Goal: Transaction & Acquisition: Purchase product/service

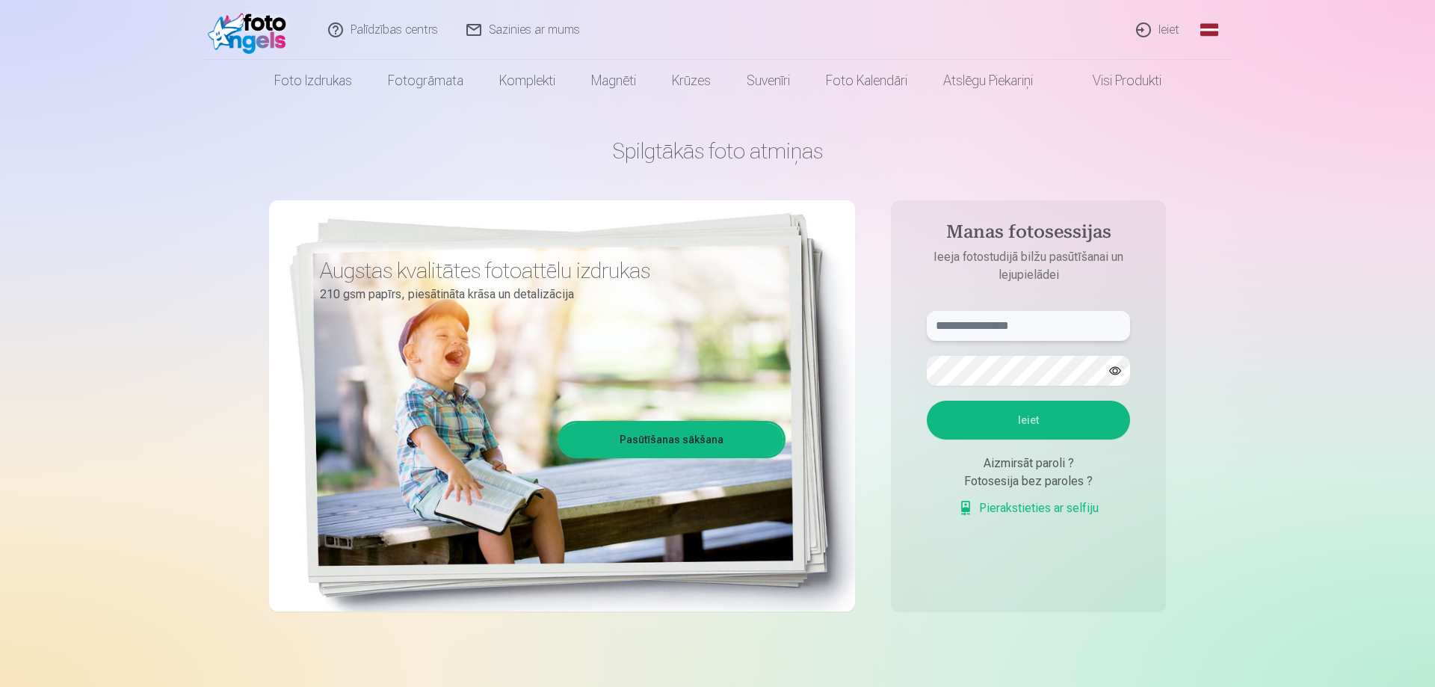
click at [970, 321] on input "text" at bounding box center [1028, 326] width 203 height 30
click at [927, 401] on button "Ieiet" at bounding box center [1028, 420] width 203 height 39
drag, startPoint x: 1008, startPoint y: 324, endPoint x: 988, endPoint y: 324, distance: 20.2
click at [988, 324] on input "**********" at bounding box center [1028, 326] width 203 height 30
type input "**********"
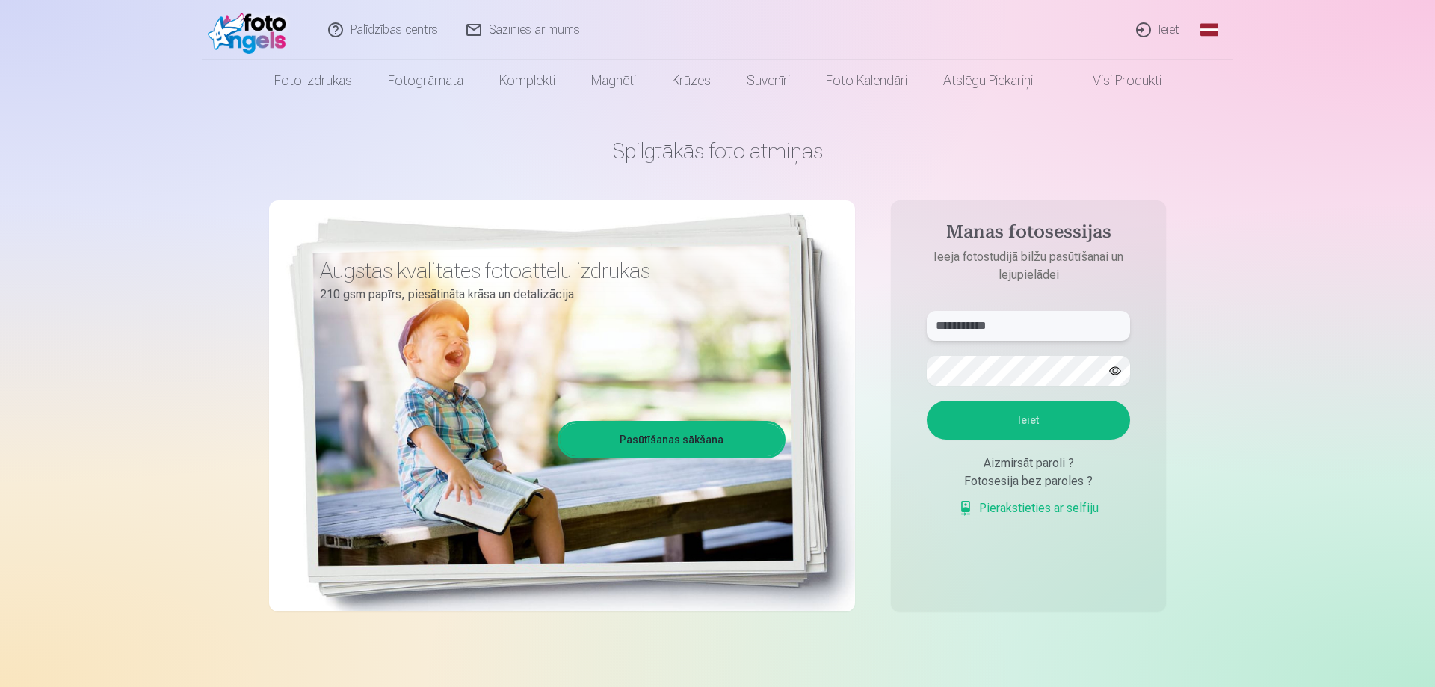
click at [927, 401] on button "Ieiet" at bounding box center [1028, 420] width 203 height 39
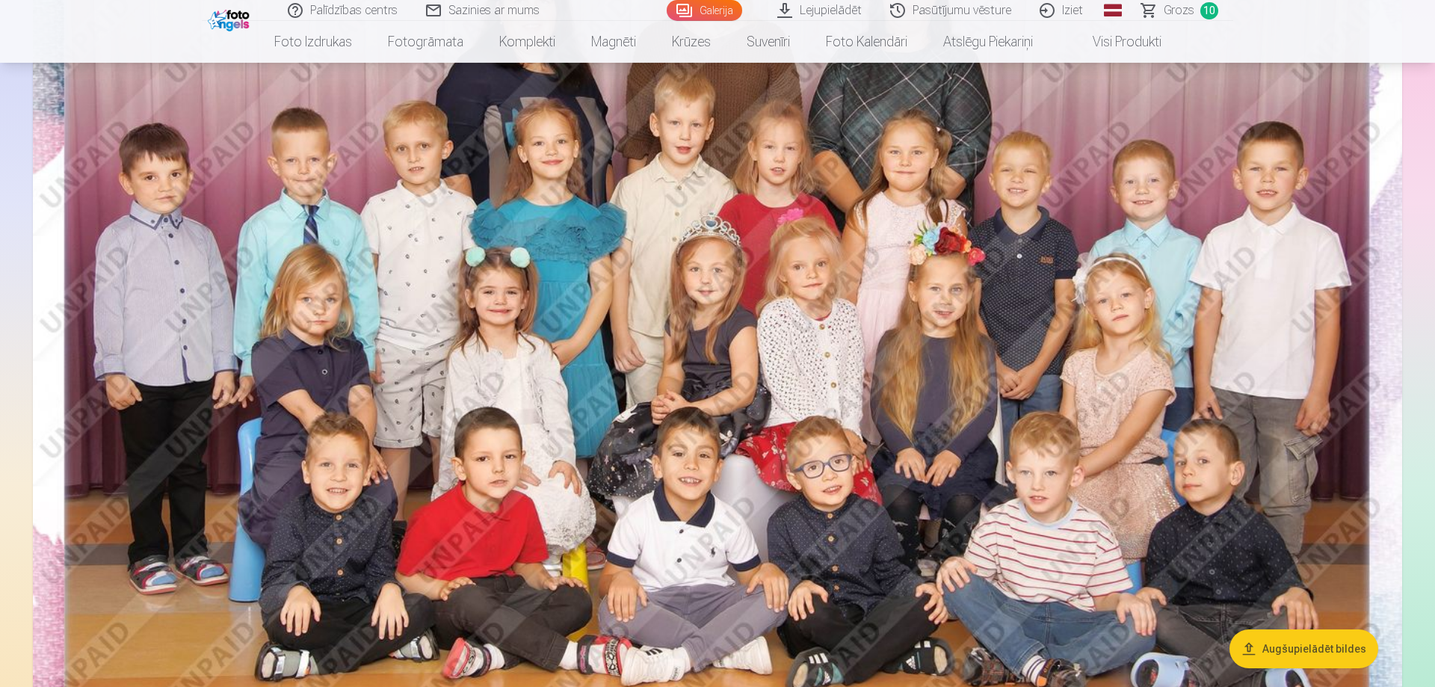
scroll to position [305, 0]
click at [996, 345] on img at bounding box center [717, 316] width 1369 height 913
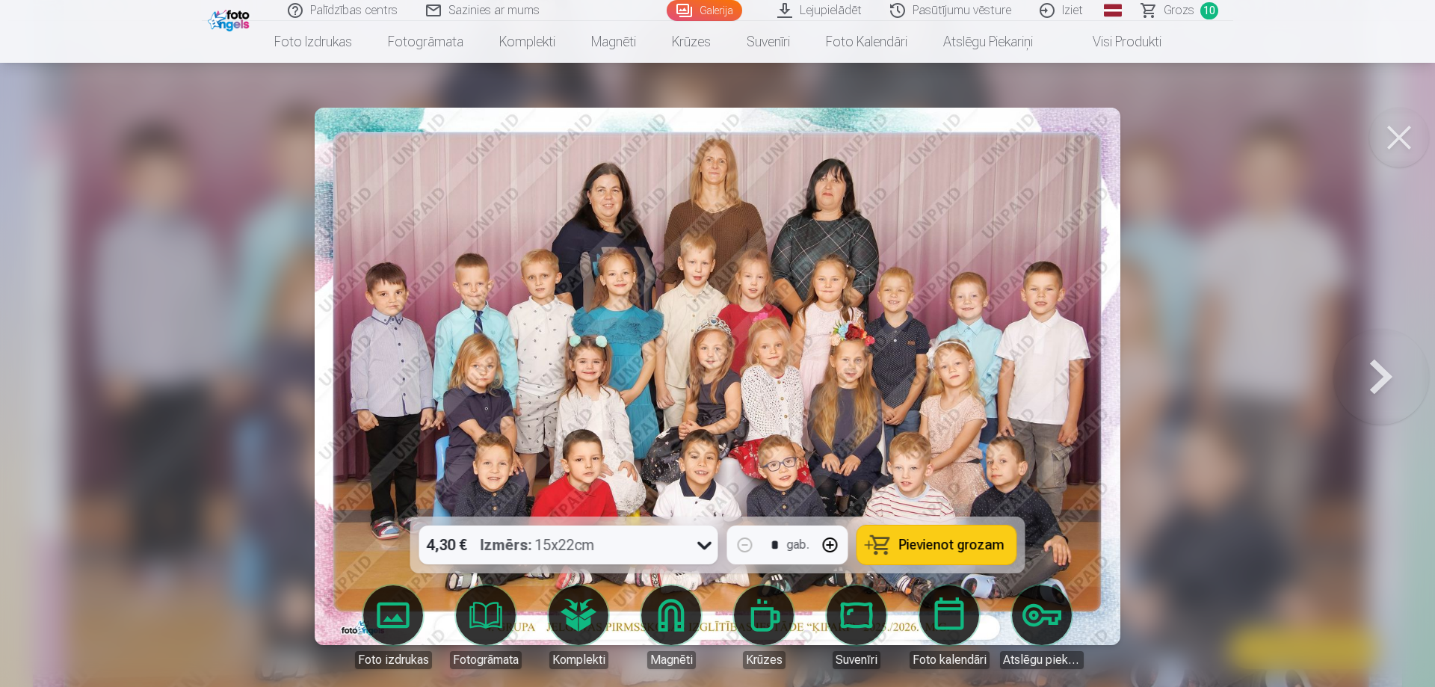
click at [1361, 371] on button at bounding box center [1381, 376] width 96 height 250
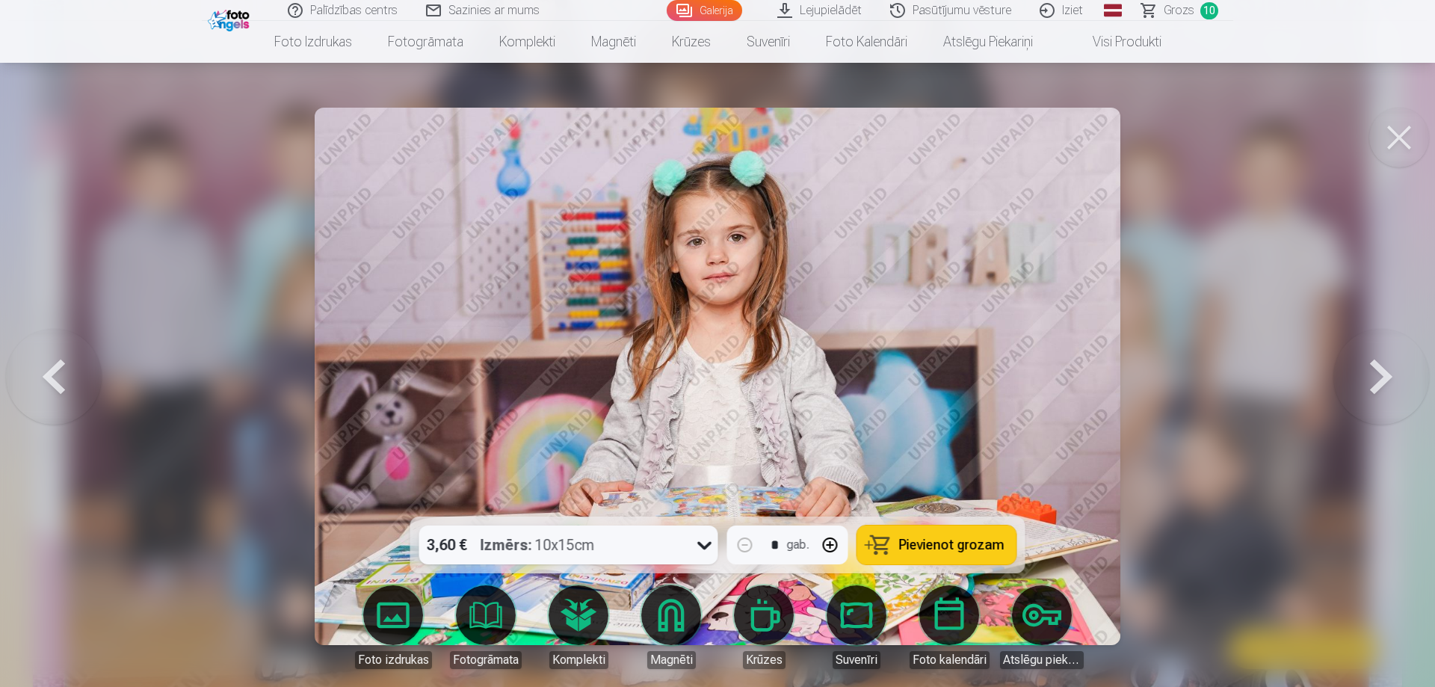
click at [1361, 371] on button at bounding box center [1381, 376] width 96 height 250
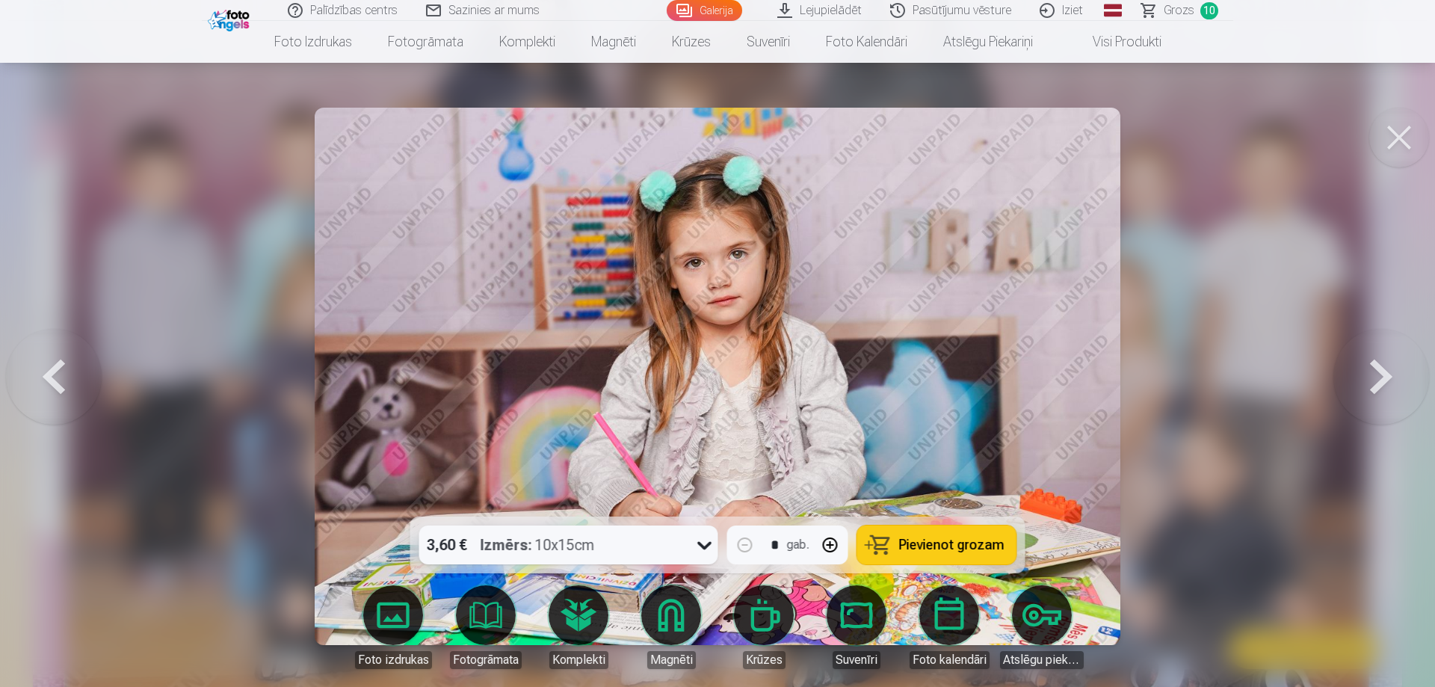
click at [1361, 371] on button at bounding box center [1381, 376] width 96 height 250
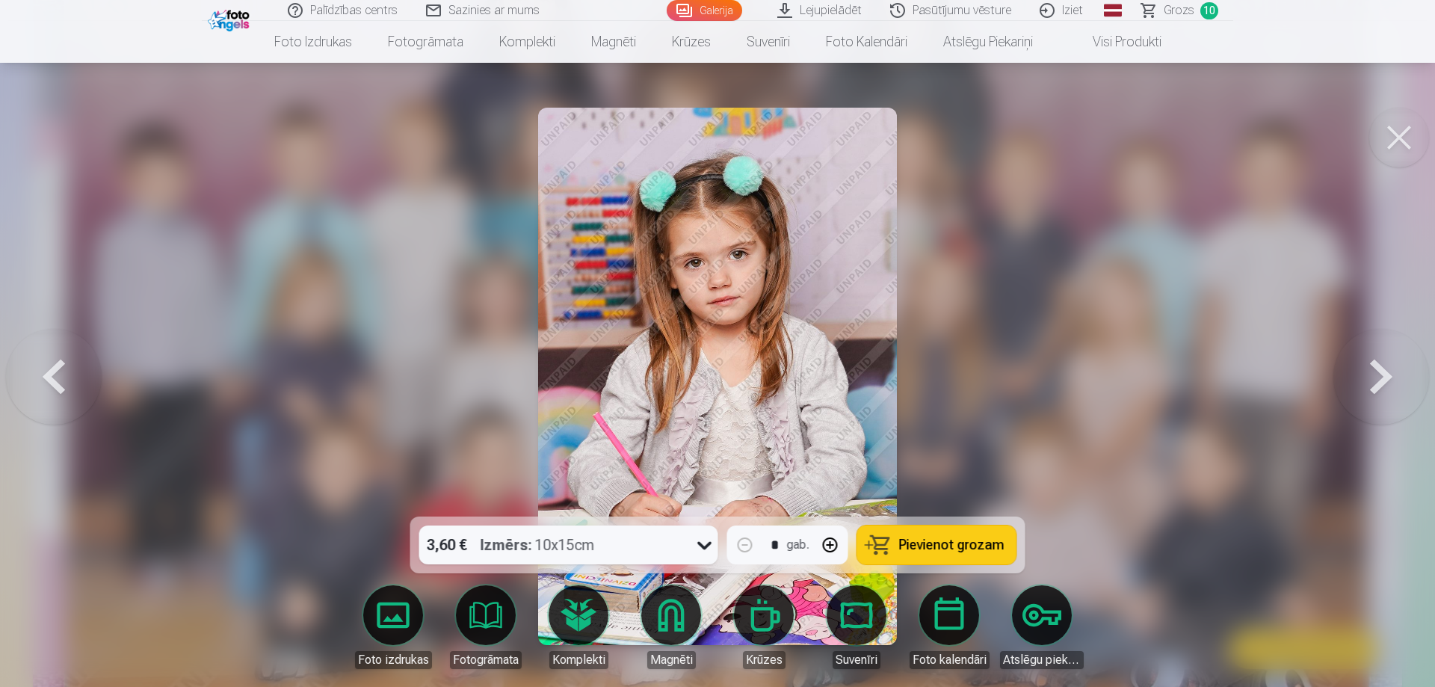
click at [1361, 371] on button at bounding box center [1381, 376] width 96 height 250
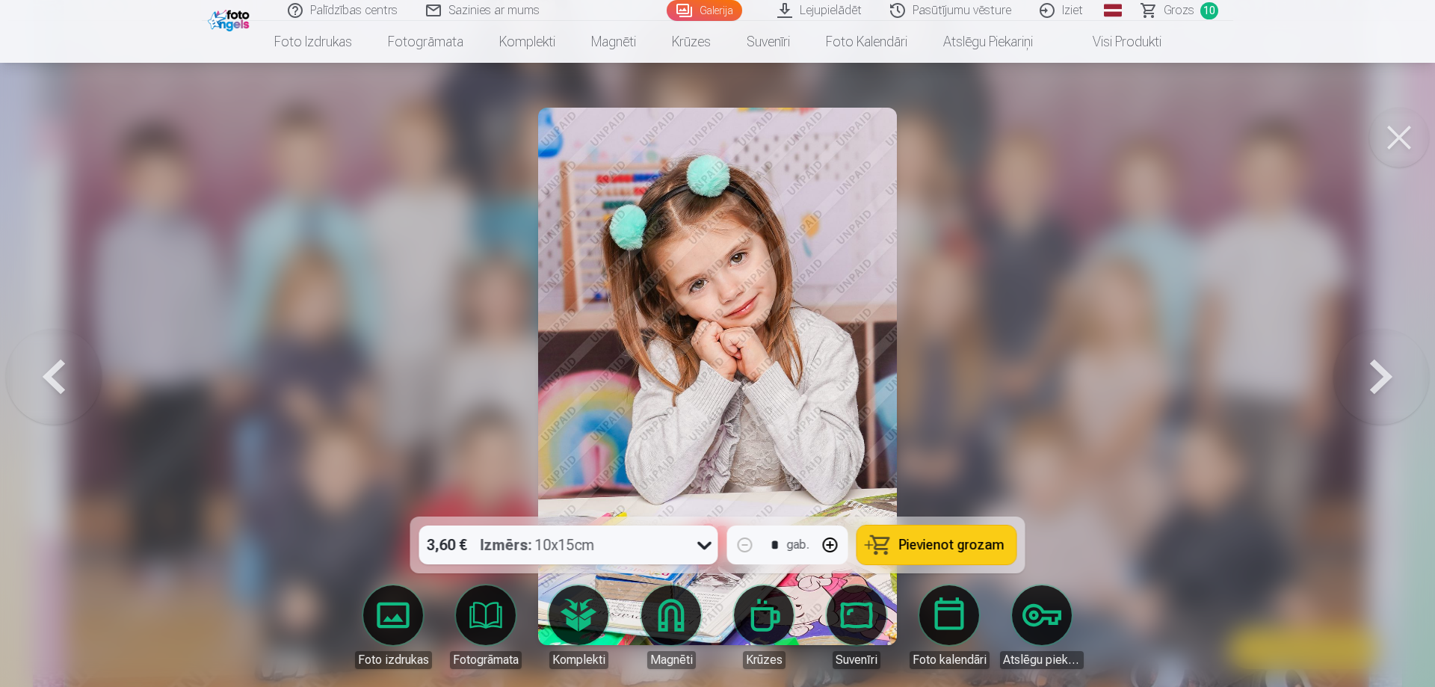
click at [1361, 371] on button at bounding box center [1381, 376] width 96 height 250
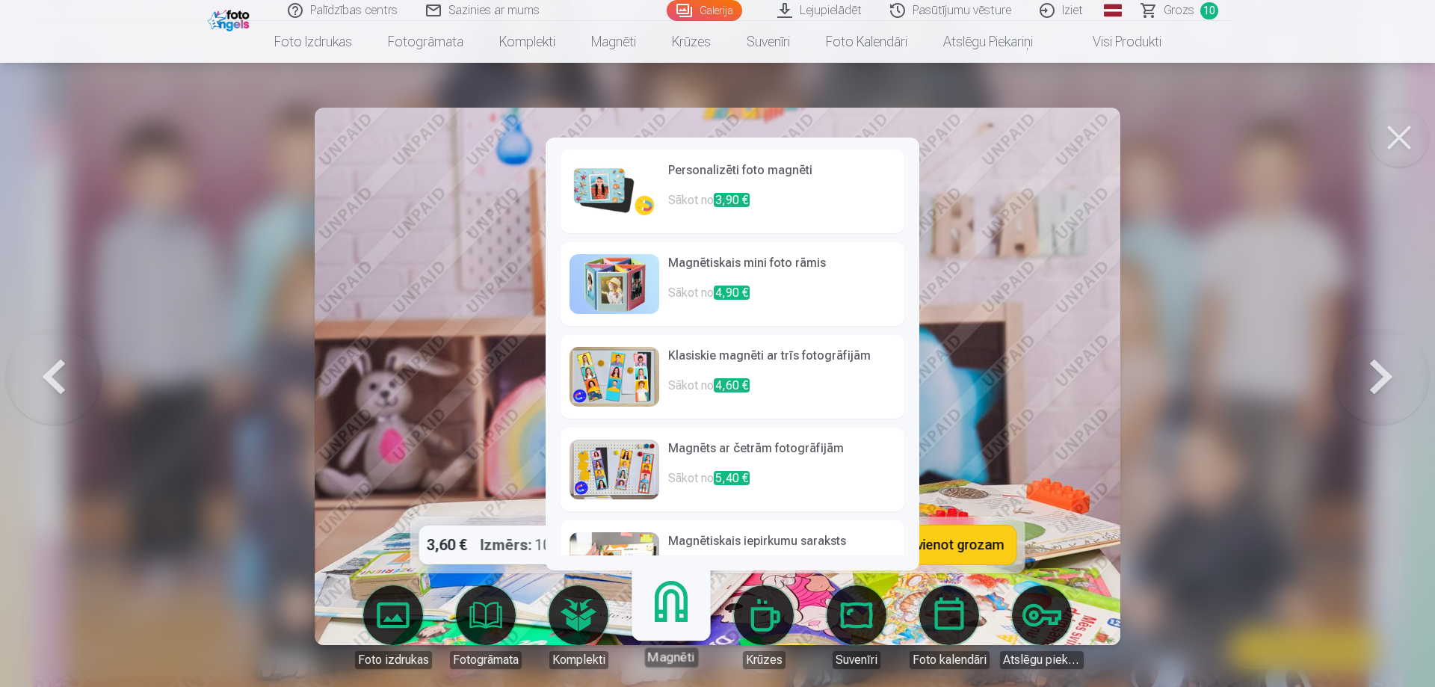
click at [676, 622] on link "Magnēti" at bounding box center [671, 621] width 92 height 92
click at [622, 190] on img at bounding box center [614, 191] width 90 height 60
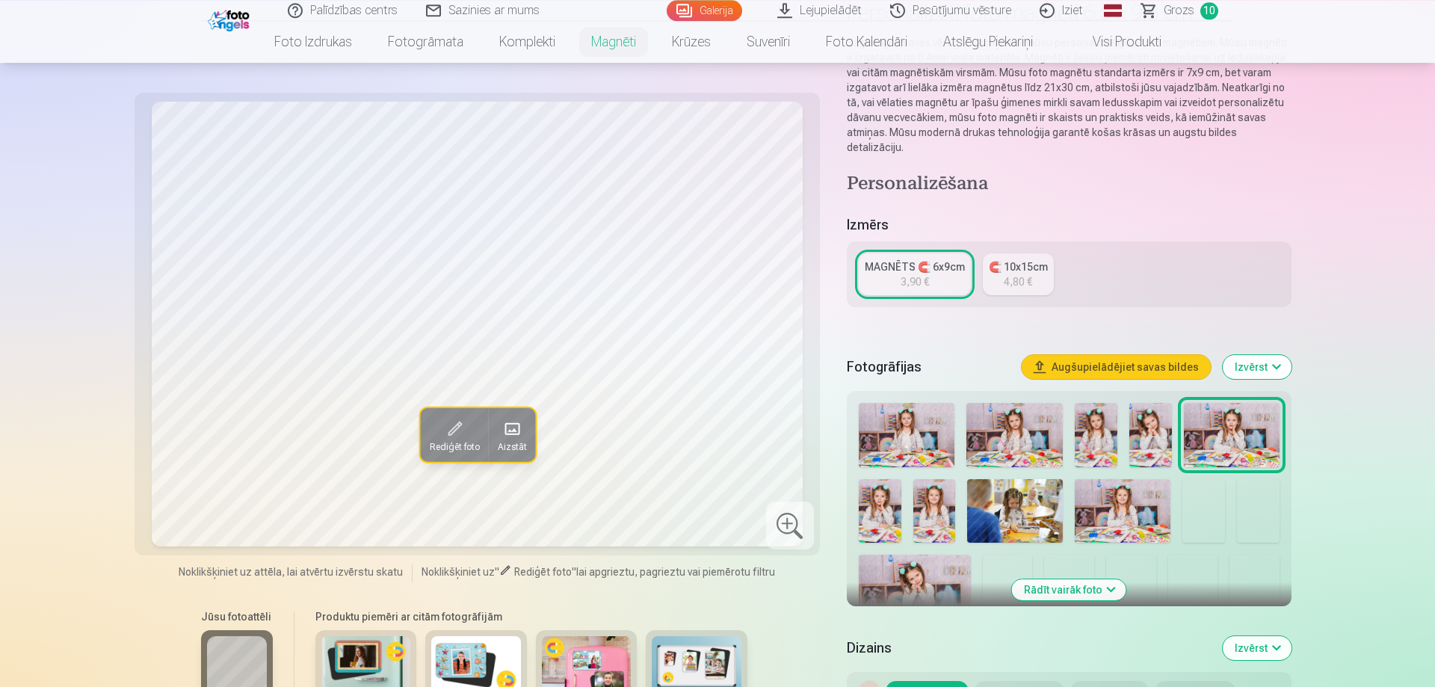
scroll to position [152, 0]
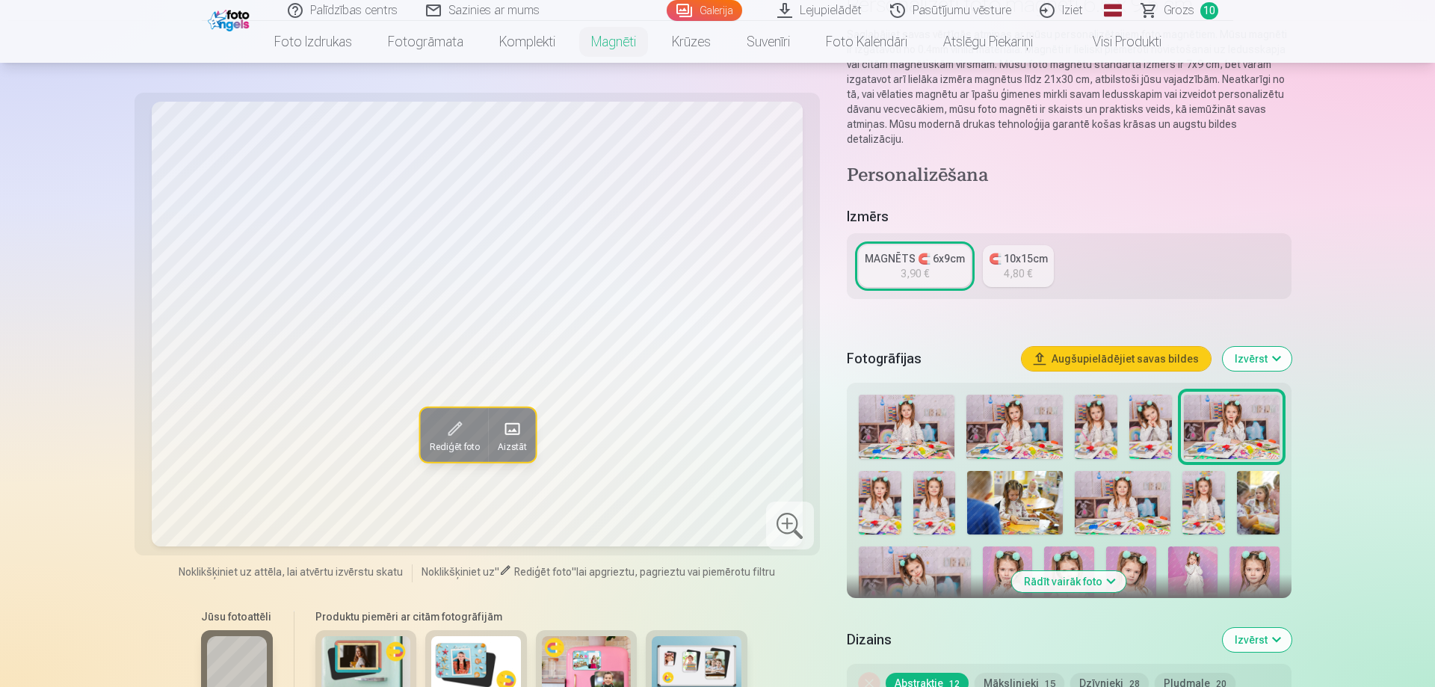
click at [921, 266] on div "3,90 €" at bounding box center [914, 273] width 28 height 15
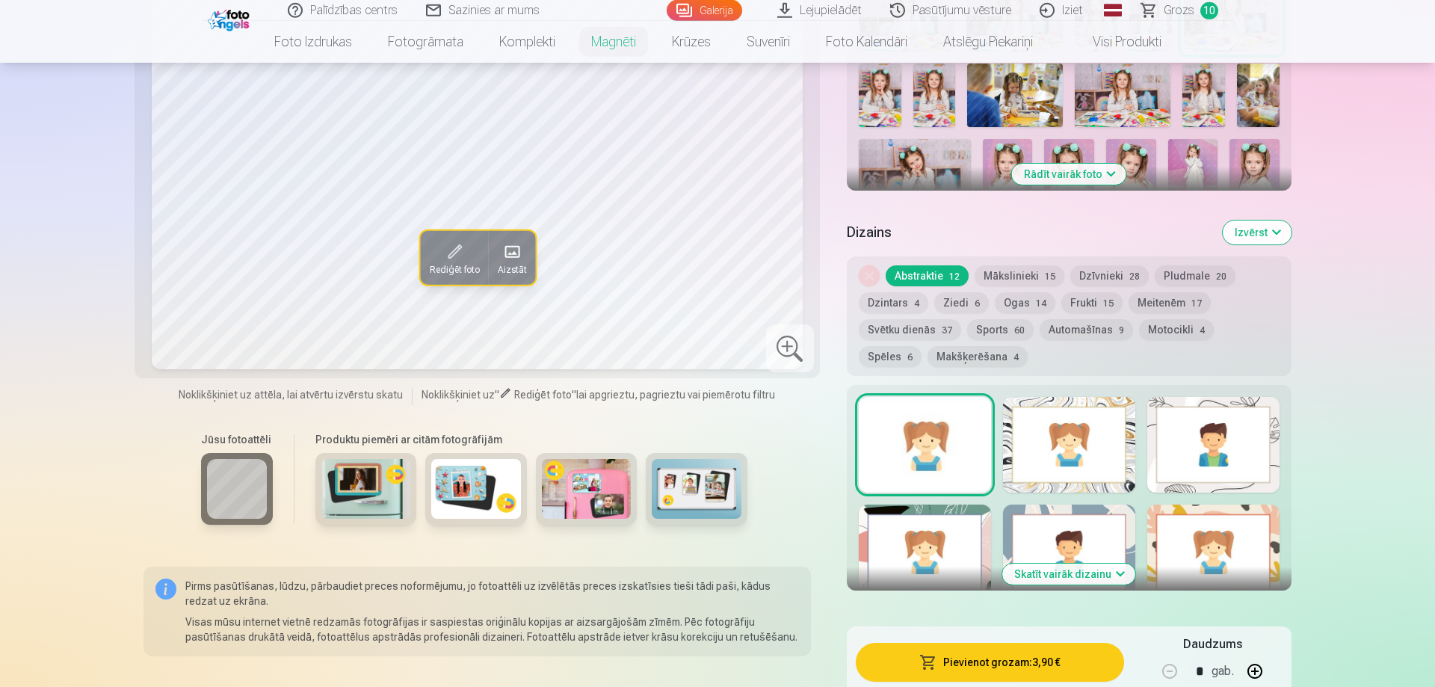
scroll to position [610, 0]
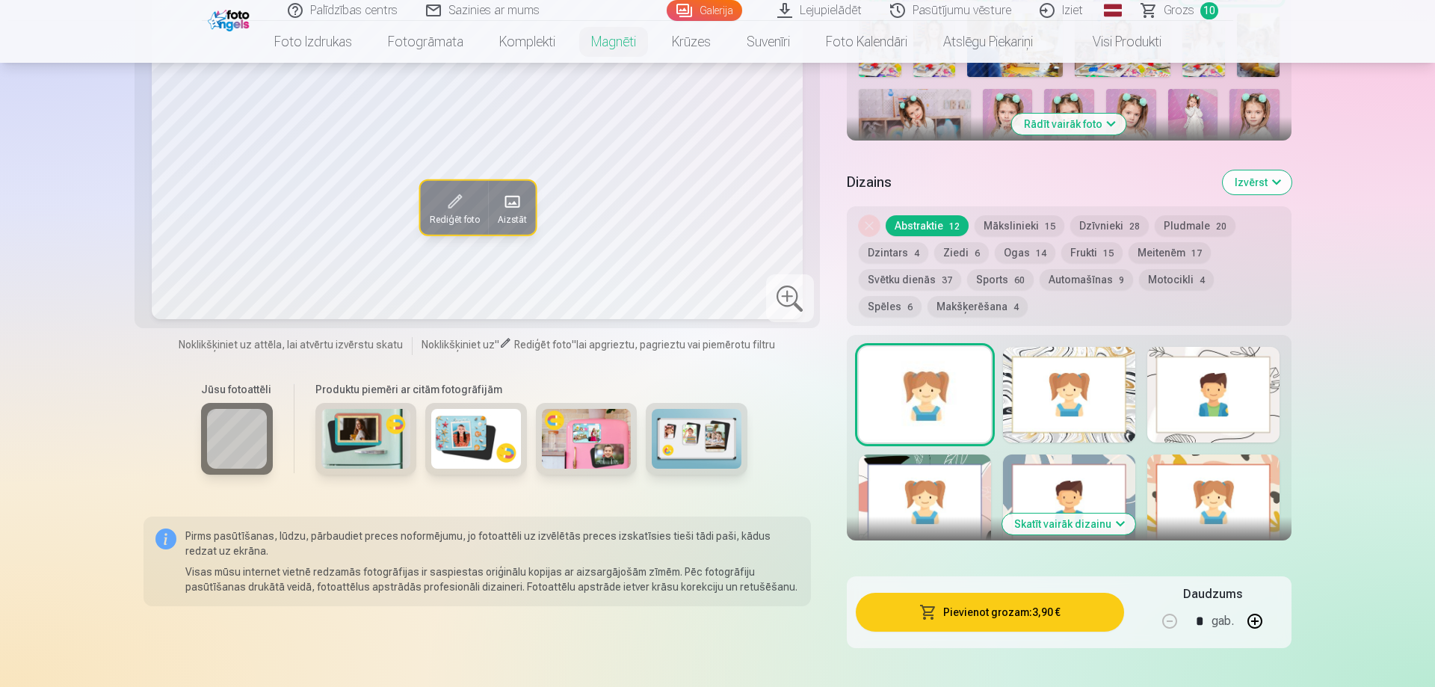
click at [995, 602] on button "Pievienot grozam : 3,90 €" at bounding box center [990, 612] width 268 height 39
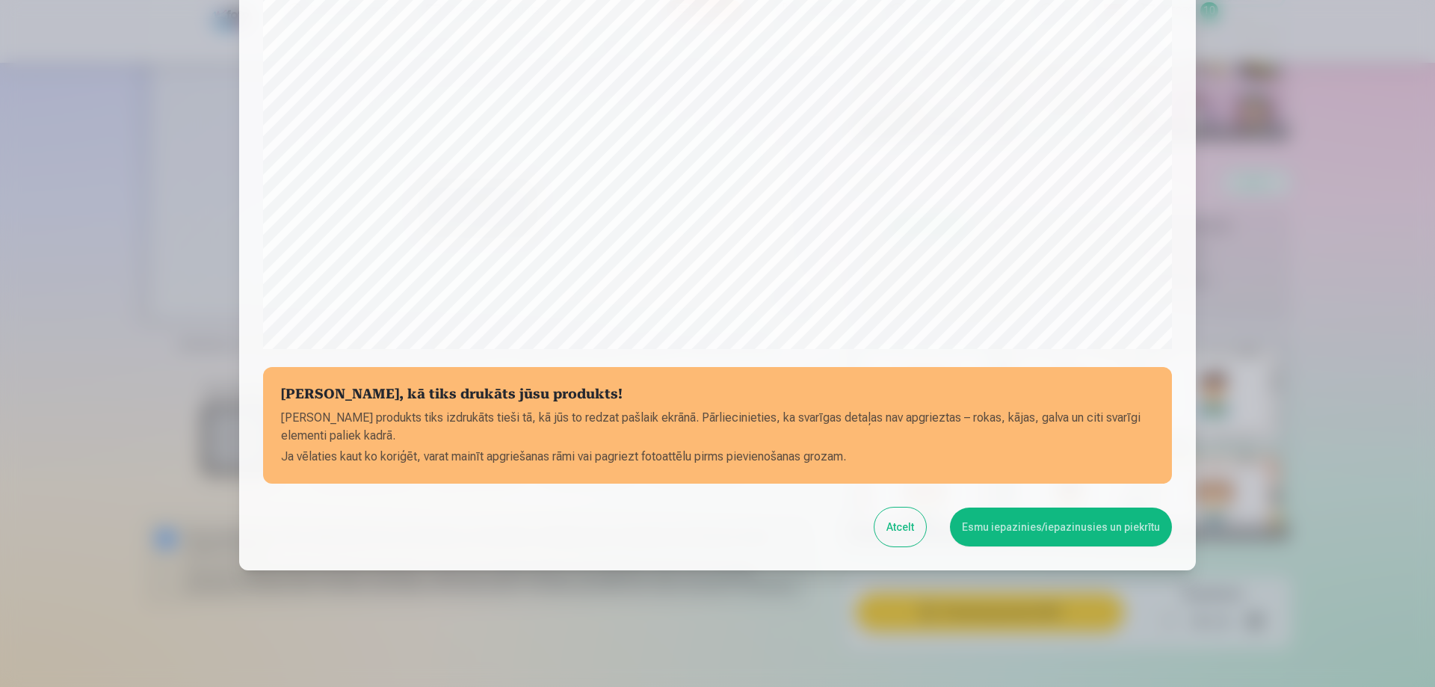
scroll to position [389, 0]
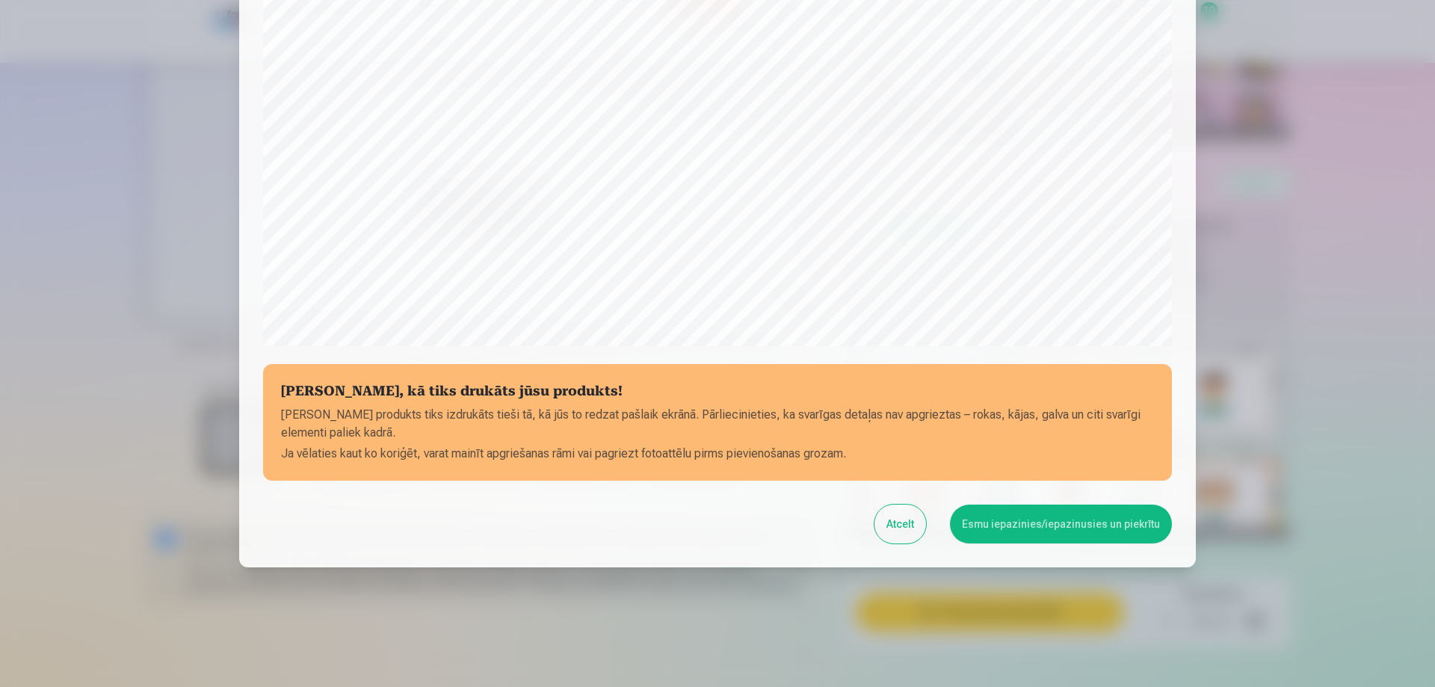
click at [1007, 524] on button "Esmu iepazinies/iepazinusies un piekrītu" at bounding box center [1061, 523] width 222 height 39
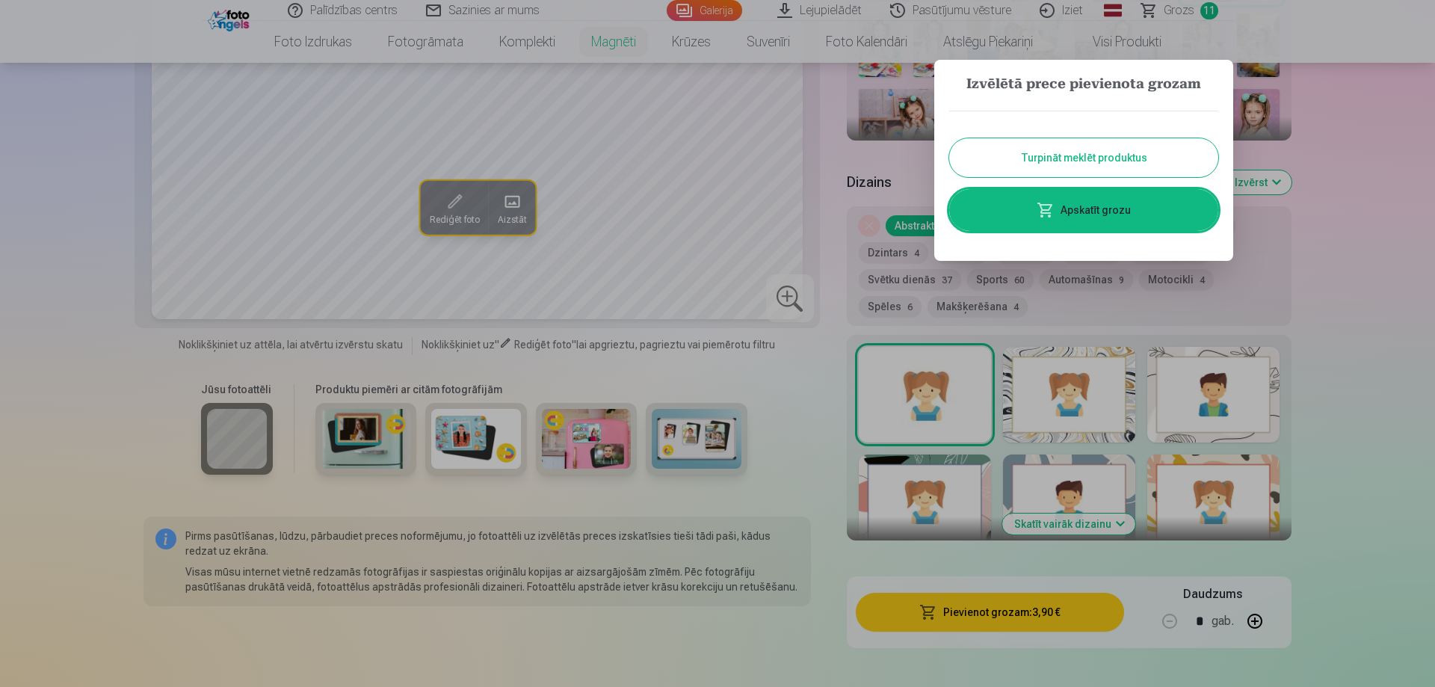
click at [1094, 156] on button "Turpināt meklēt produktus" at bounding box center [1083, 157] width 269 height 39
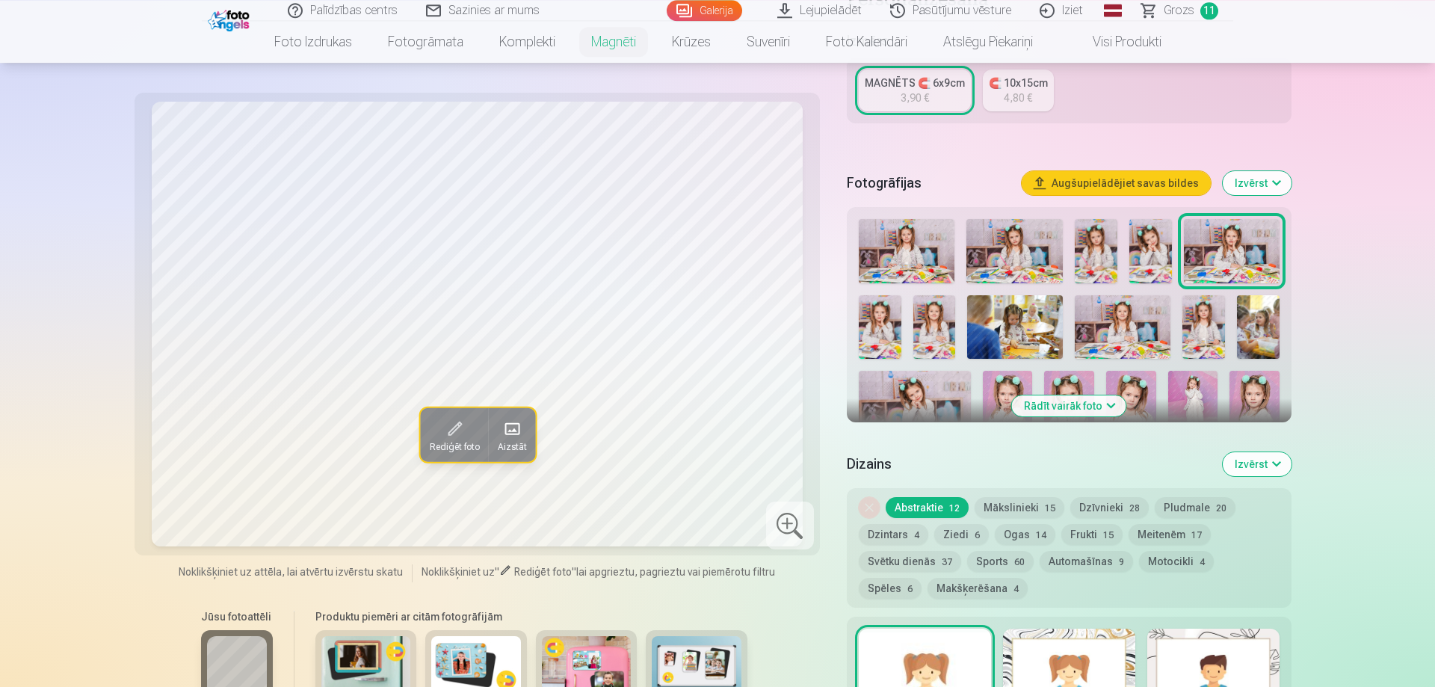
scroll to position [305, 0]
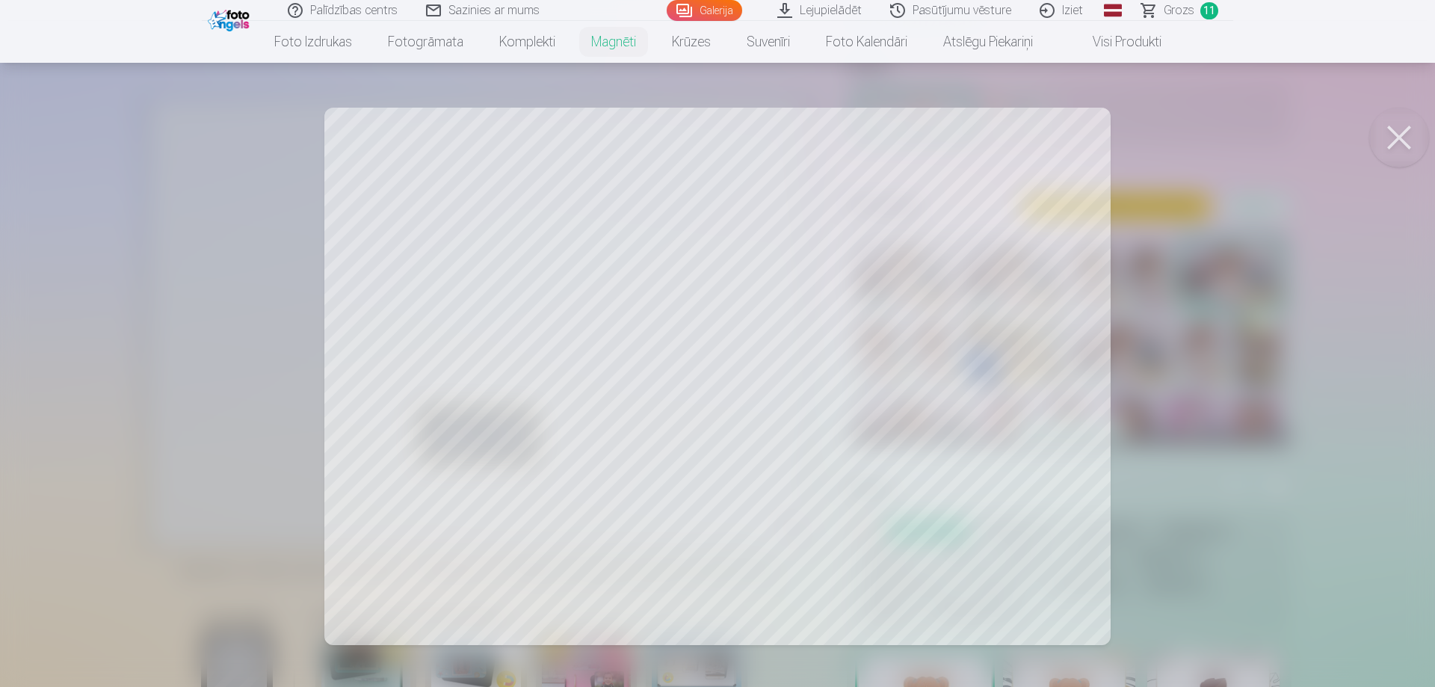
click at [824, 349] on div at bounding box center [717, 343] width 1435 height 687
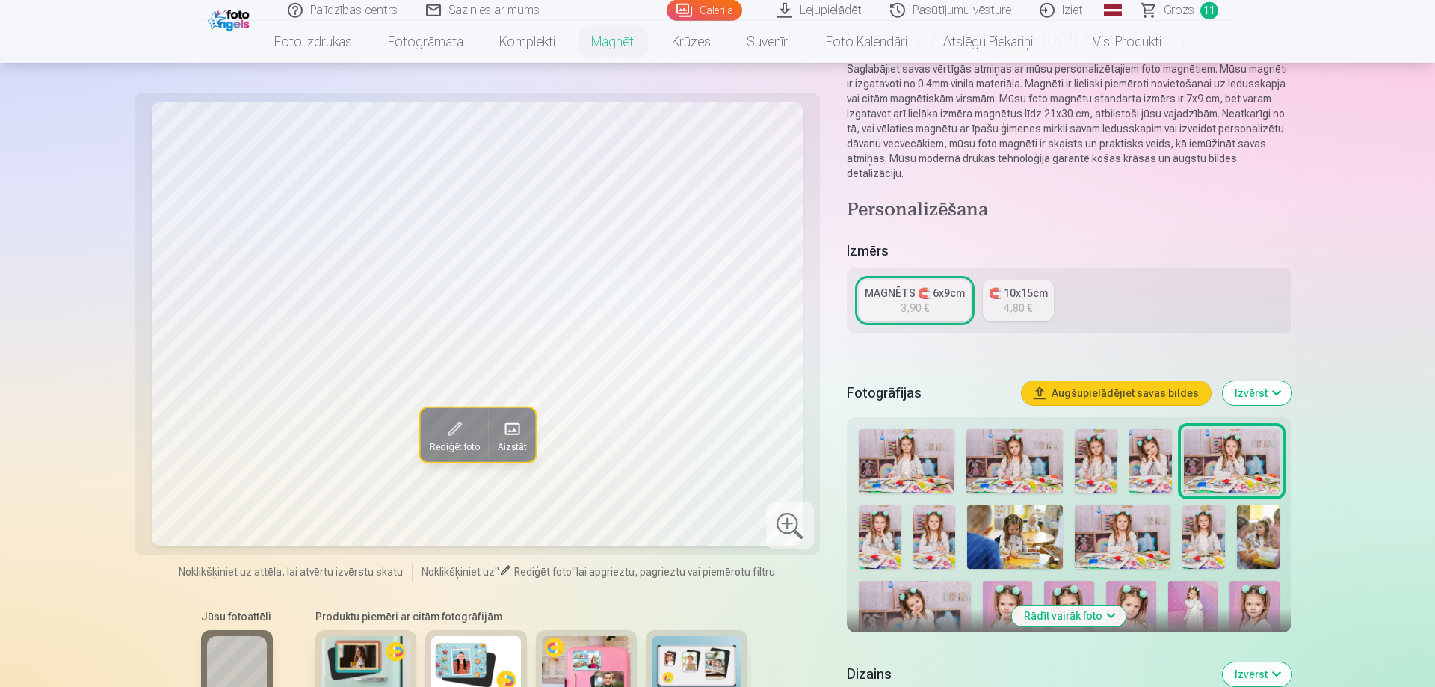
scroll to position [229, 0]
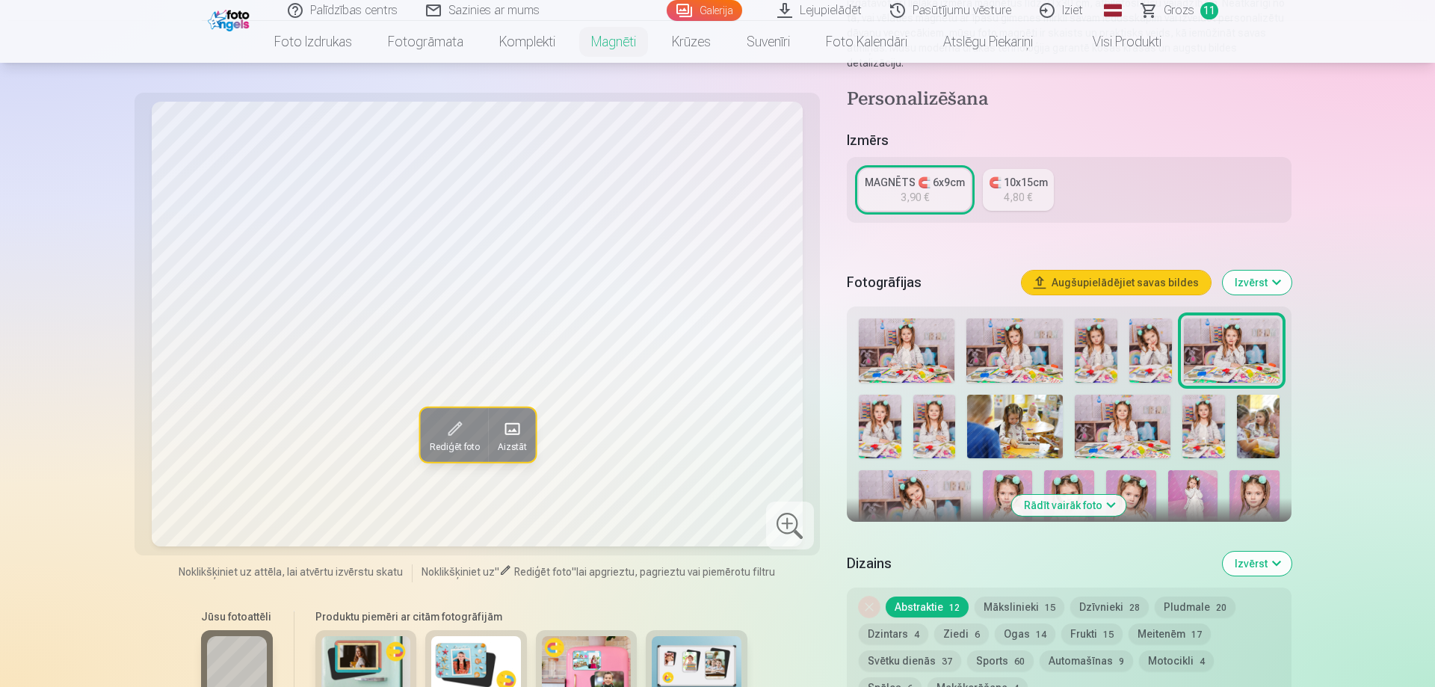
click at [892, 409] on img at bounding box center [880, 427] width 43 height 64
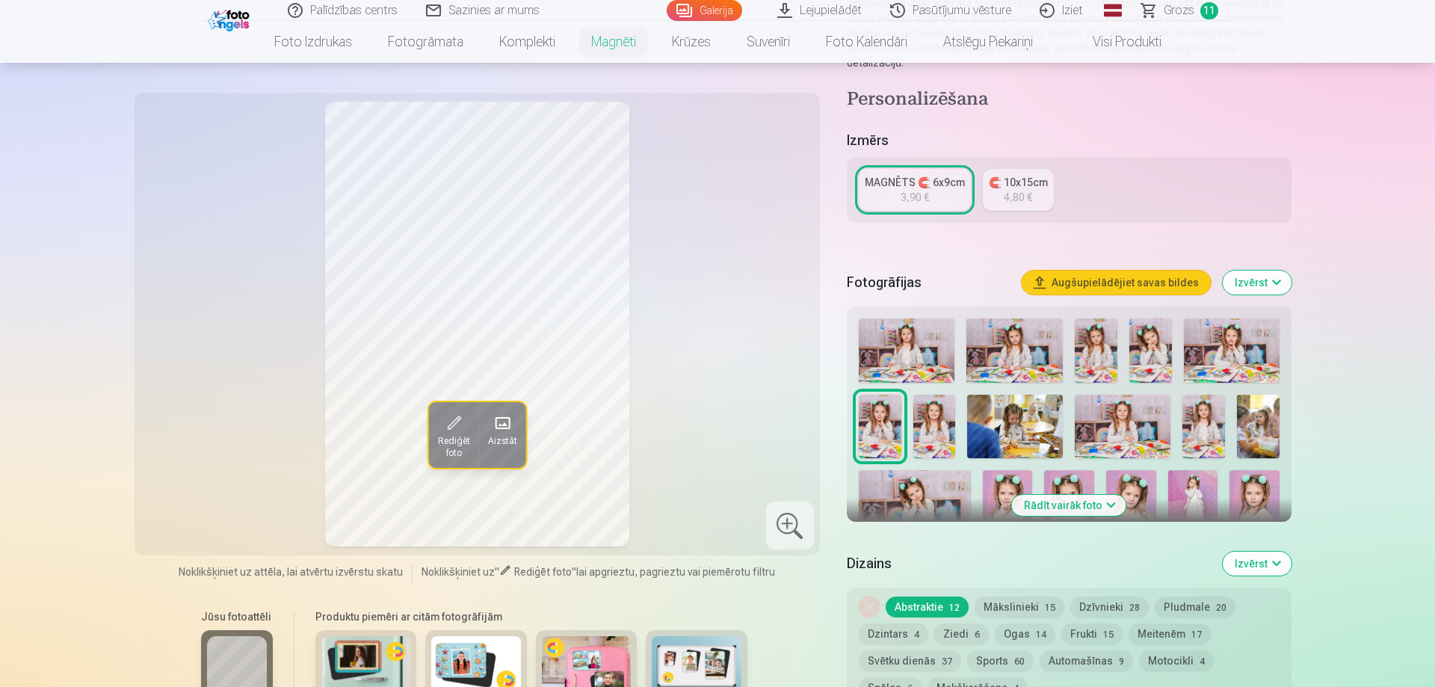
click at [1261, 341] on img at bounding box center [1232, 350] width 96 height 64
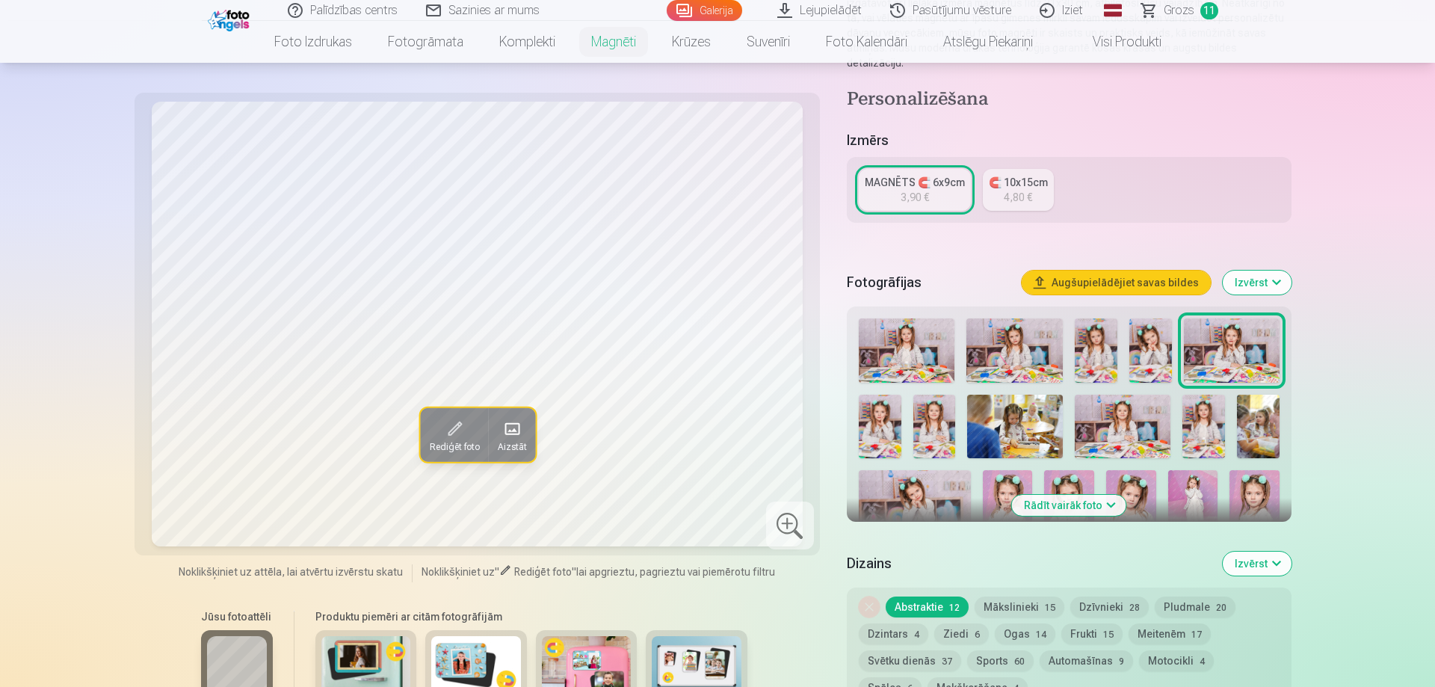
click at [883, 408] on img at bounding box center [880, 427] width 43 height 64
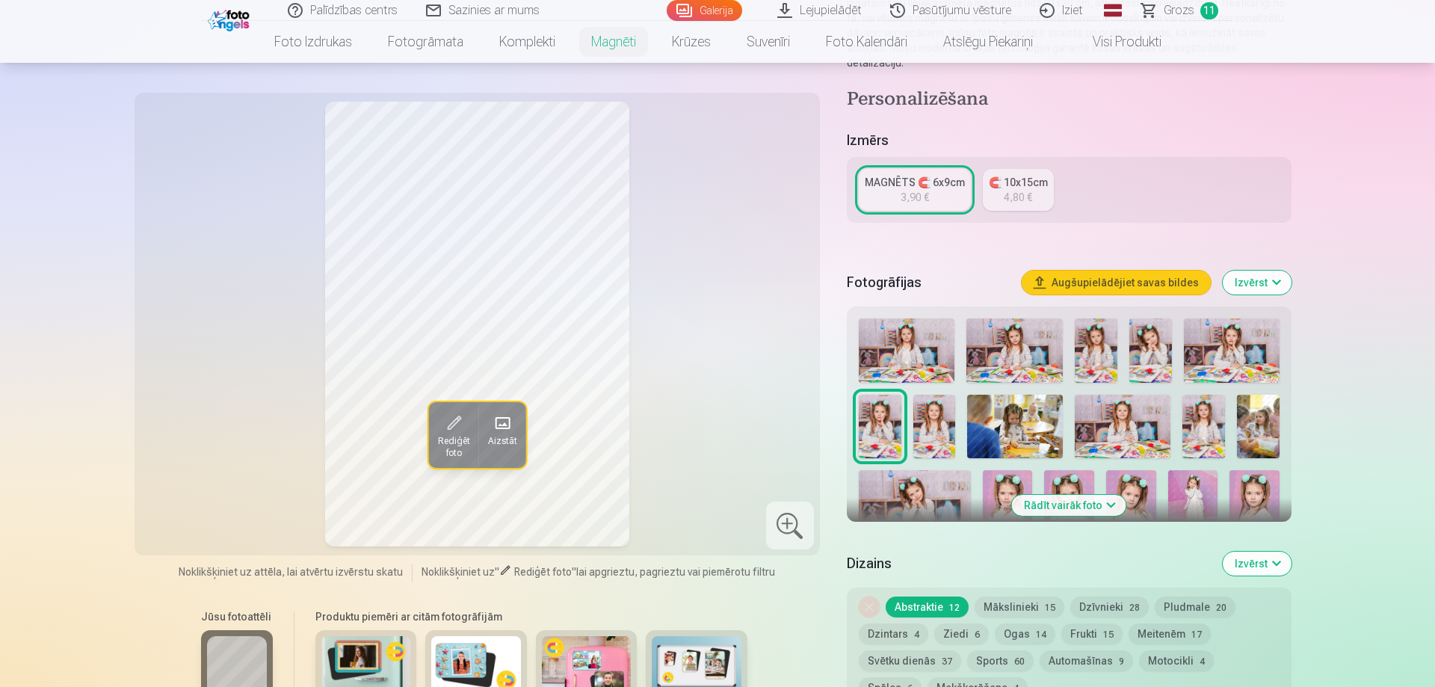
click at [917, 407] on img at bounding box center [934, 427] width 43 height 64
click at [1029, 400] on img at bounding box center [1015, 427] width 96 height 64
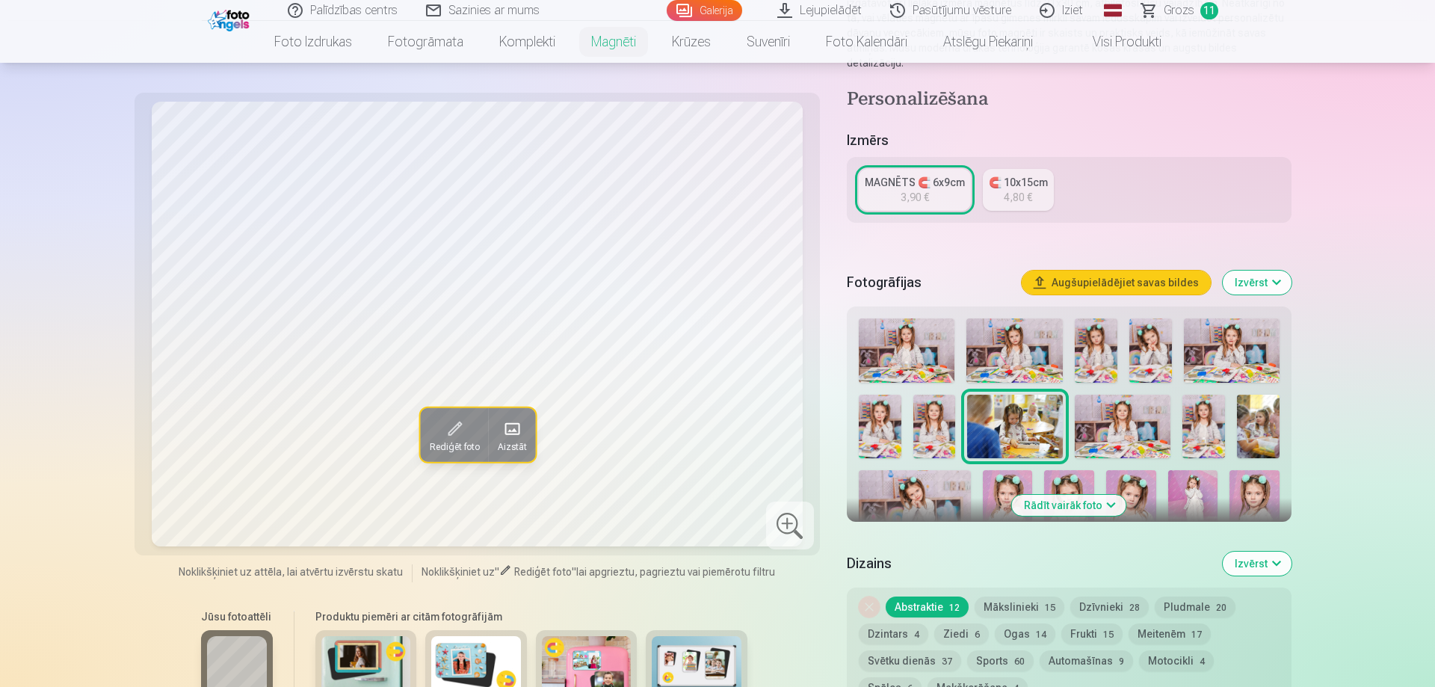
click at [1101, 407] on img at bounding box center [1123, 427] width 96 height 64
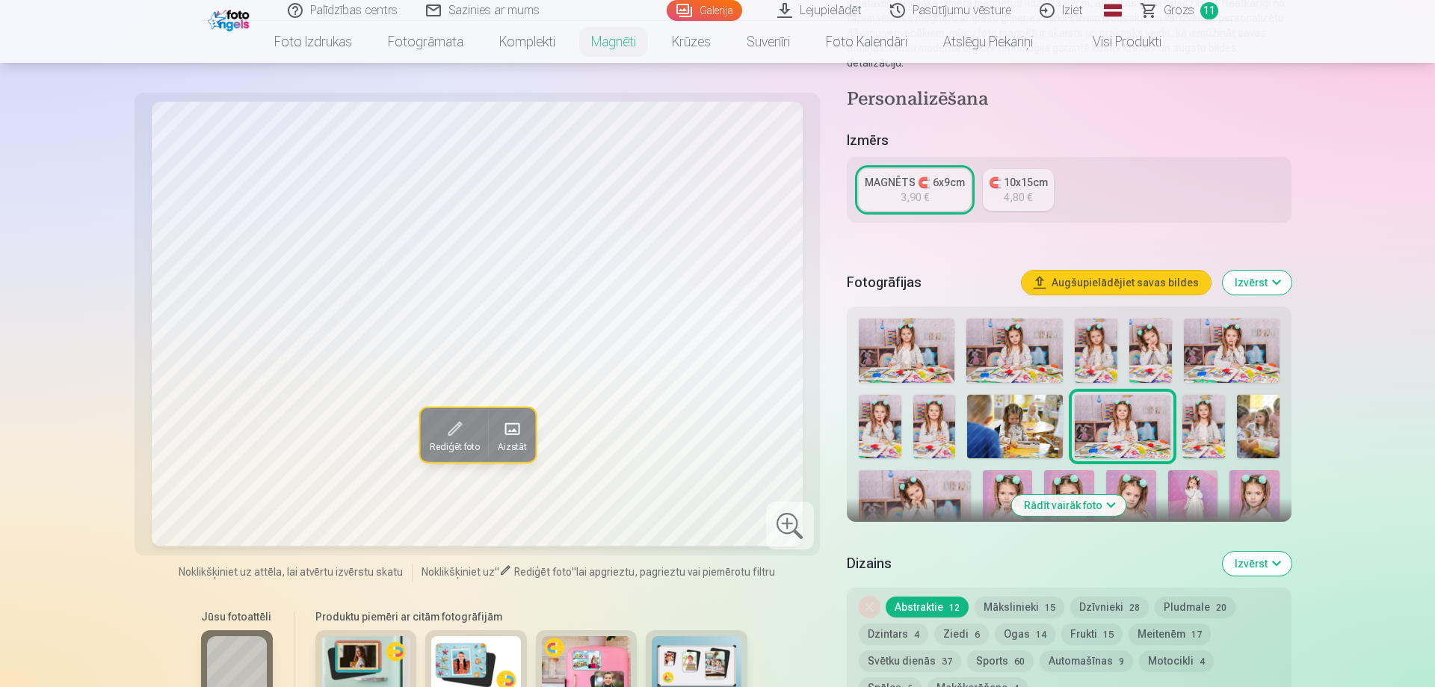
click at [1228, 410] on div at bounding box center [1069, 543] width 433 height 462
click at [1205, 404] on img at bounding box center [1203, 427] width 43 height 64
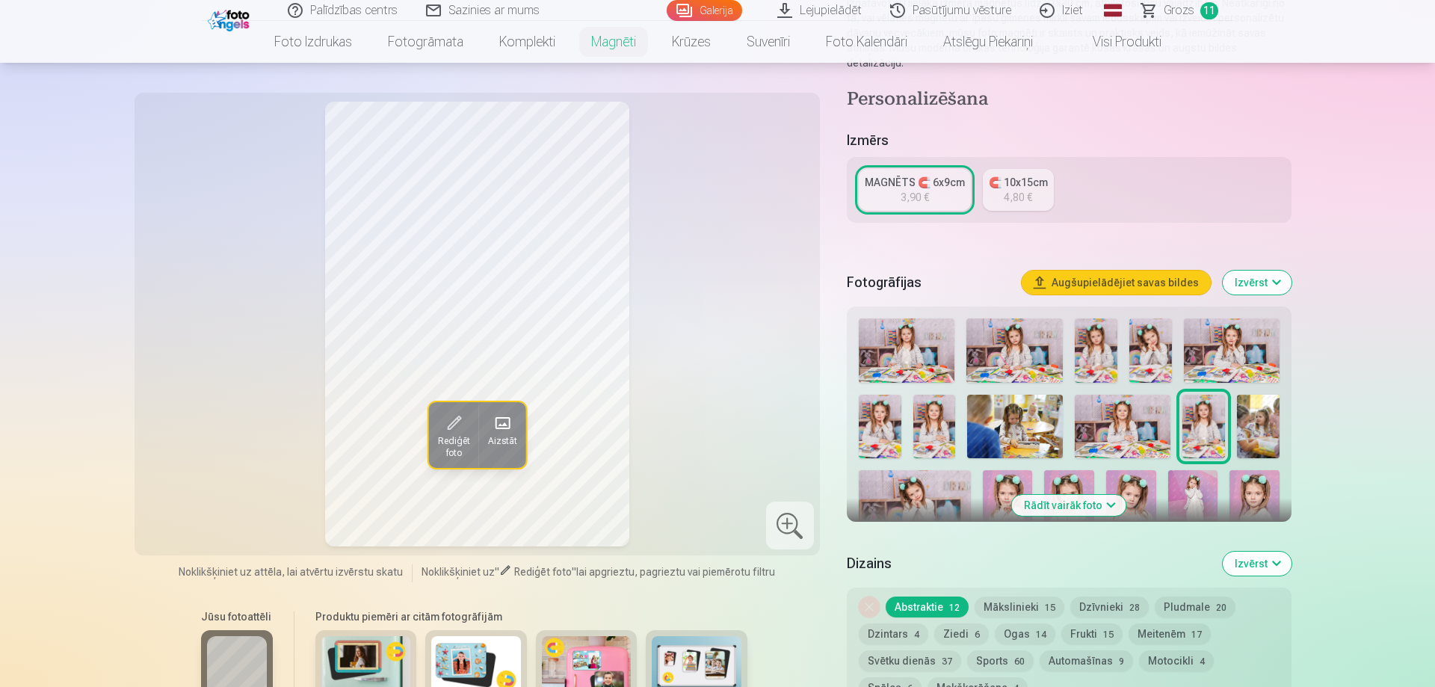
click at [1143, 336] on img at bounding box center [1150, 350] width 43 height 64
click at [906, 175] on div "MAGNĒTS 🧲 6x9cm" at bounding box center [915, 182] width 100 height 15
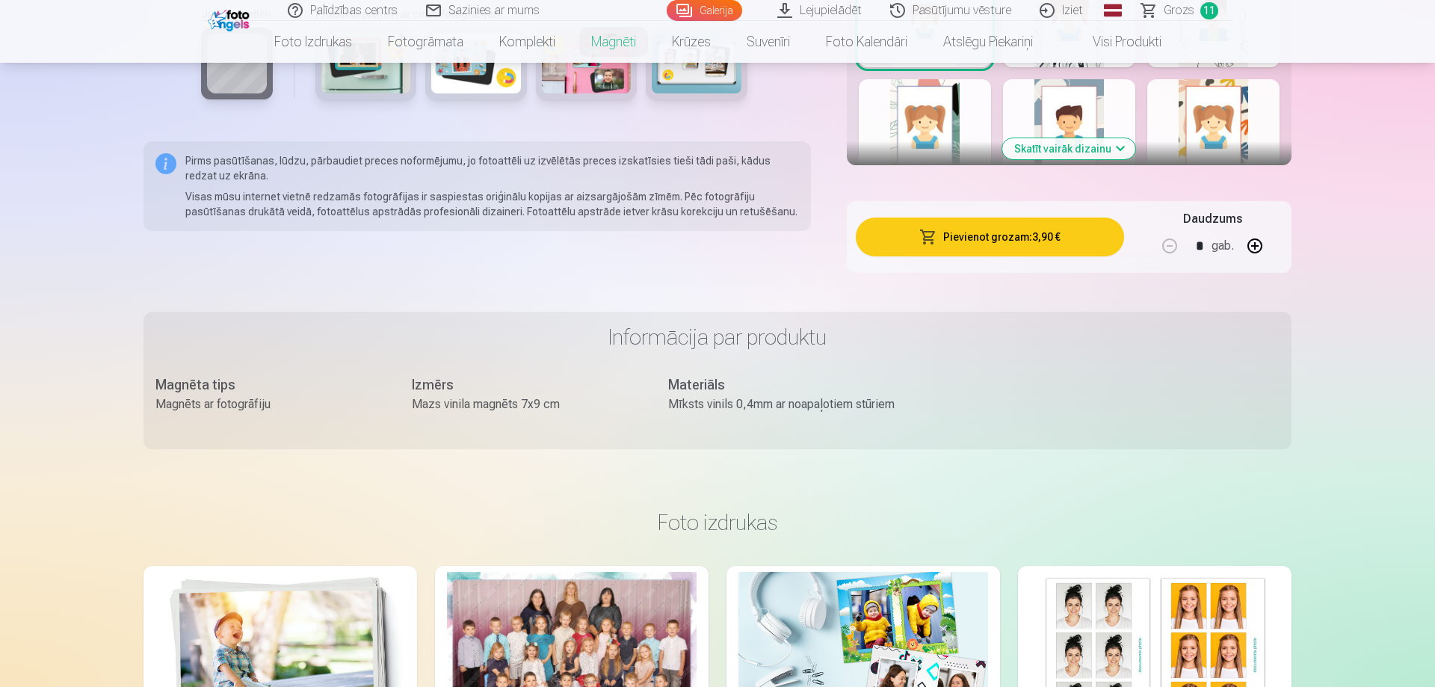
scroll to position [991, 0]
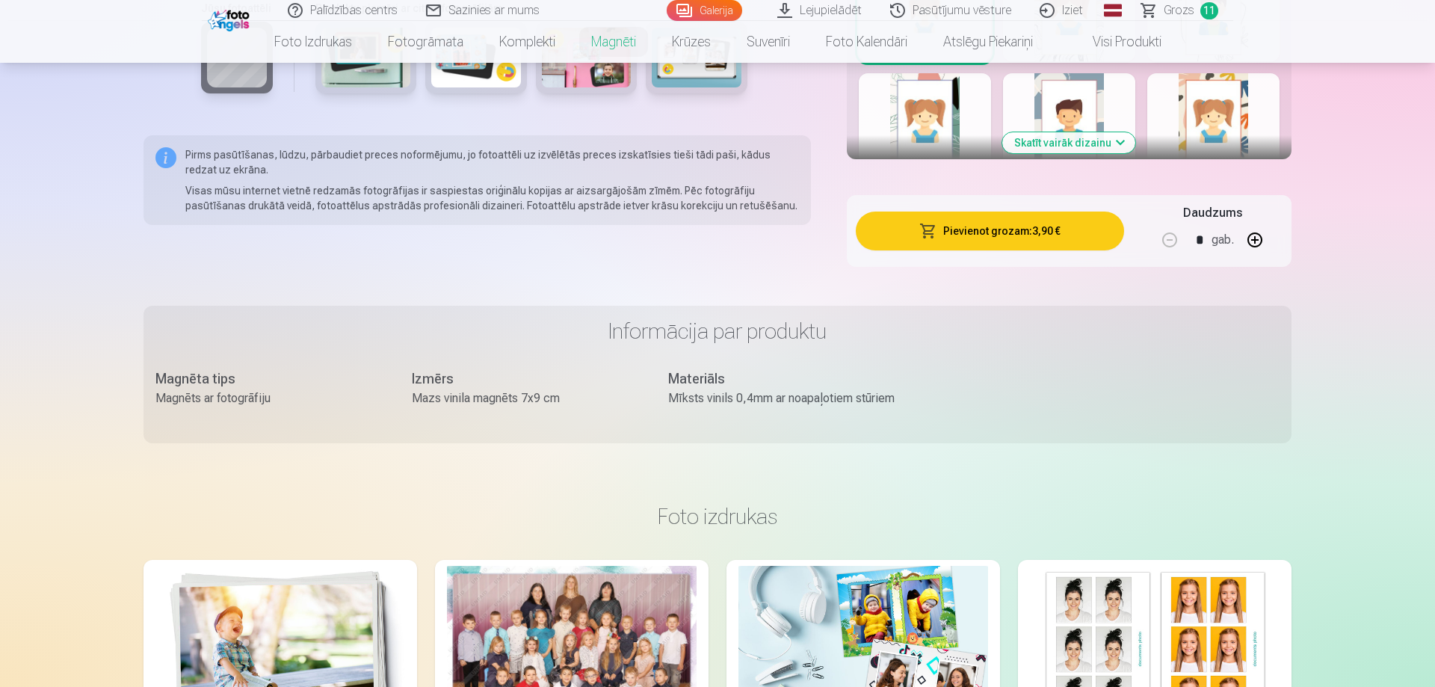
click at [1009, 217] on button "Pievienot grozam : 3,90 €" at bounding box center [990, 230] width 268 height 39
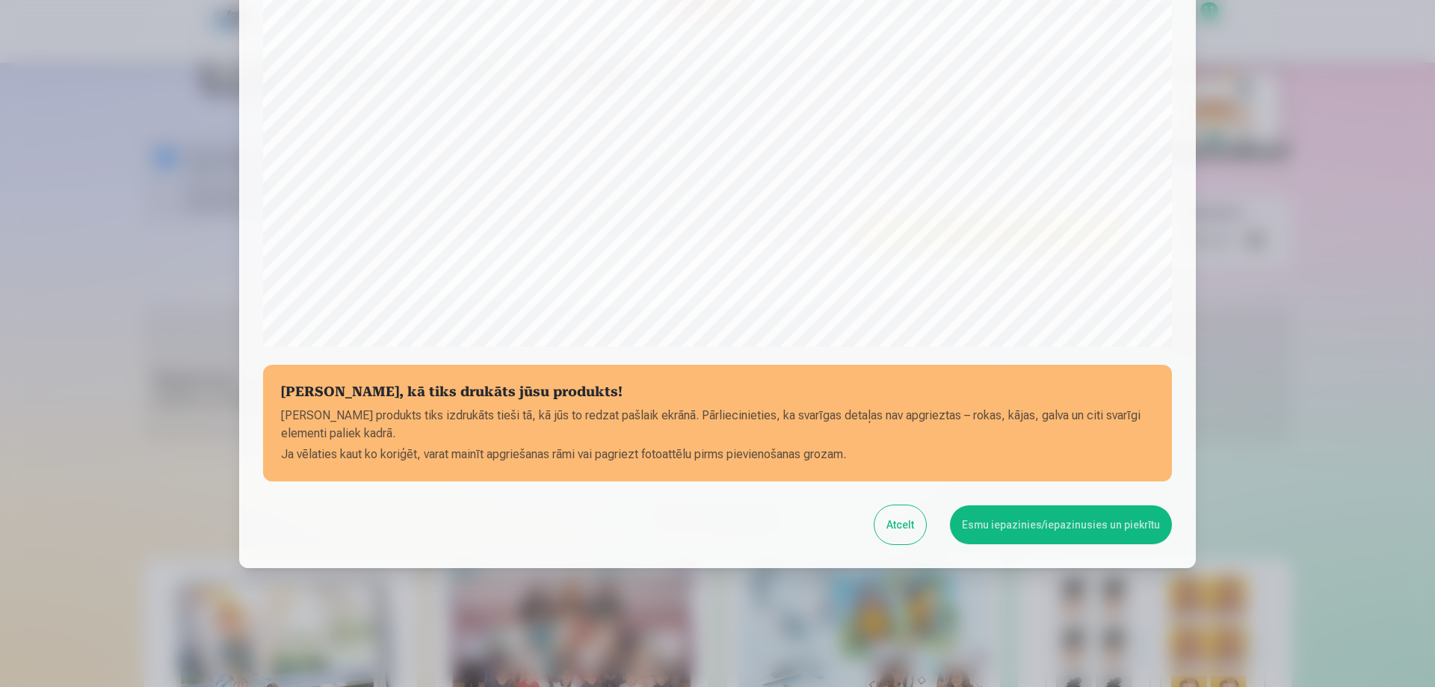
scroll to position [389, 0]
click at [1027, 521] on button "Esmu iepazinies/iepazinusies un piekrītu" at bounding box center [1061, 523] width 222 height 39
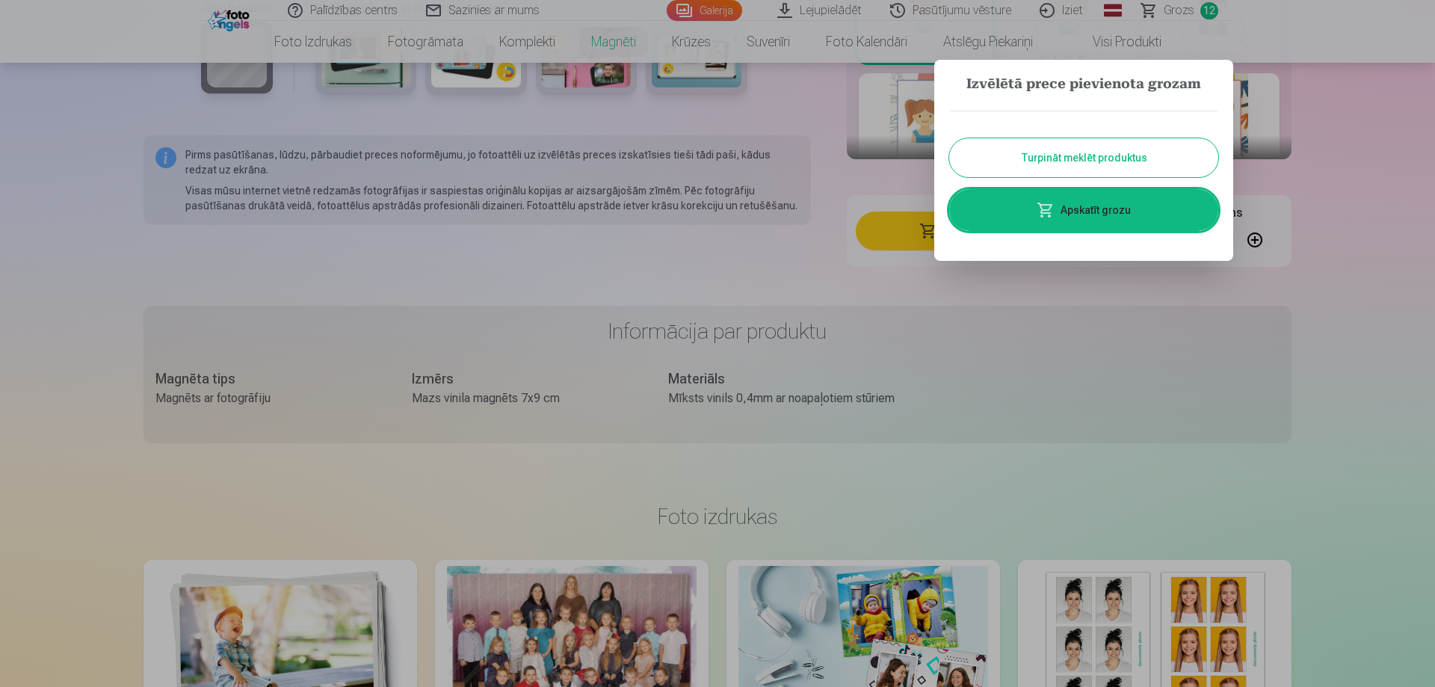
click at [1010, 160] on button "Turpināt meklēt produktus" at bounding box center [1083, 157] width 269 height 39
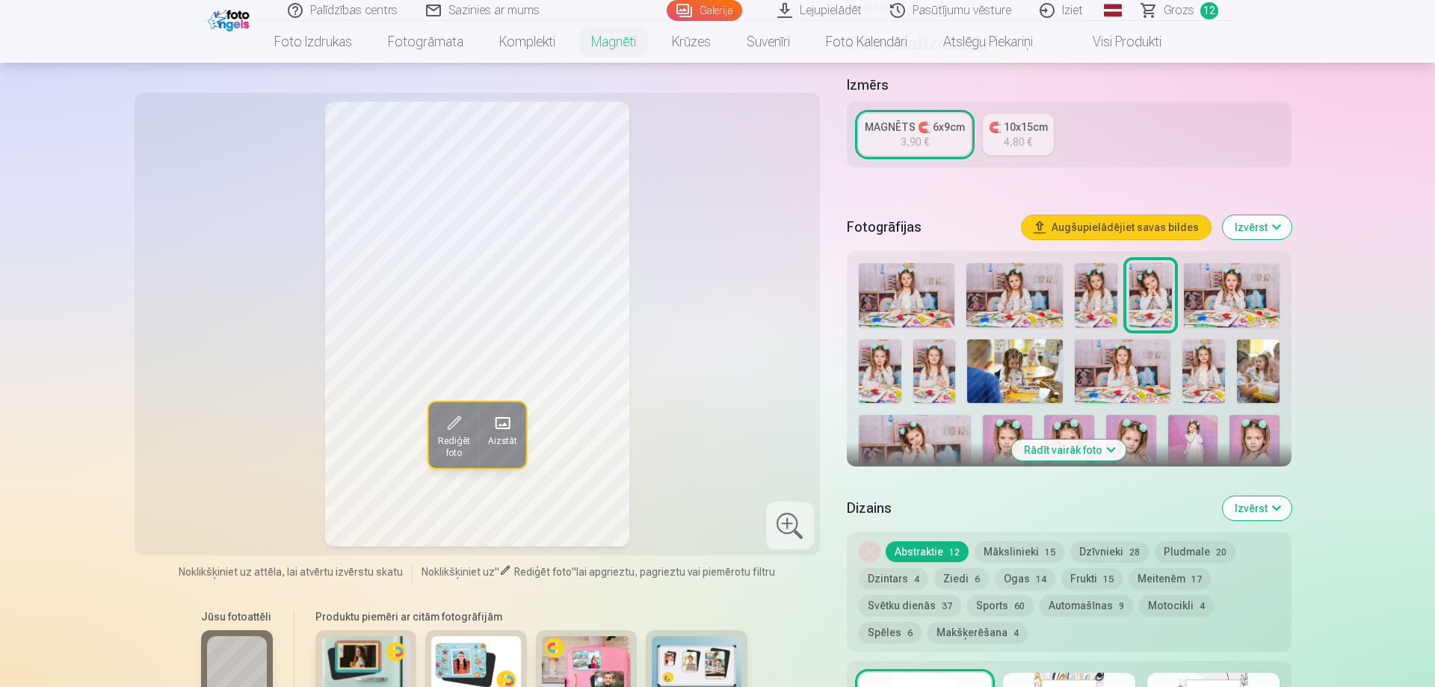
scroll to position [305, 0]
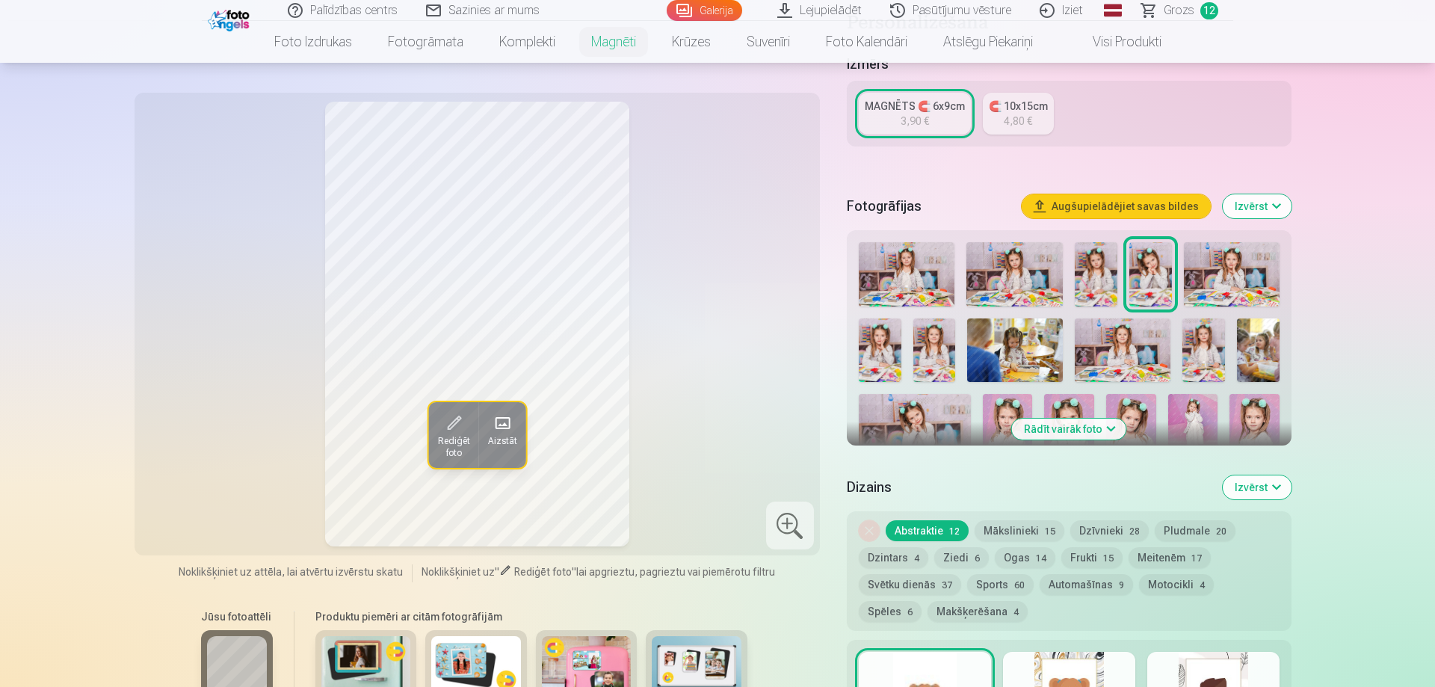
click at [1199, 321] on img at bounding box center [1203, 350] width 43 height 64
click at [921, 398] on img at bounding box center [915, 431] width 112 height 75
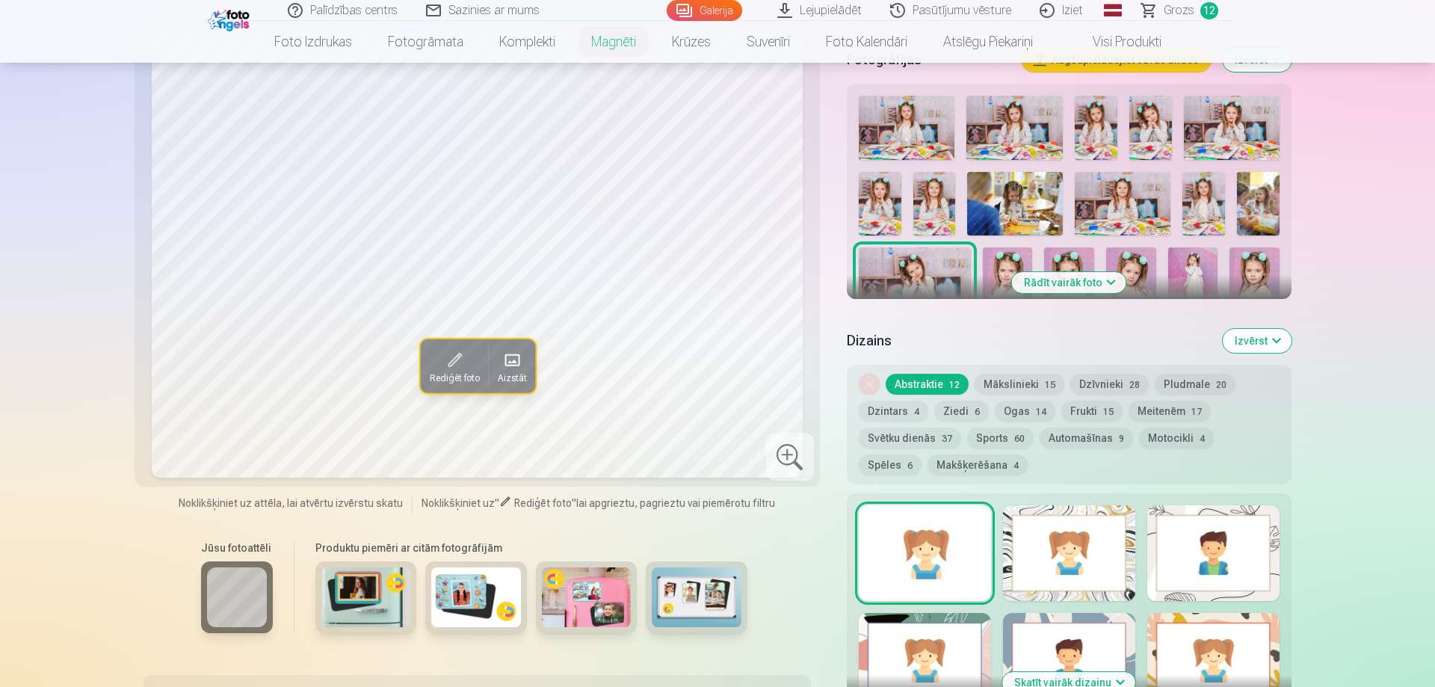
scroll to position [457, 0]
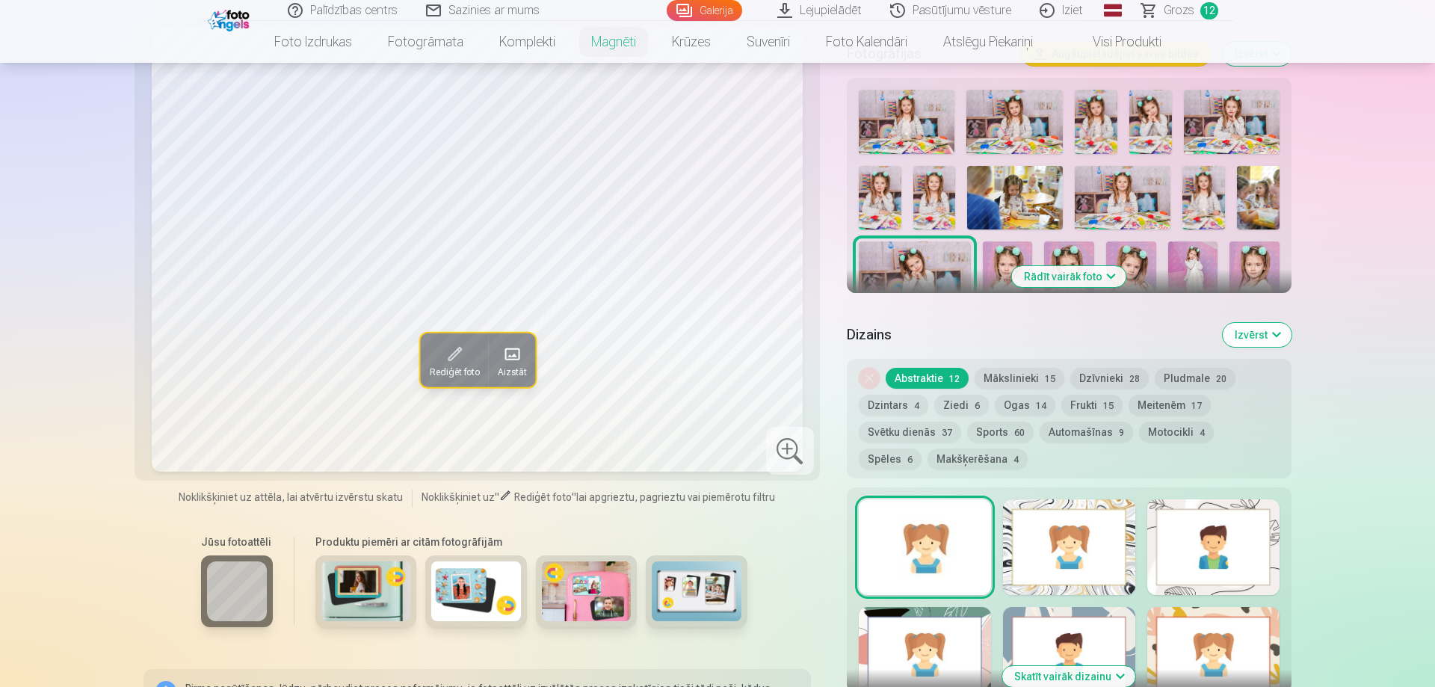
click at [989, 241] on img at bounding box center [1008, 278] width 50 height 75
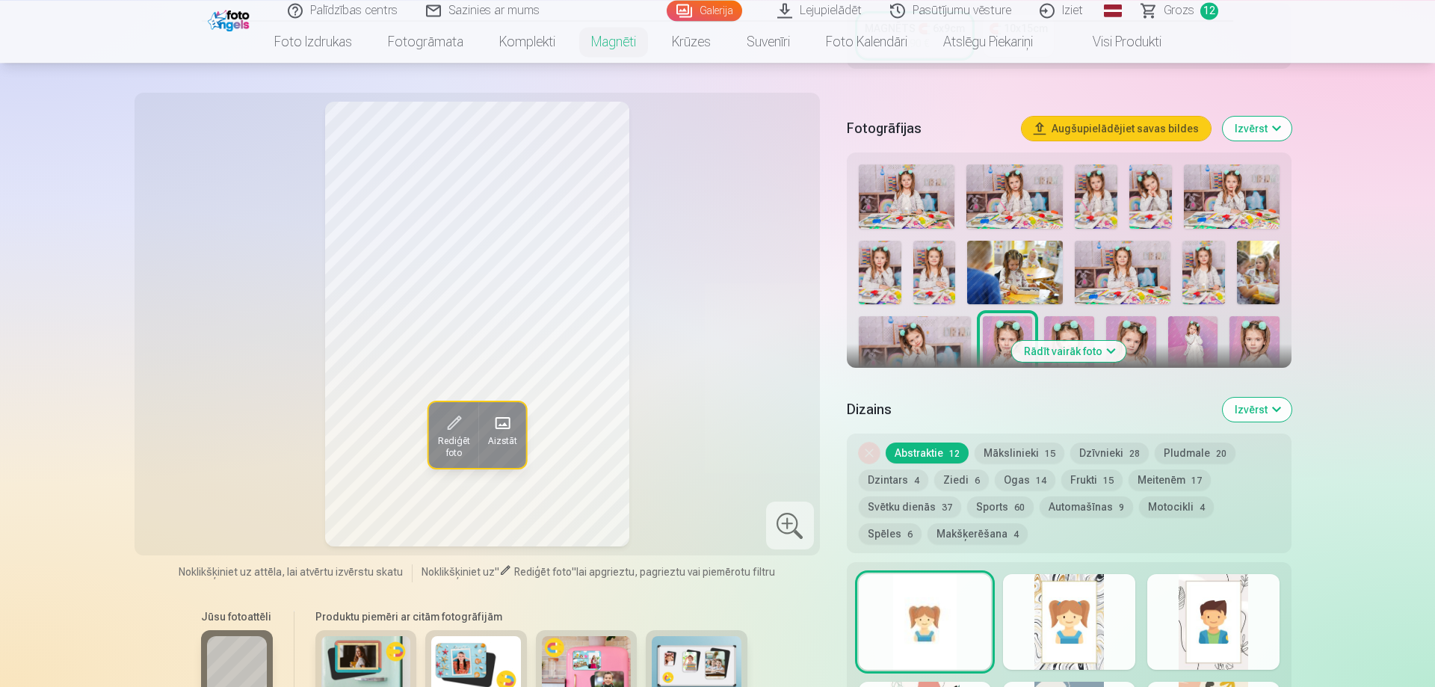
scroll to position [305, 0]
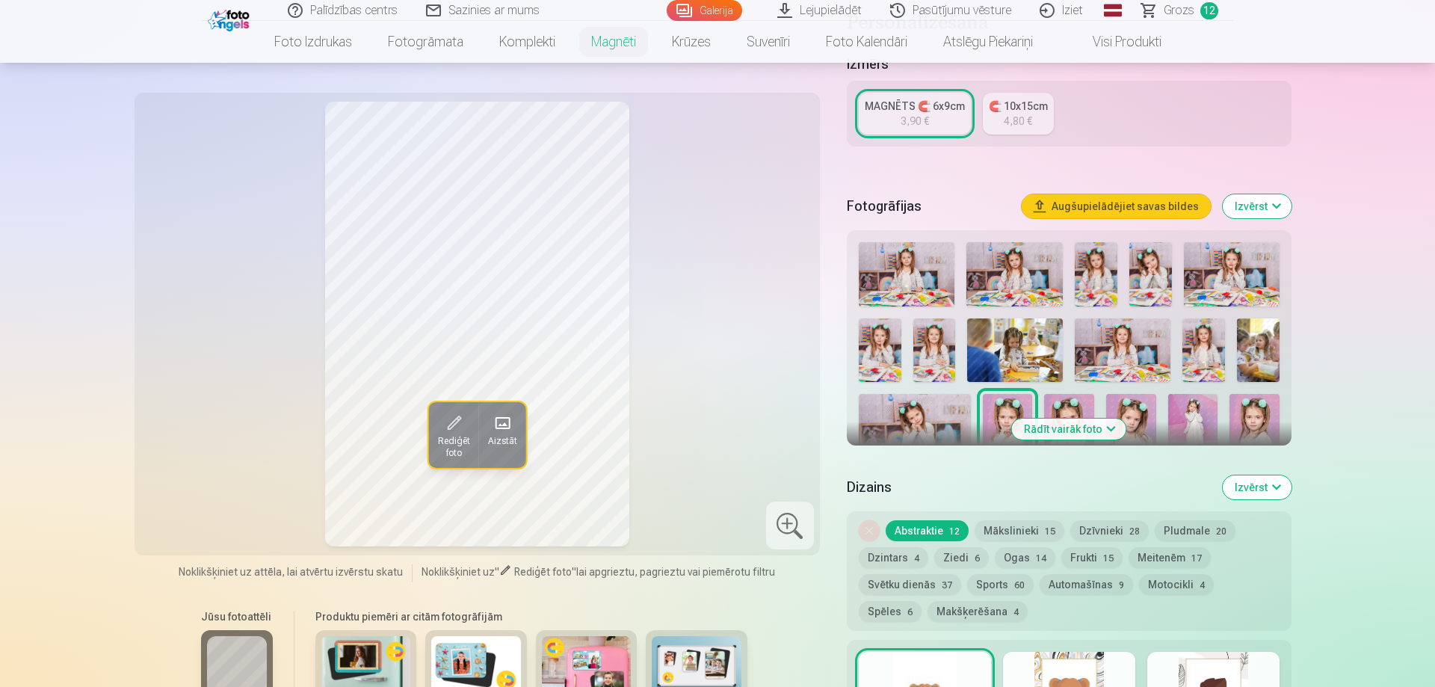
click at [1060, 394] on img at bounding box center [1069, 431] width 50 height 75
click at [1022, 394] on img at bounding box center [1008, 431] width 50 height 75
click at [1084, 394] on img at bounding box center [1069, 431] width 50 height 75
click at [1118, 394] on img at bounding box center [1131, 431] width 50 height 75
click at [1181, 395] on img at bounding box center [1193, 431] width 50 height 75
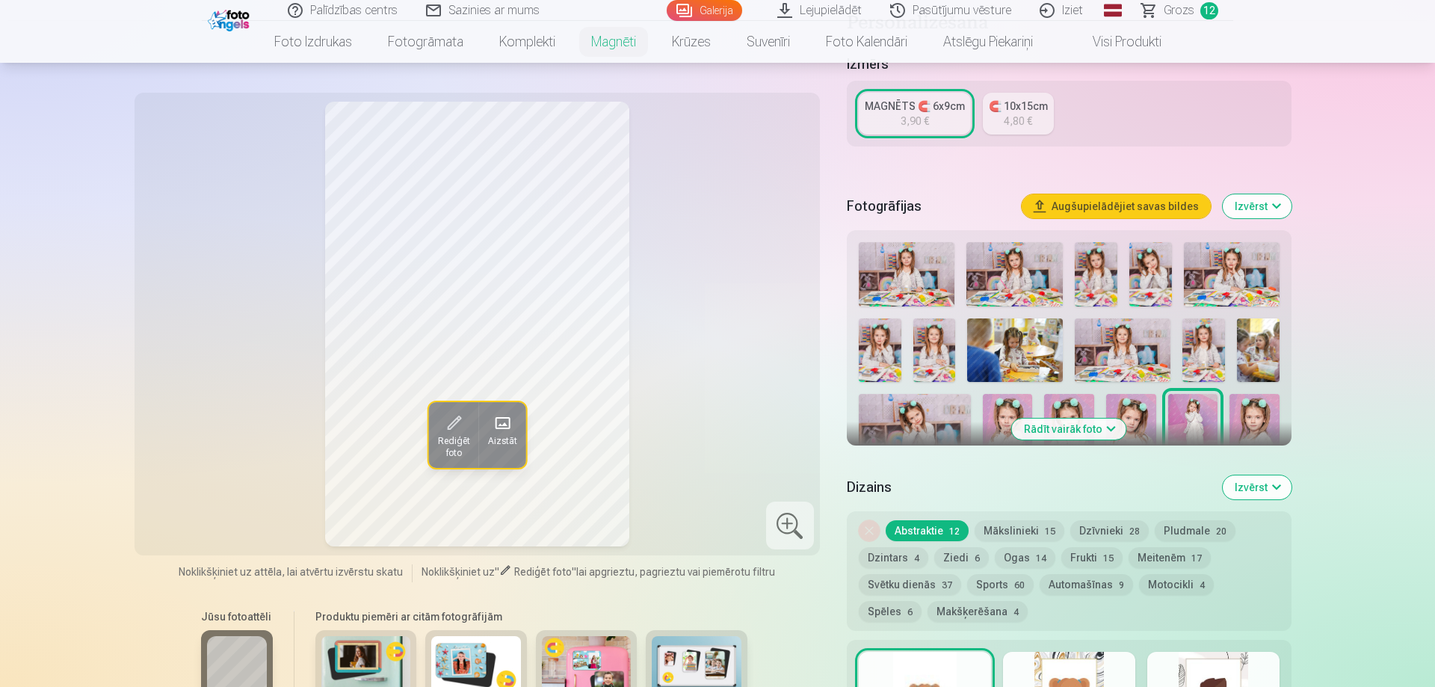
click at [1235, 398] on img at bounding box center [1254, 431] width 50 height 75
click at [996, 402] on img at bounding box center [1008, 431] width 50 height 75
click at [1072, 395] on img at bounding box center [1069, 431] width 50 height 75
click at [1125, 398] on img at bounding box center [1131, 431] width 50 height 75
click at [1179, 400] on img at bounding box center [1193, 431] width 50 height 75
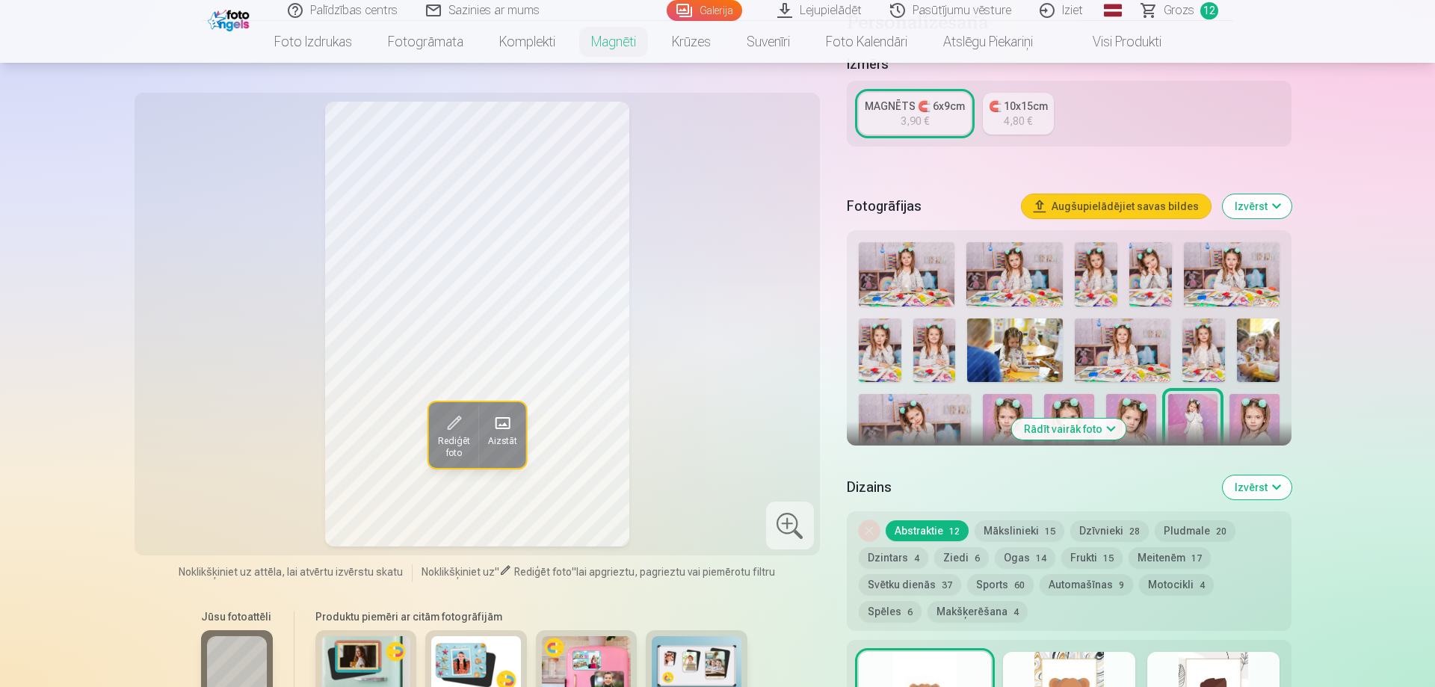
click at [1261, 401] on img at bounding box center [1254, 431] width 50 height 75
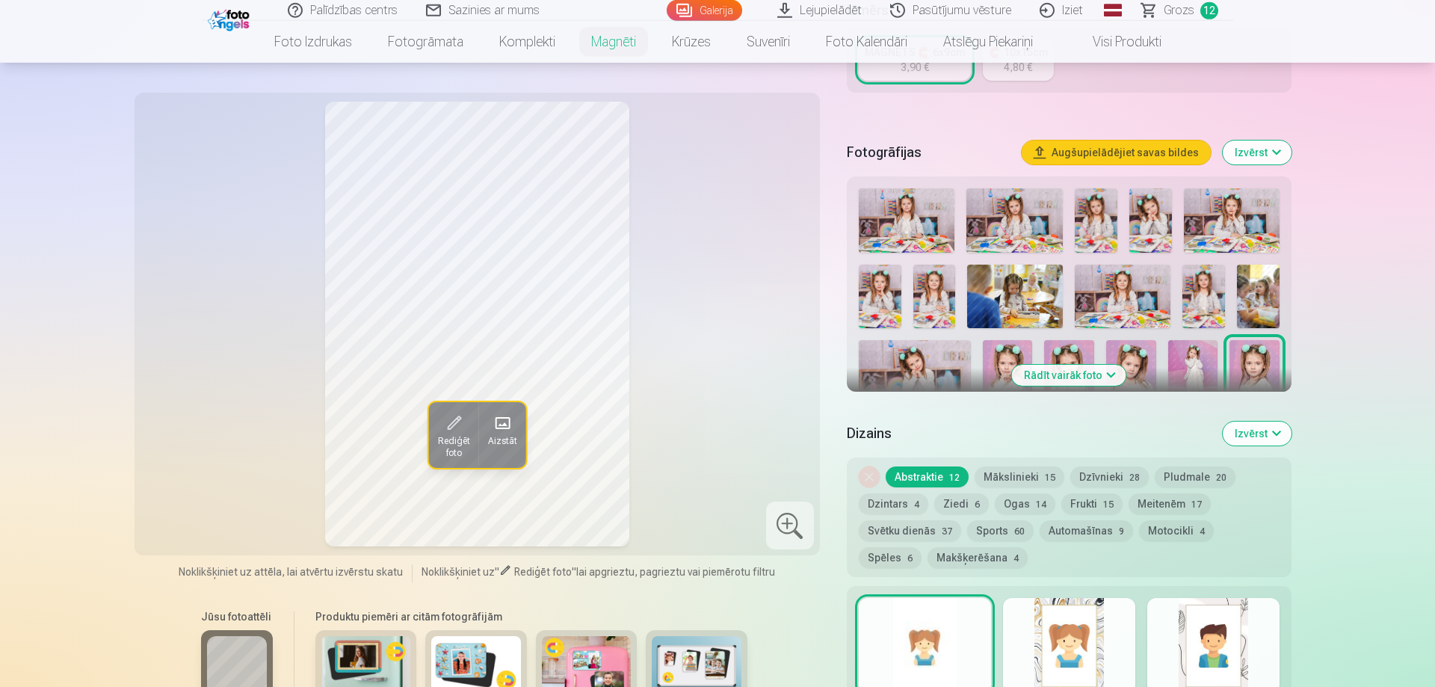
scroll to position [381, 0]
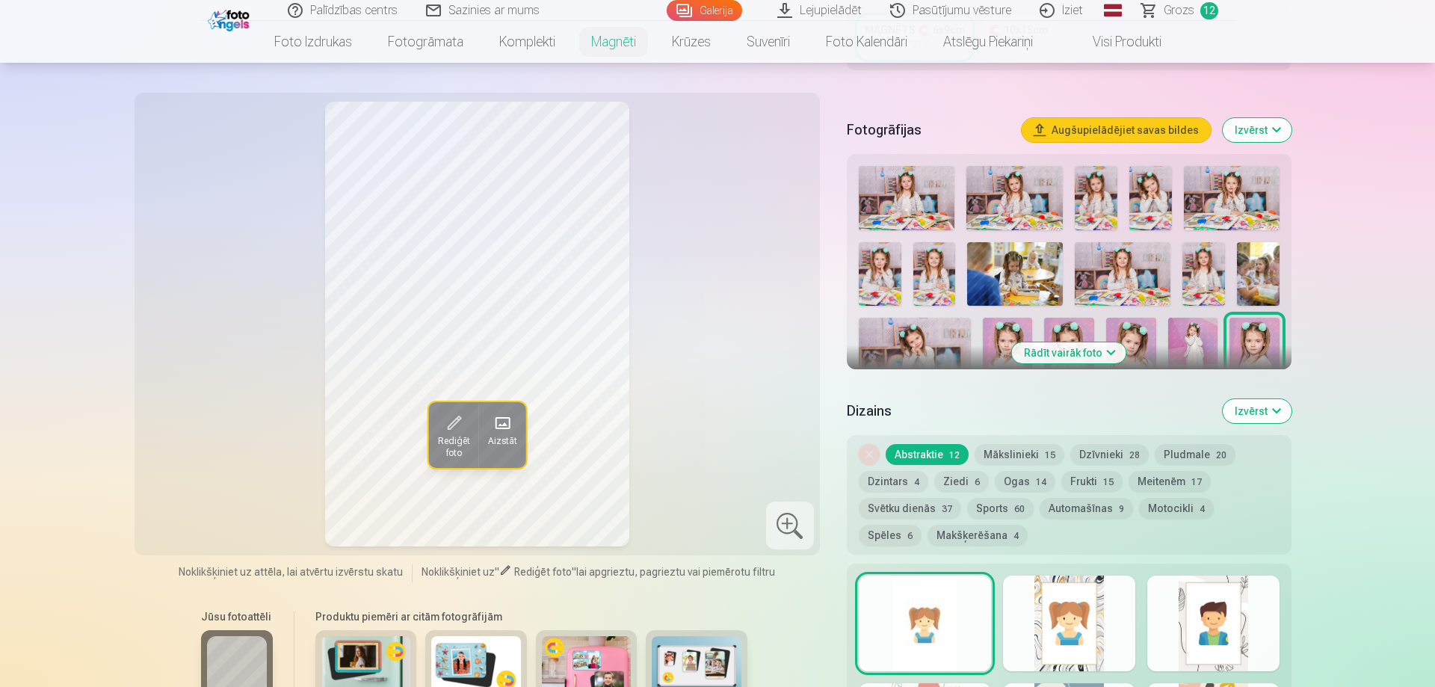
click at [1270, 399] on button "Izvērst" at bounding box center [1257, 411] width 69 height 24
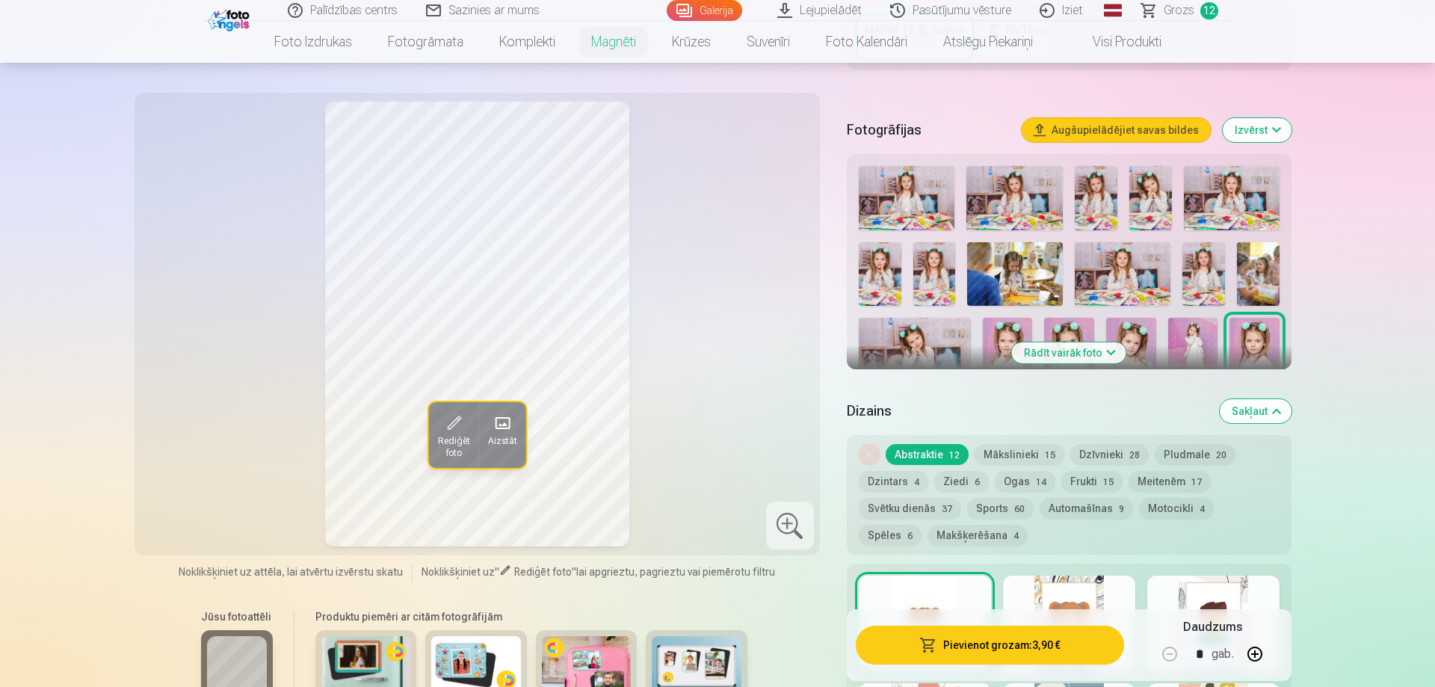
click at [1266, 399] on button "Sakļaut" at bounding box center [1256, 411] width 72 height 24
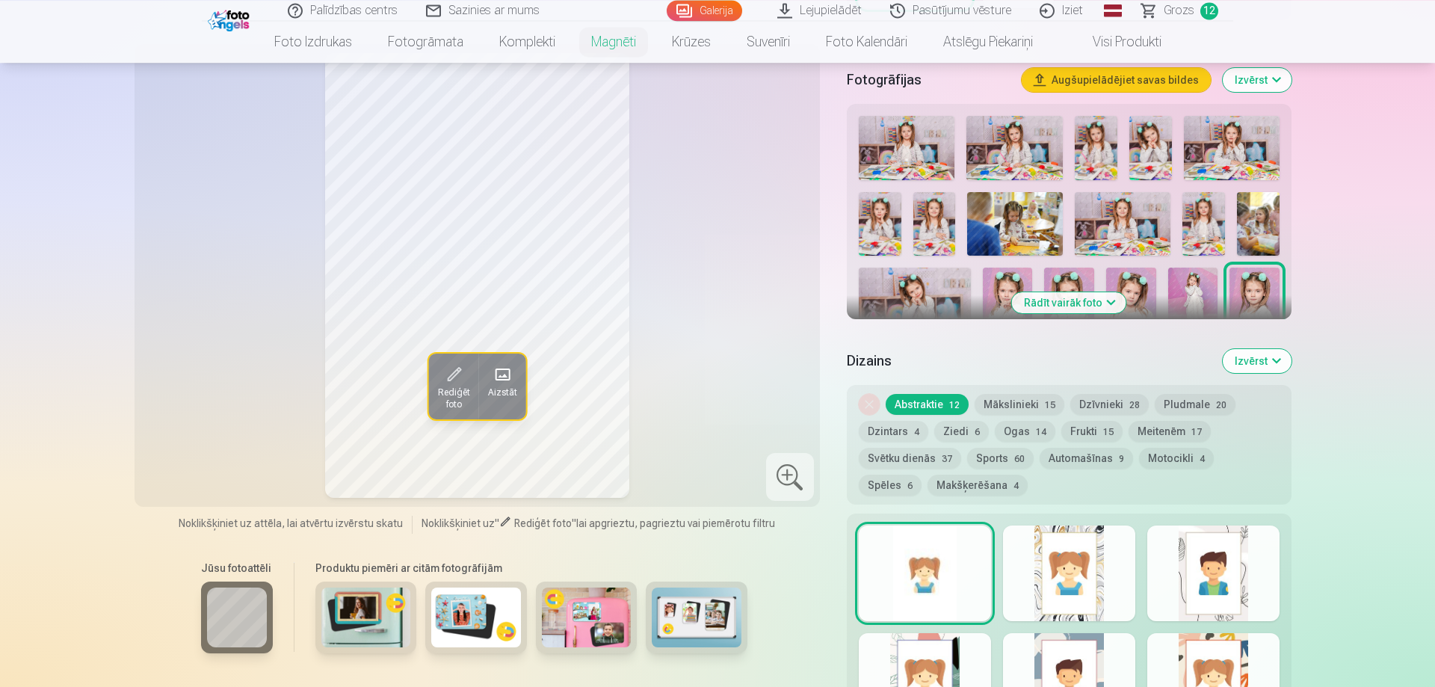
scroll to position [457, 0]
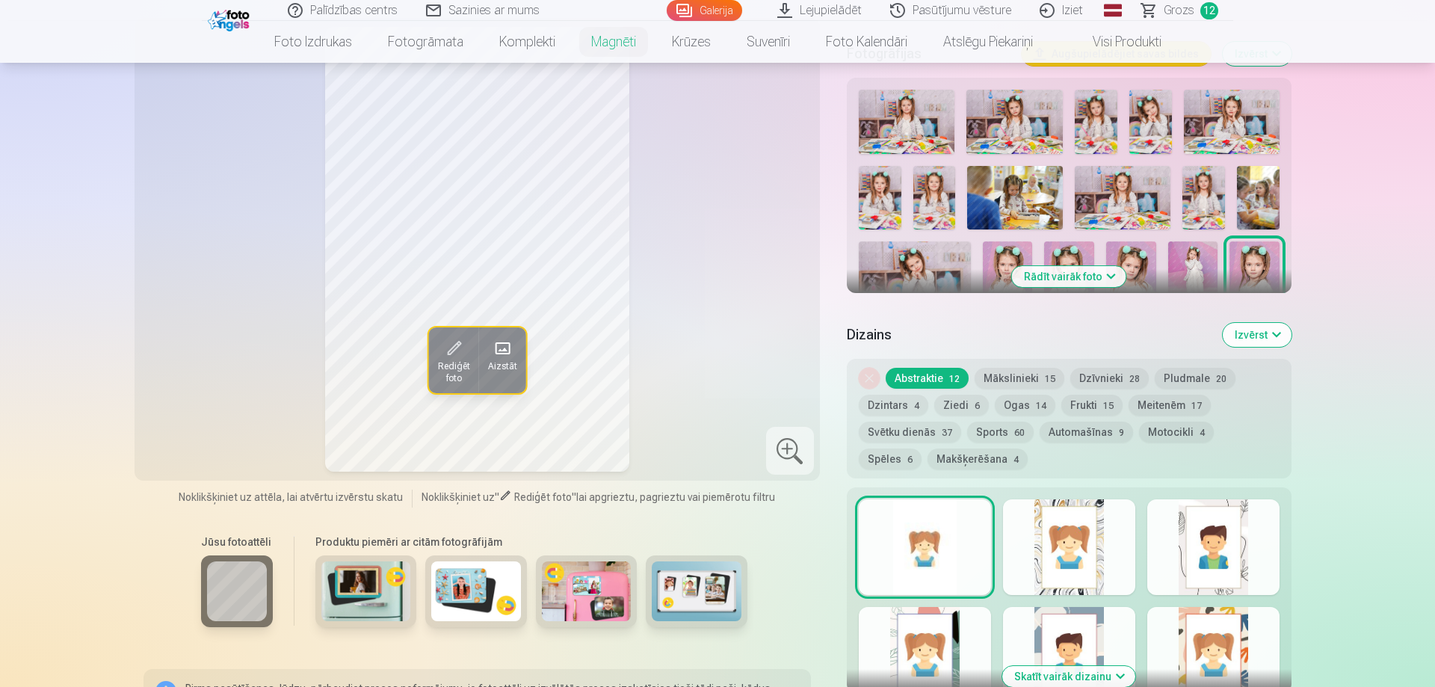
click at [1035, 267] on button "Rādīt vairāk foto" at bounding box center [1069, 276] width 114 height 21
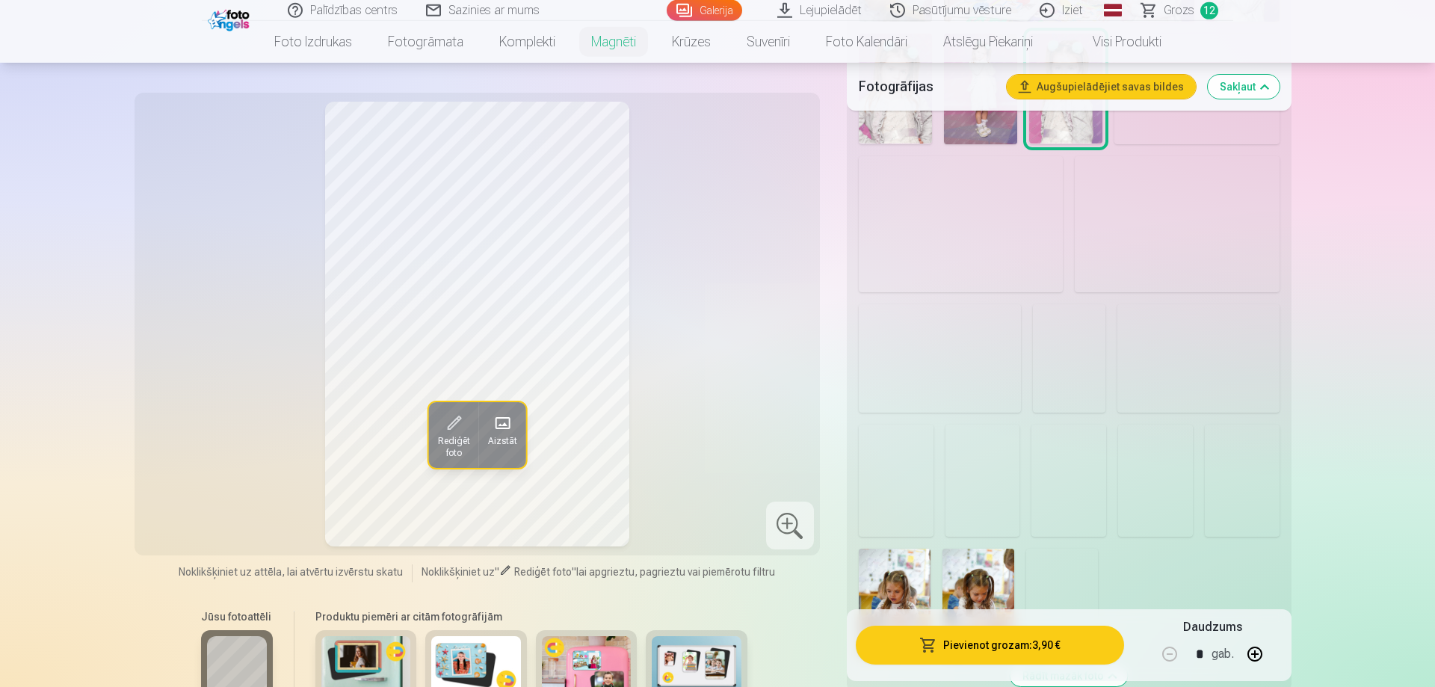
scroll to position [1067, 0]
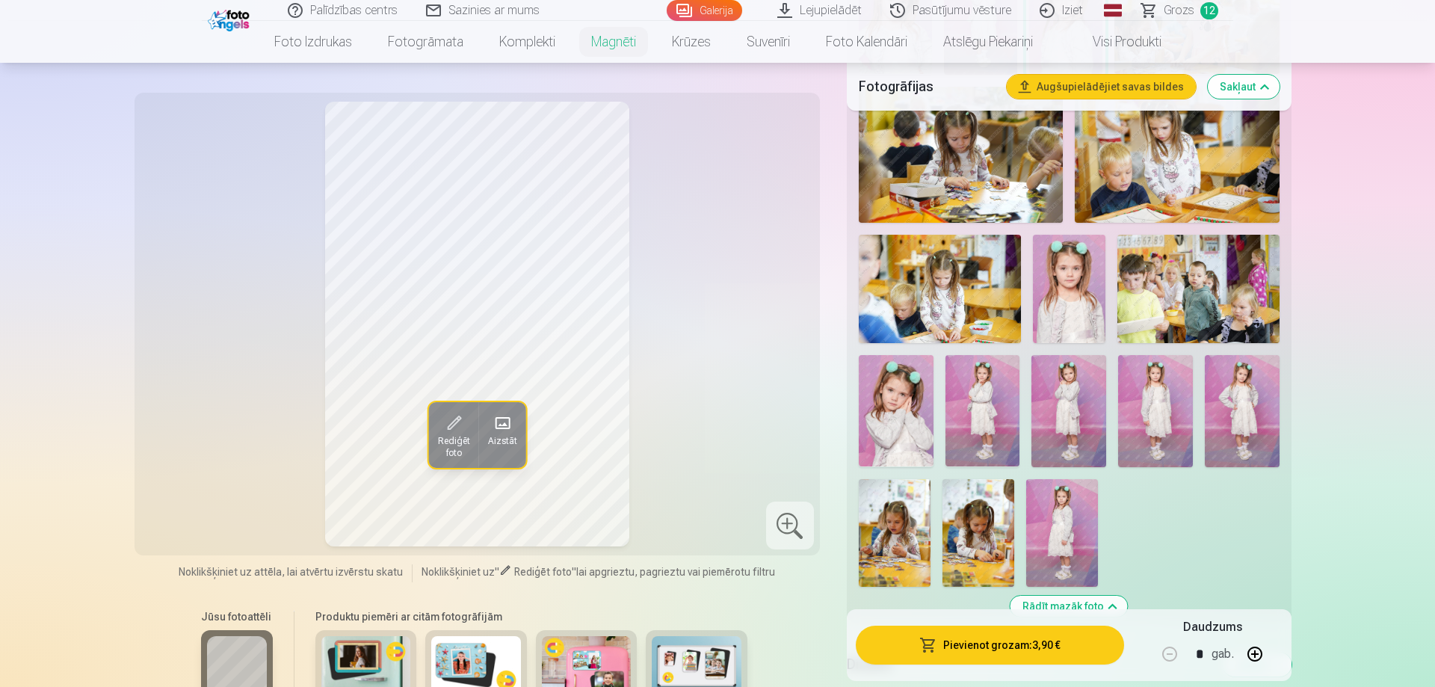
click at [1087, 266] on img at bounding box center [1069, 289] width 72 height 108
click at [884, 385] on img at bounding box center [896, 411] width 75 height 112
click at [980, 407] on img at bounding box center [982, 411] width 75 height 112
click at [1070, 406] on img at bounding box center [1068, 411] width 75 height 112
click at [1149, 407] on img at bounding box center [1155, 411] width 75 height 112
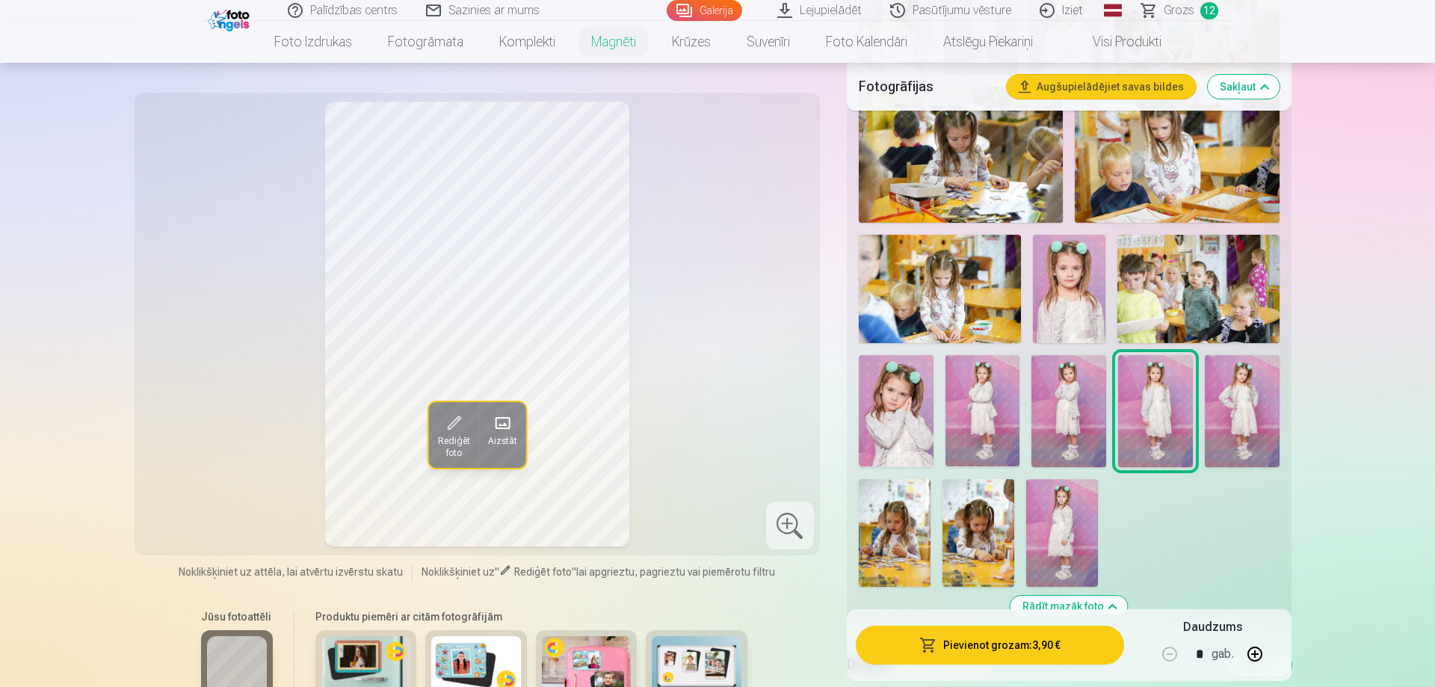
click at [1211, 395] on img at bounding box center [1242, 411] width 75 height 112
click at [1060, 481] on img at bounding box center [1062, 533] width 72 height 108
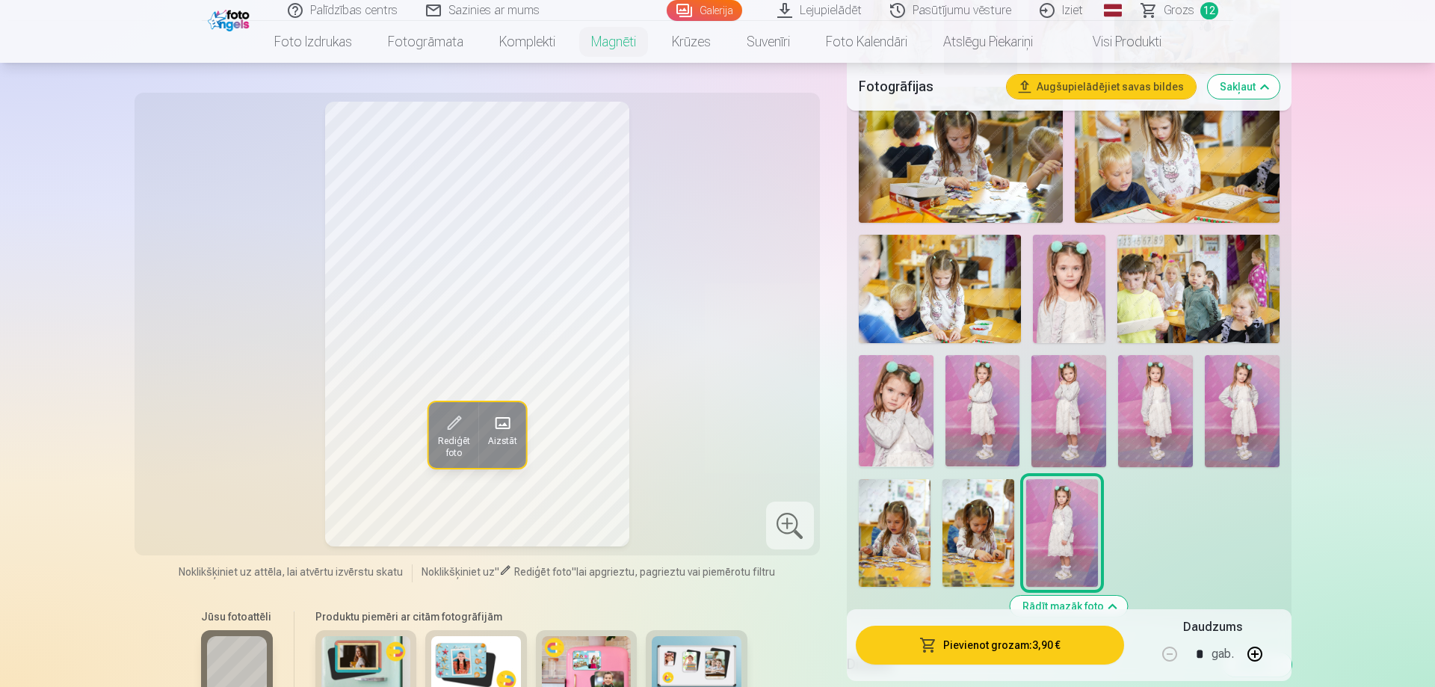
click at [1043, 398] on img at bounding box center [1068, 411] width 75 height 112
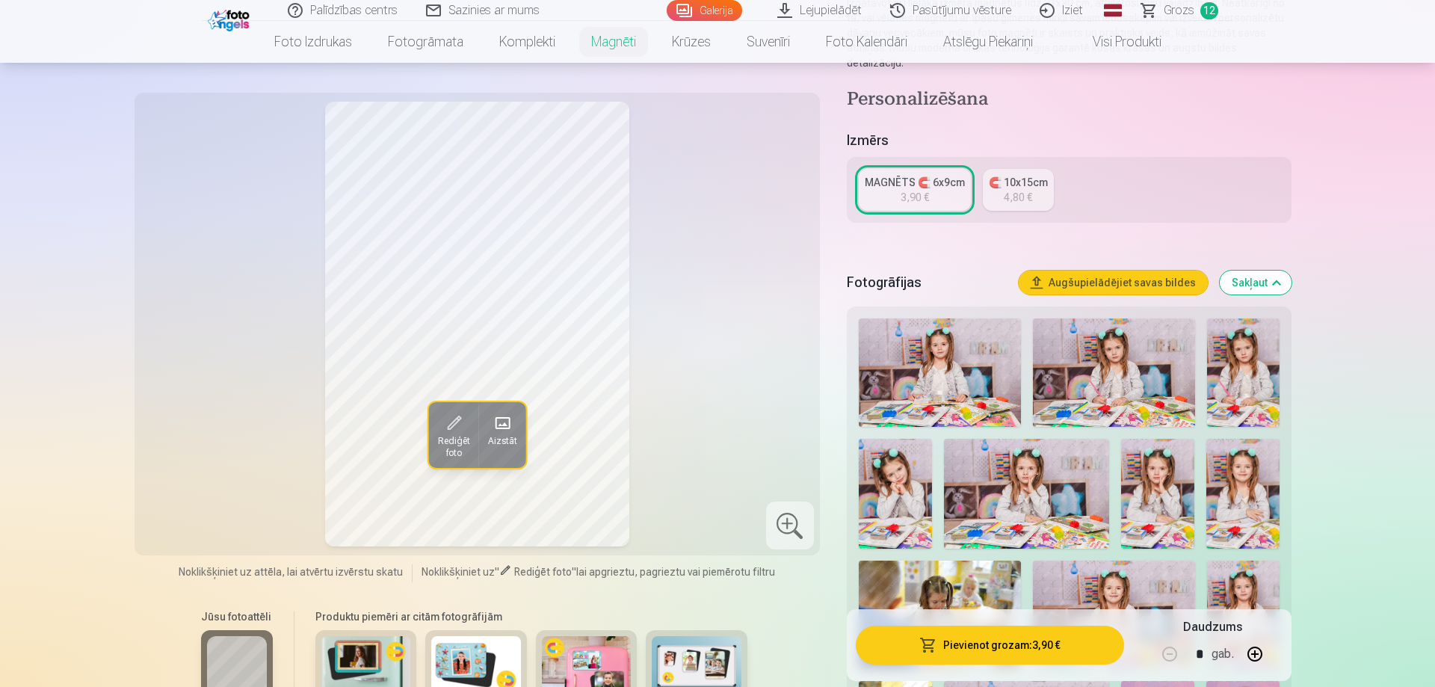
scroll to position [0, 0]
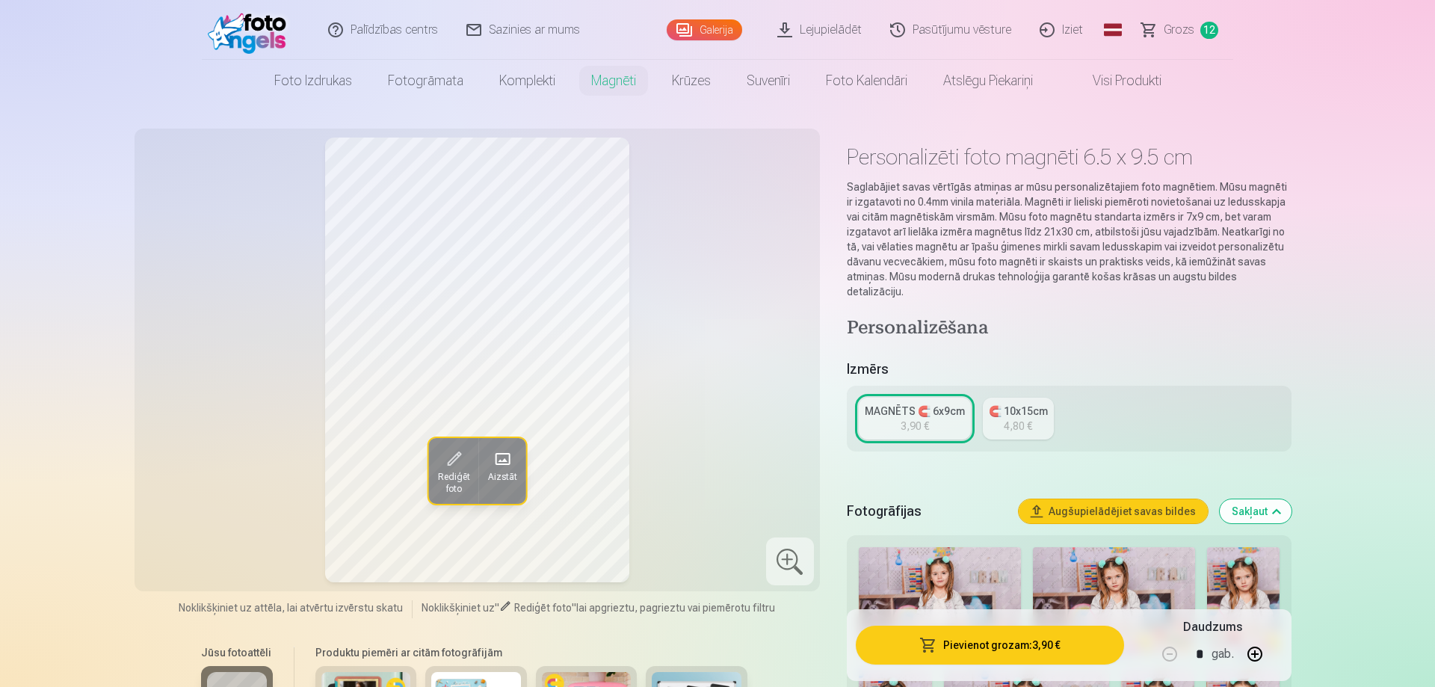
click at [934, 406] on link "MAGNĒTS 🧲 6x9cm 3,90 €" at bounding box center [915, 419] width 112 height 42
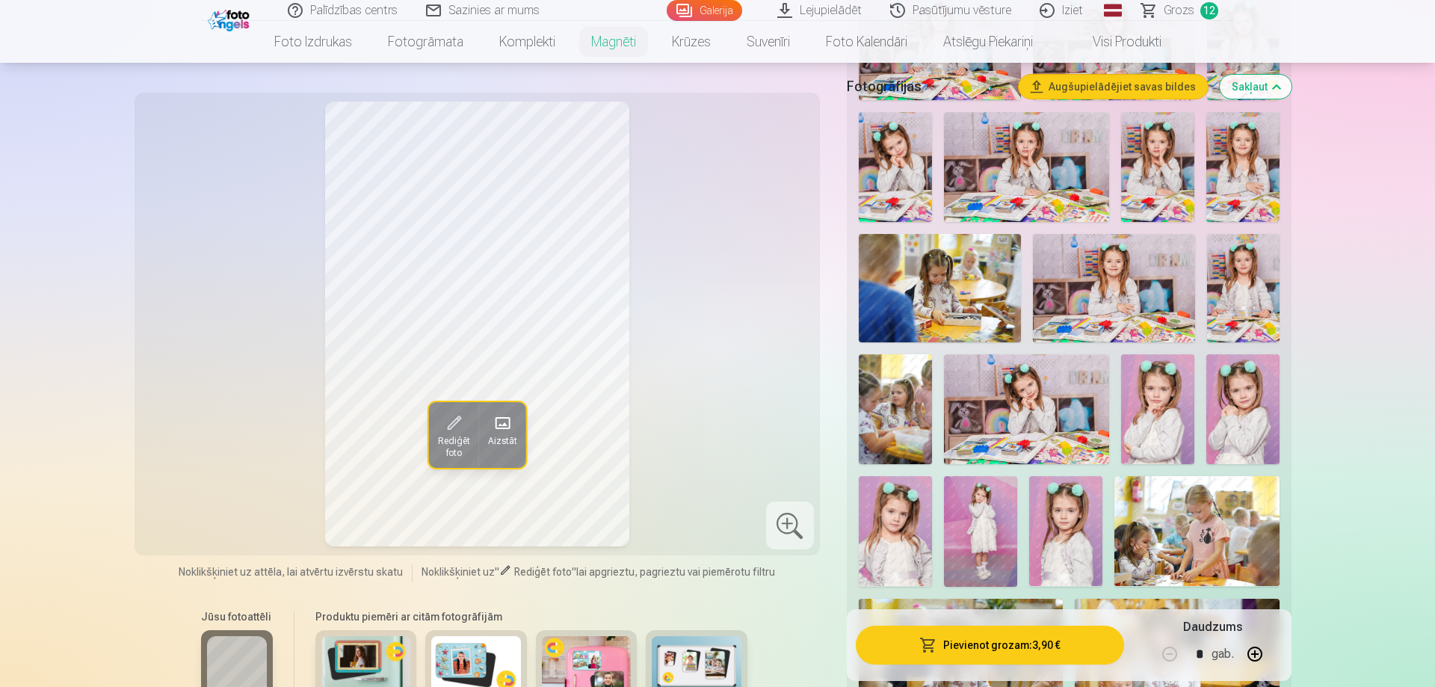
scroll to position [610, 0]
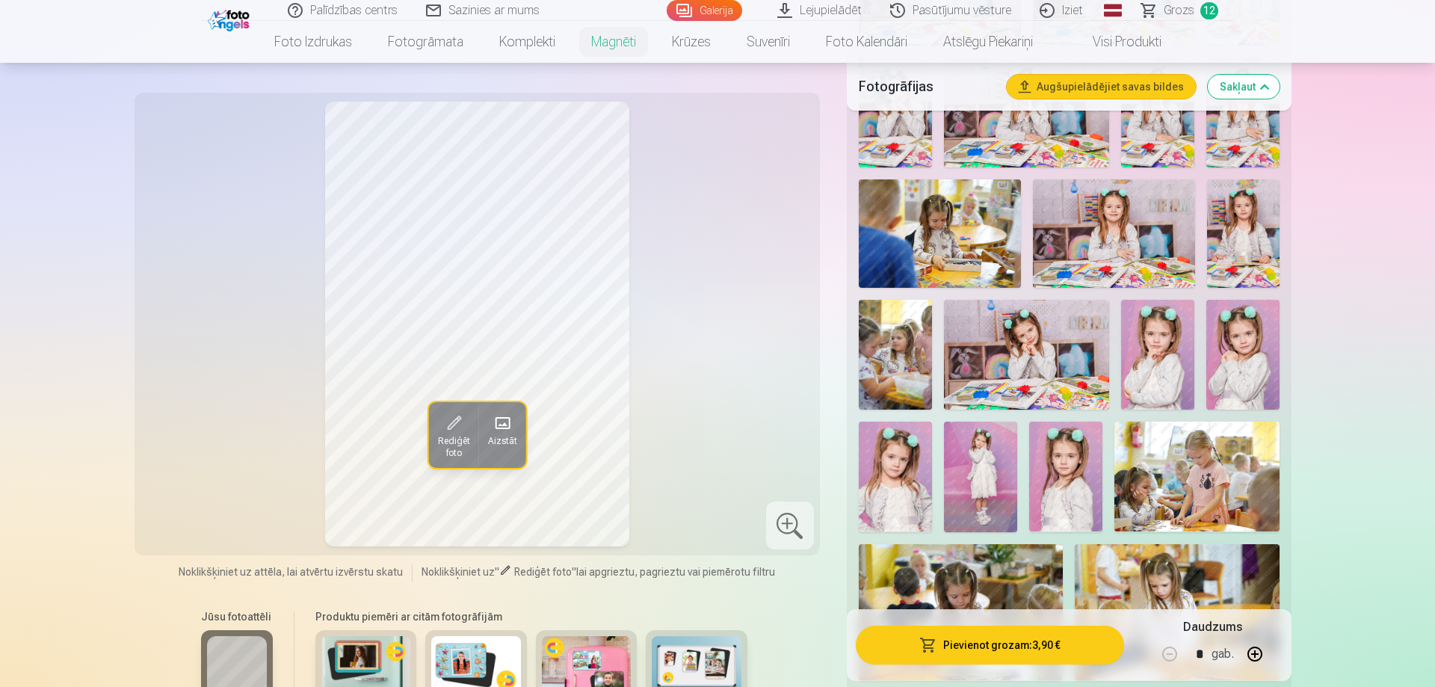
click at [1001, 646] on button "Pievienot grozam : 3,90 €" at bounding box center [990, 644] width 268 height 39
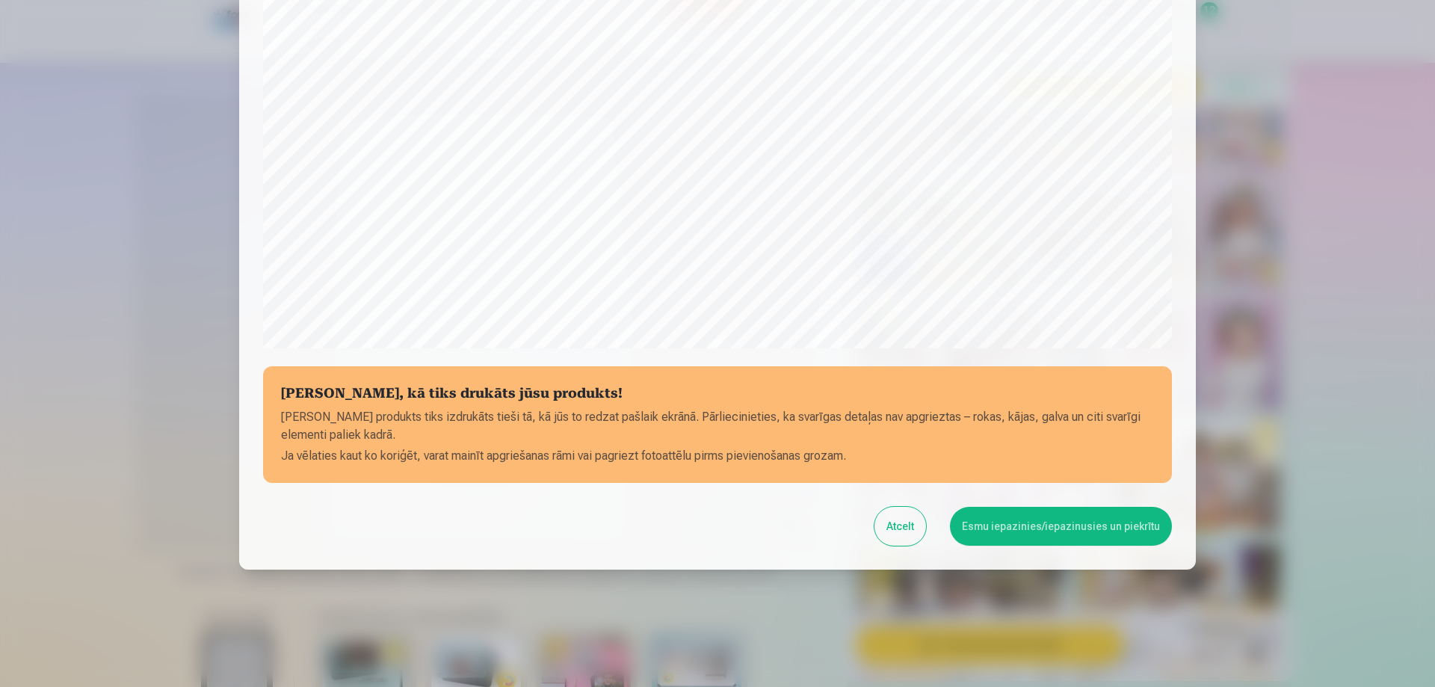
scroll to position [389, 0]
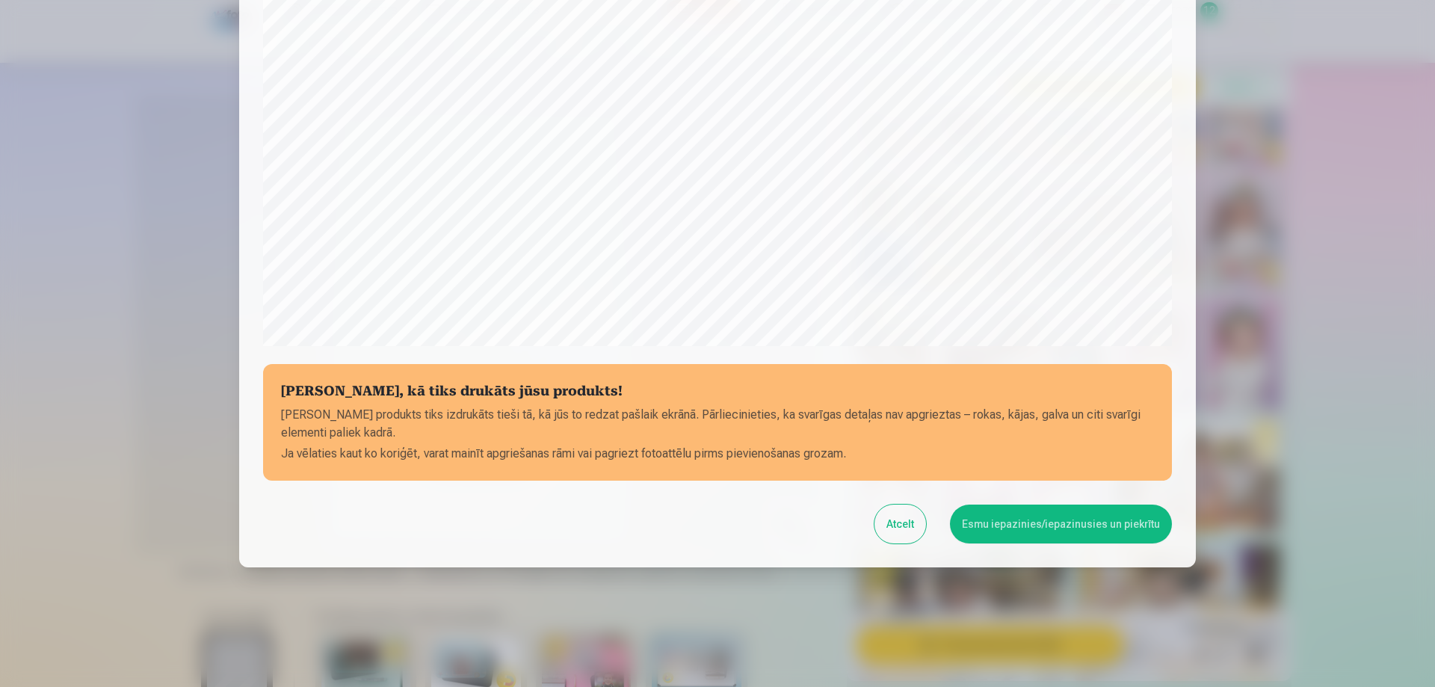
click at [1022, 516] on button "Esmu iepazinies/iepazinusies un piekrītu" at bounding box center [1061, 523] width 222 height 39
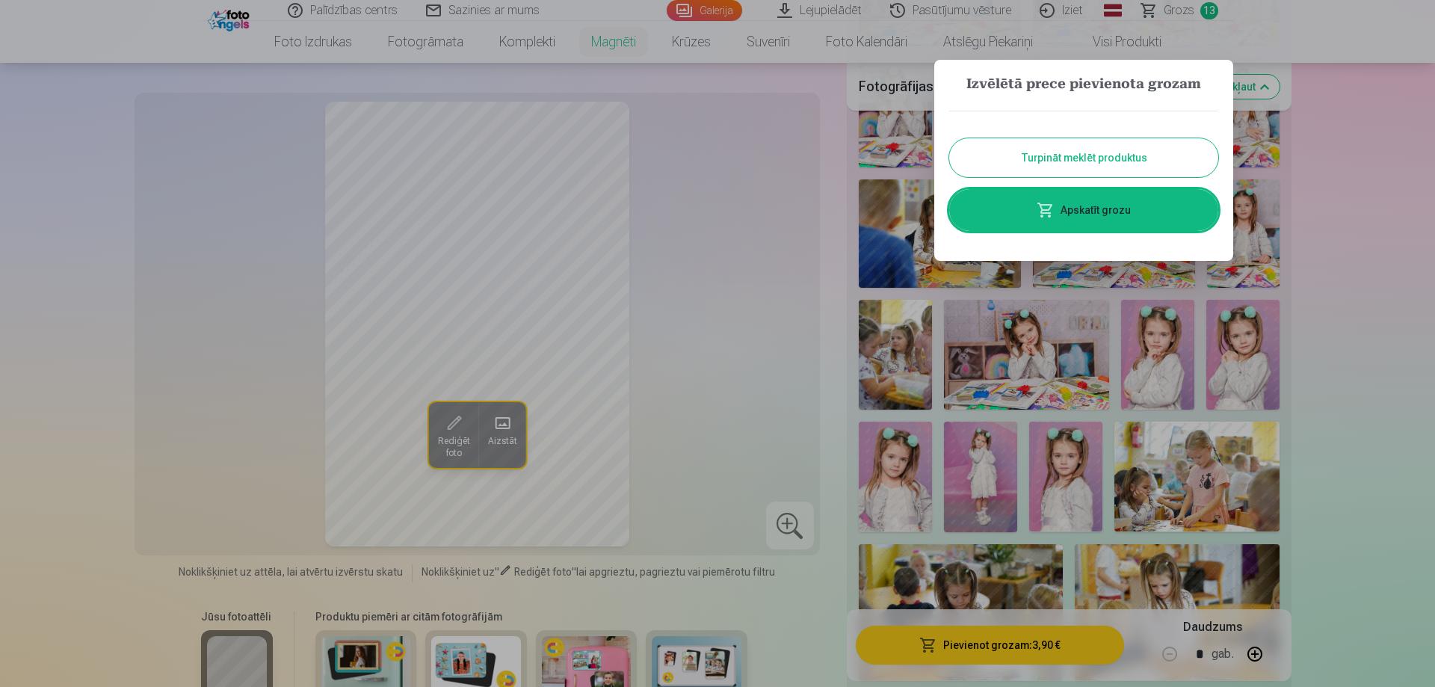
click at [1045, 161] on button "Turpināt meklēt produktus" at bounding box center [1083, 157] width 269 height 39
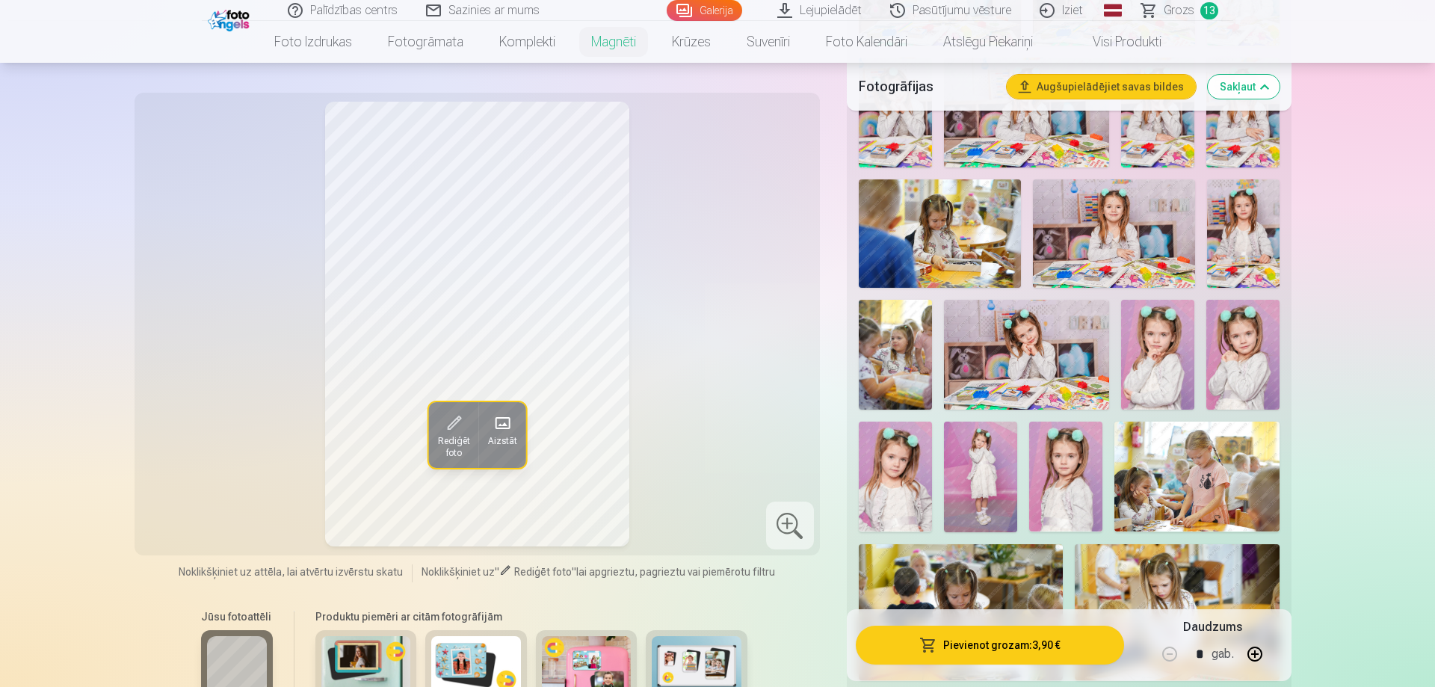
scroll to position [915, 0]
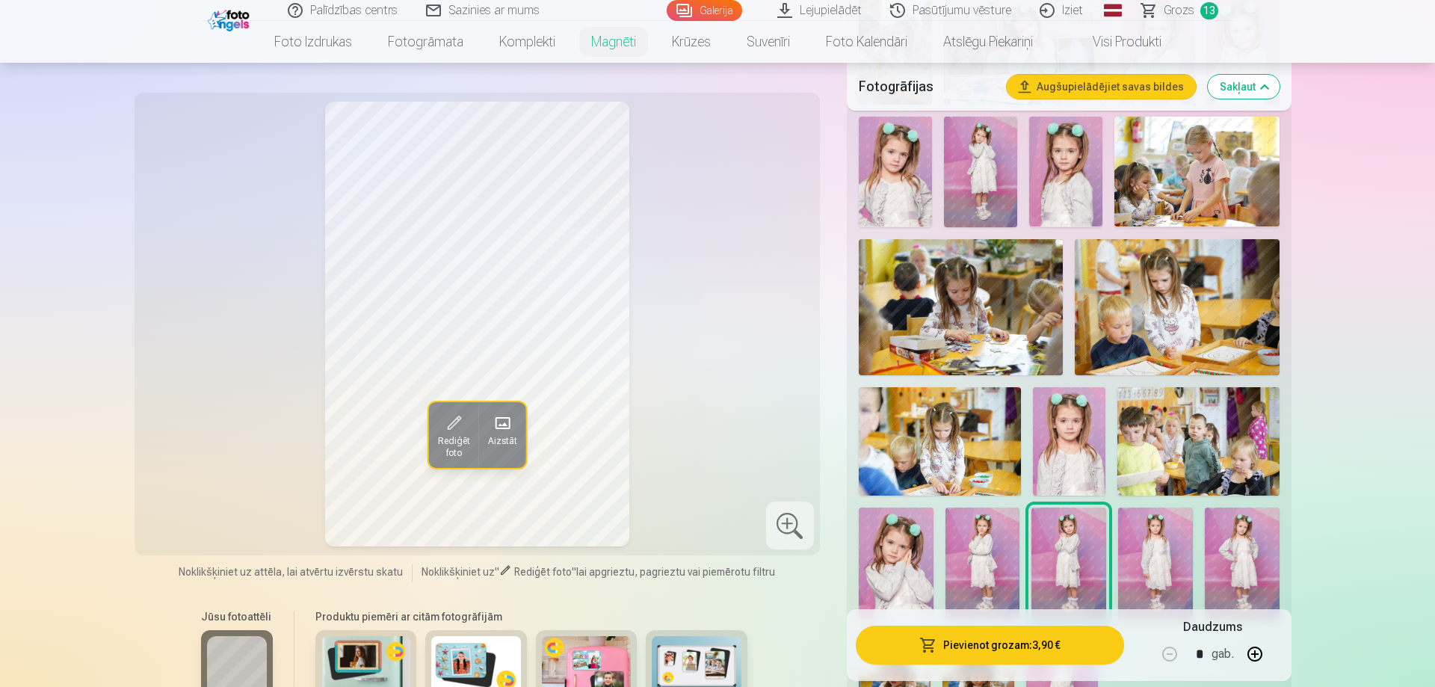
click at [955, 336] on img at bounding box center [961, 307] width 205 height 136
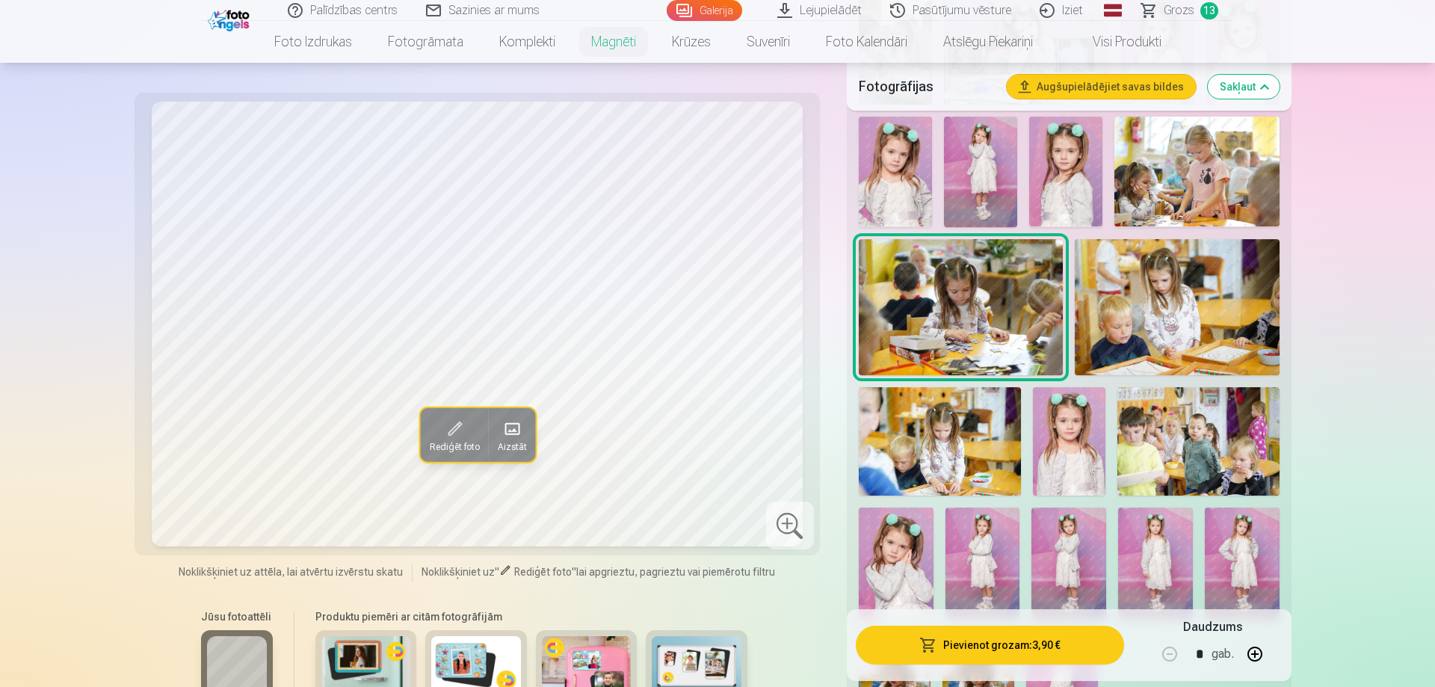
click at [1141, 309] on img at bounding box center [1177, 307] width 205 height 136
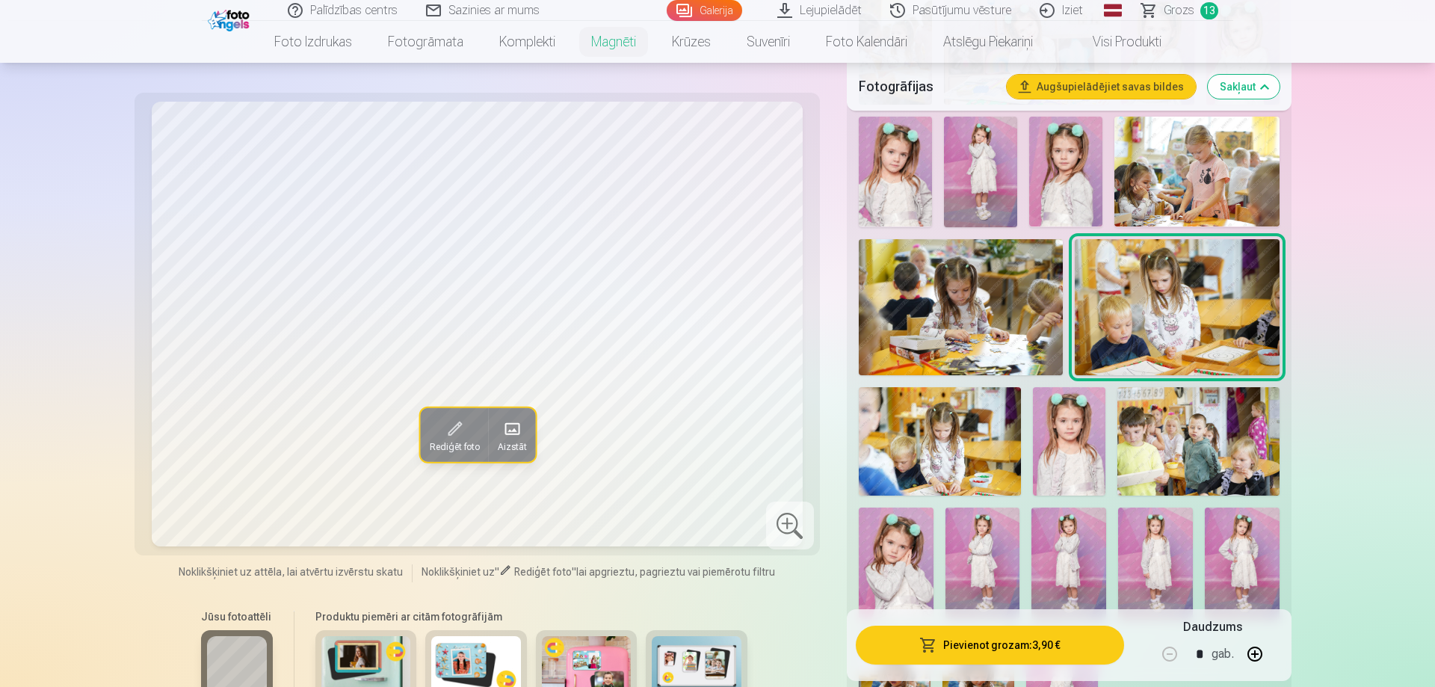
click at [924, 416] on img at bounding box center [940, 441] width 162 height 108
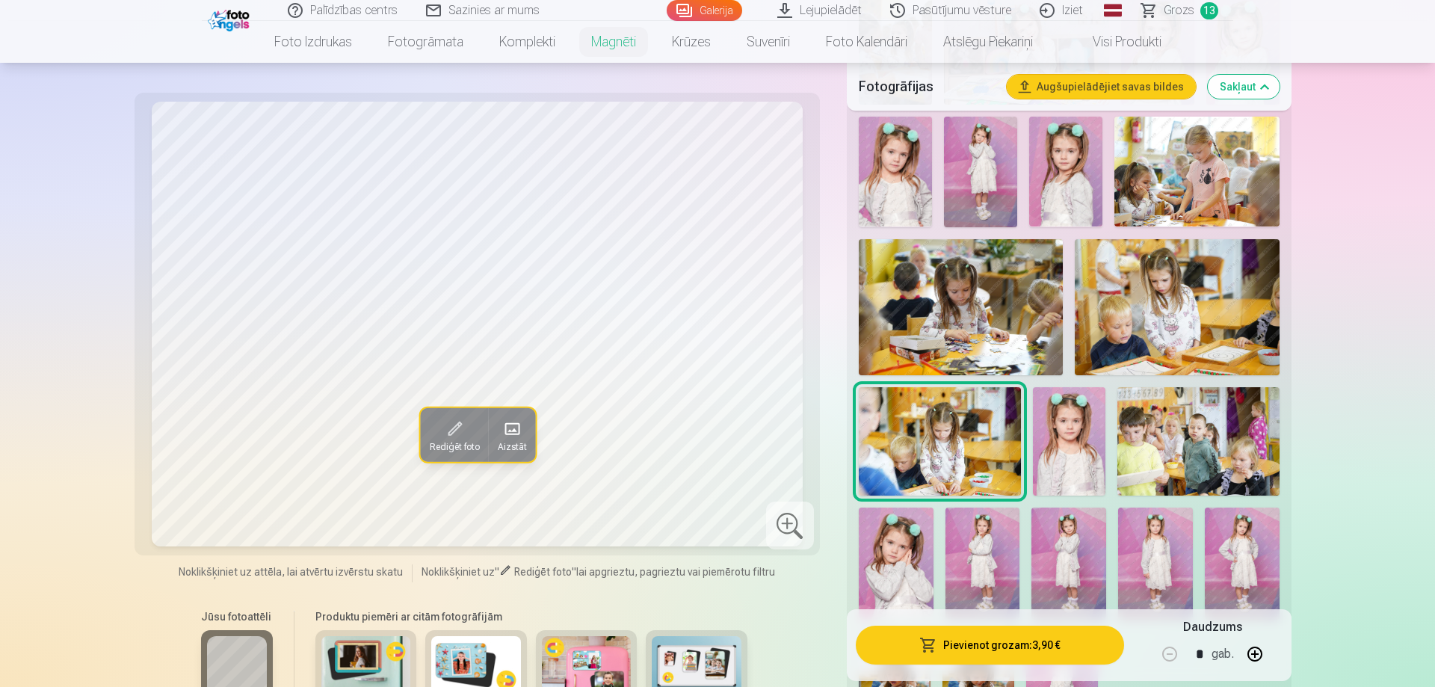
click at [1037, 430] on img at bounding box center [1069, 441] width 72 height 108
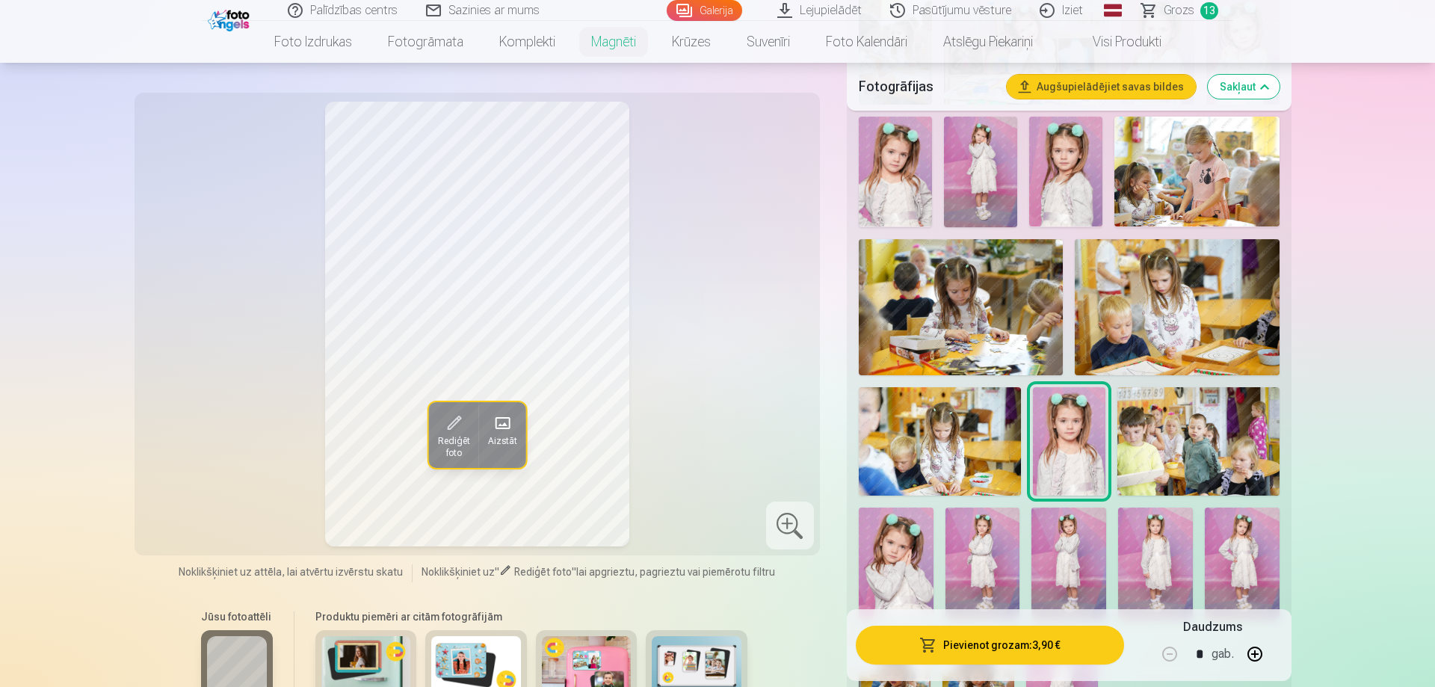
click at [1164, 441] on img at bounding box center [1198, 441] width 162 height 108
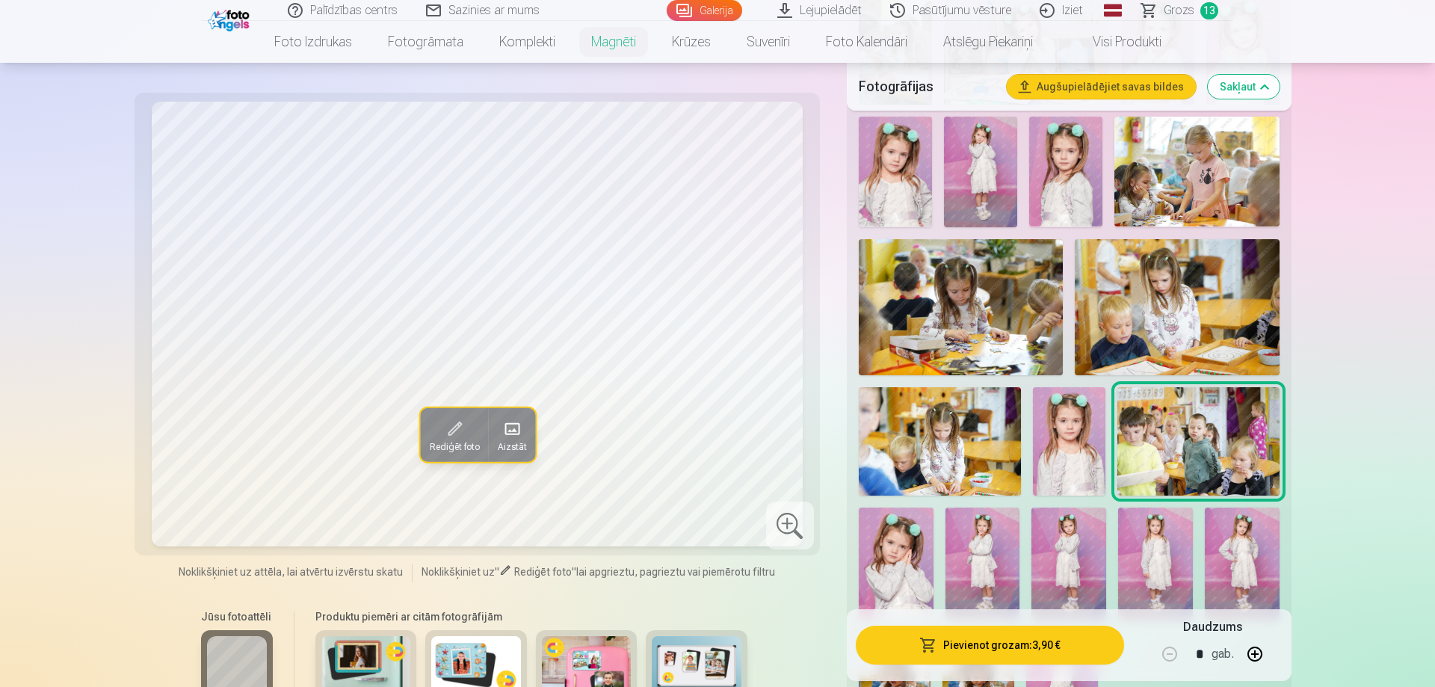
click at [910, 526] on img at bounding box center [896, 563] width 75 height 112
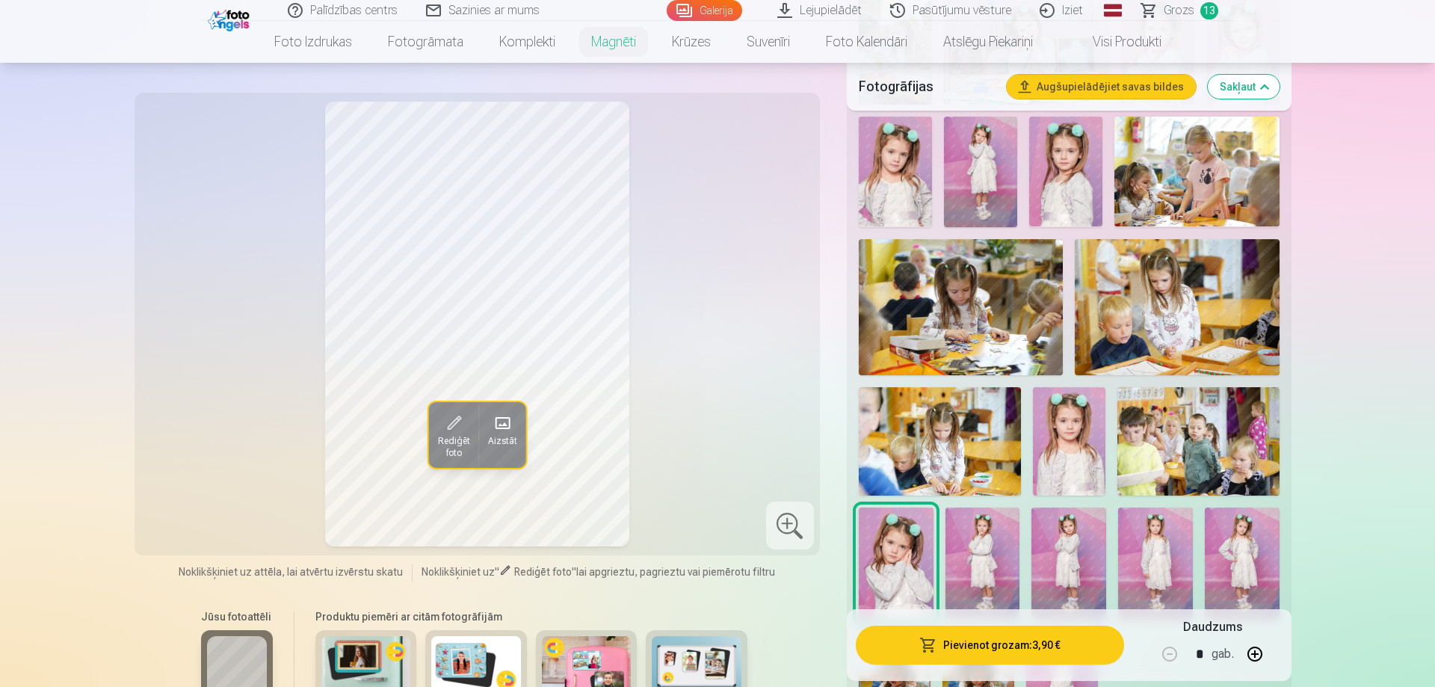
click at [986, 539] on img at bounding box center [982, 563] width 75 height 112
click at [1061, 539] on img at bounding box center [1068, 563] width 75 height 112
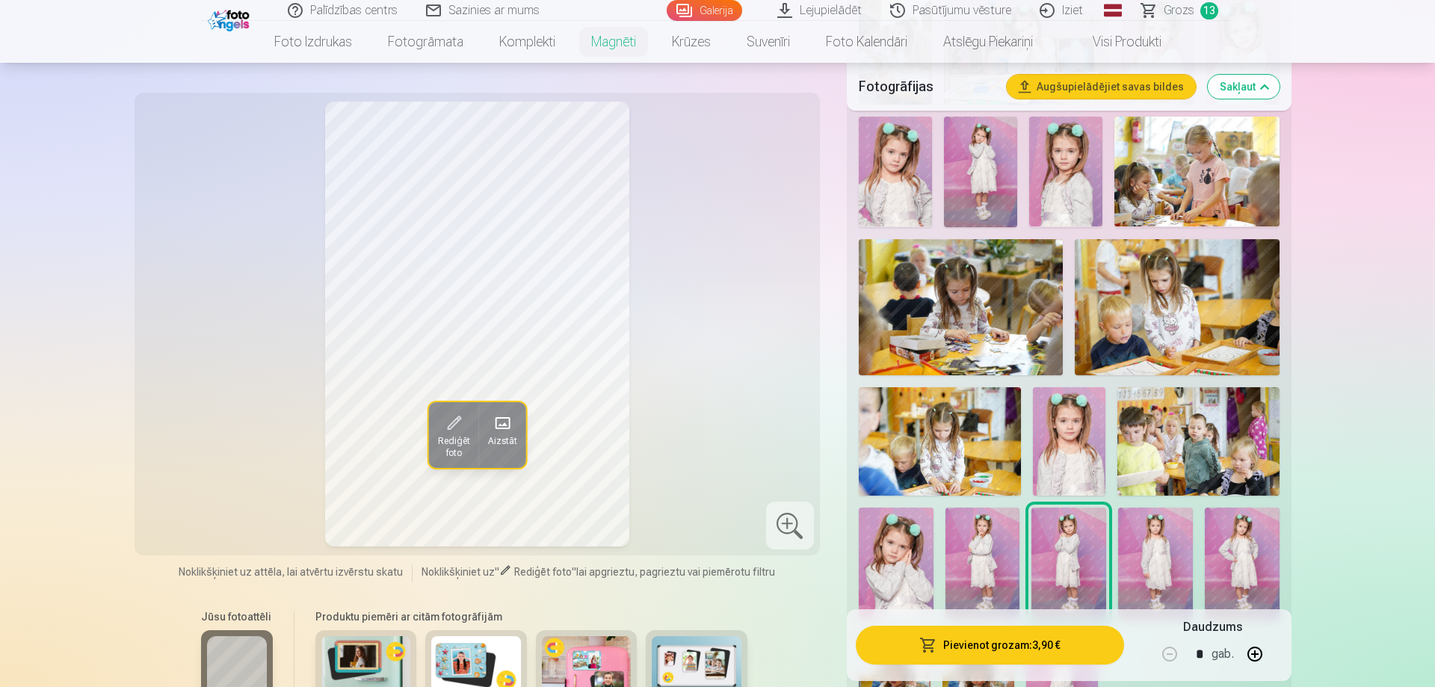
click at [1144, 541] on img at bounding box center [1155, 563] width 75 height 112
click at [1240, 543] on img at bounding box center [1242, 563] width 75 height 112
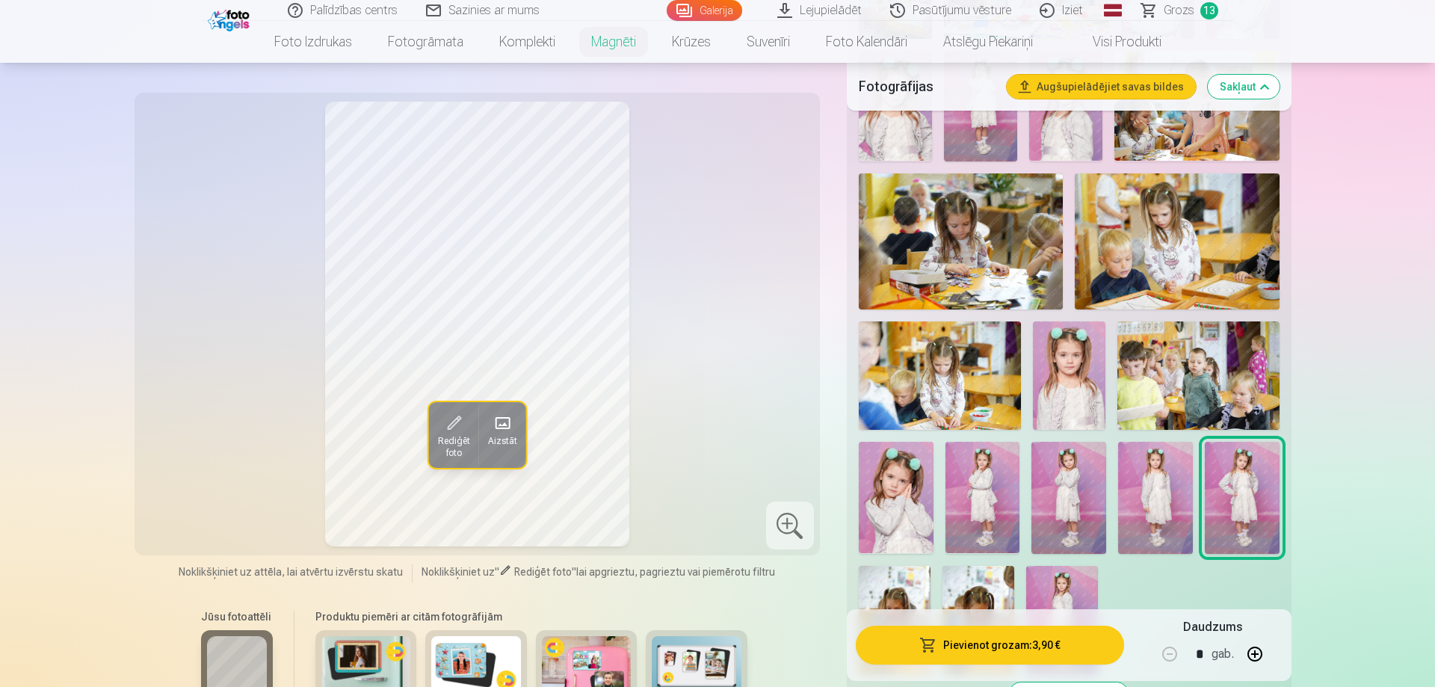
scroll to position [1143, 0]
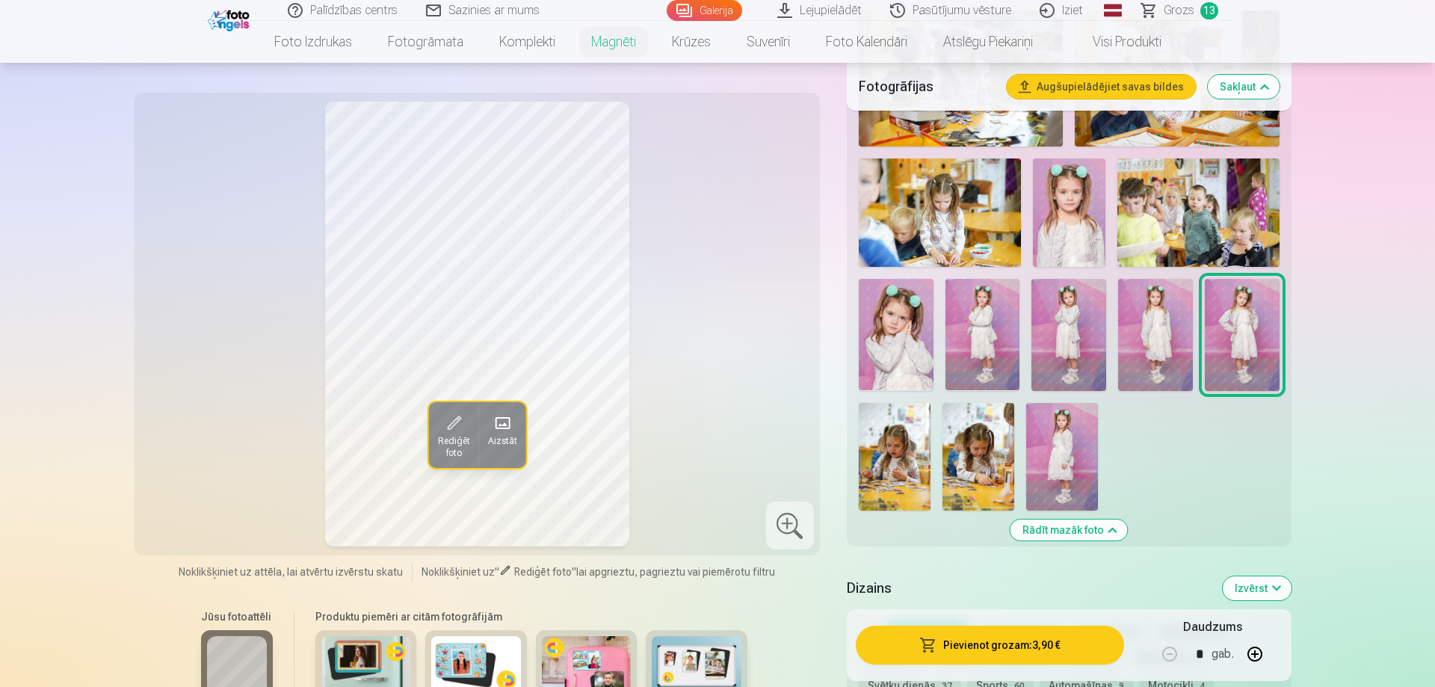
click at [906, 439] on img at bounding box center [895, 457] width 72 height 108
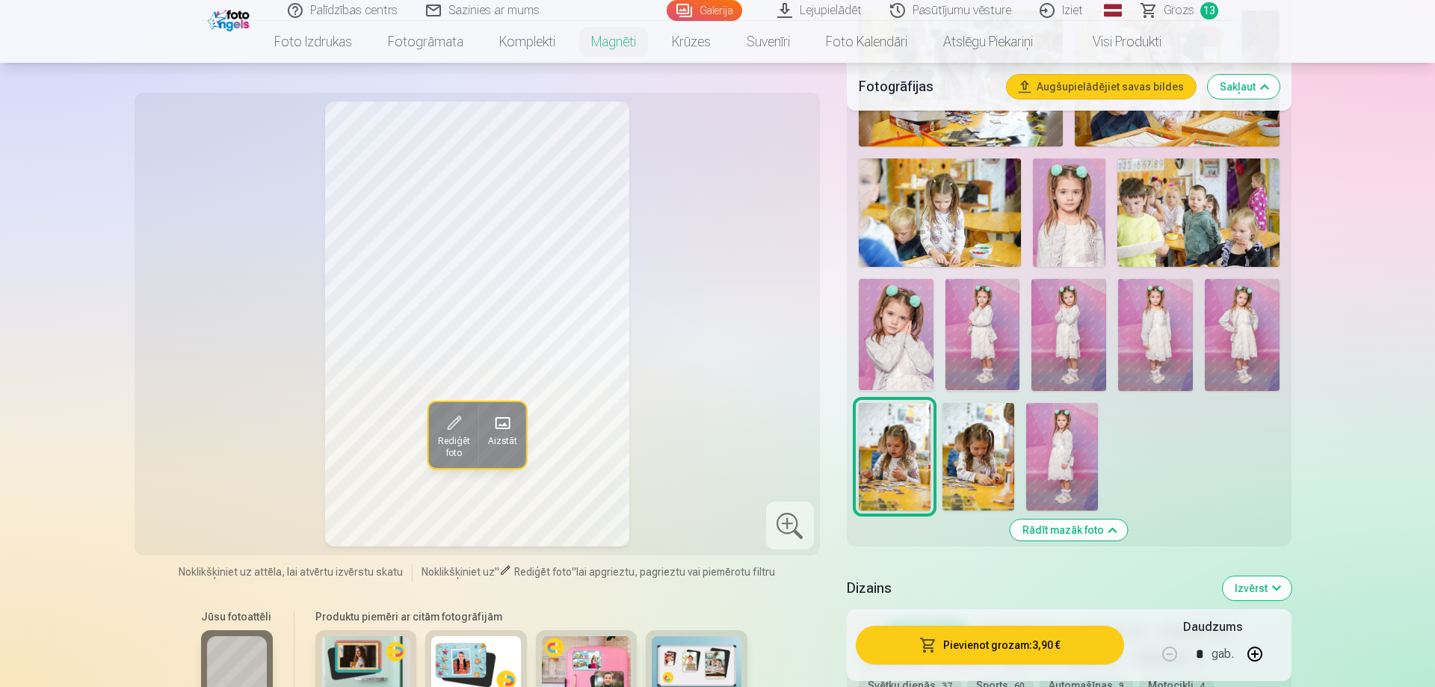
click at [966, 437] on img at bounding box center [978, 457] width 72 height 108
click at [1044, 445] on img at bounding box center [1062, 457] width 72 height 108
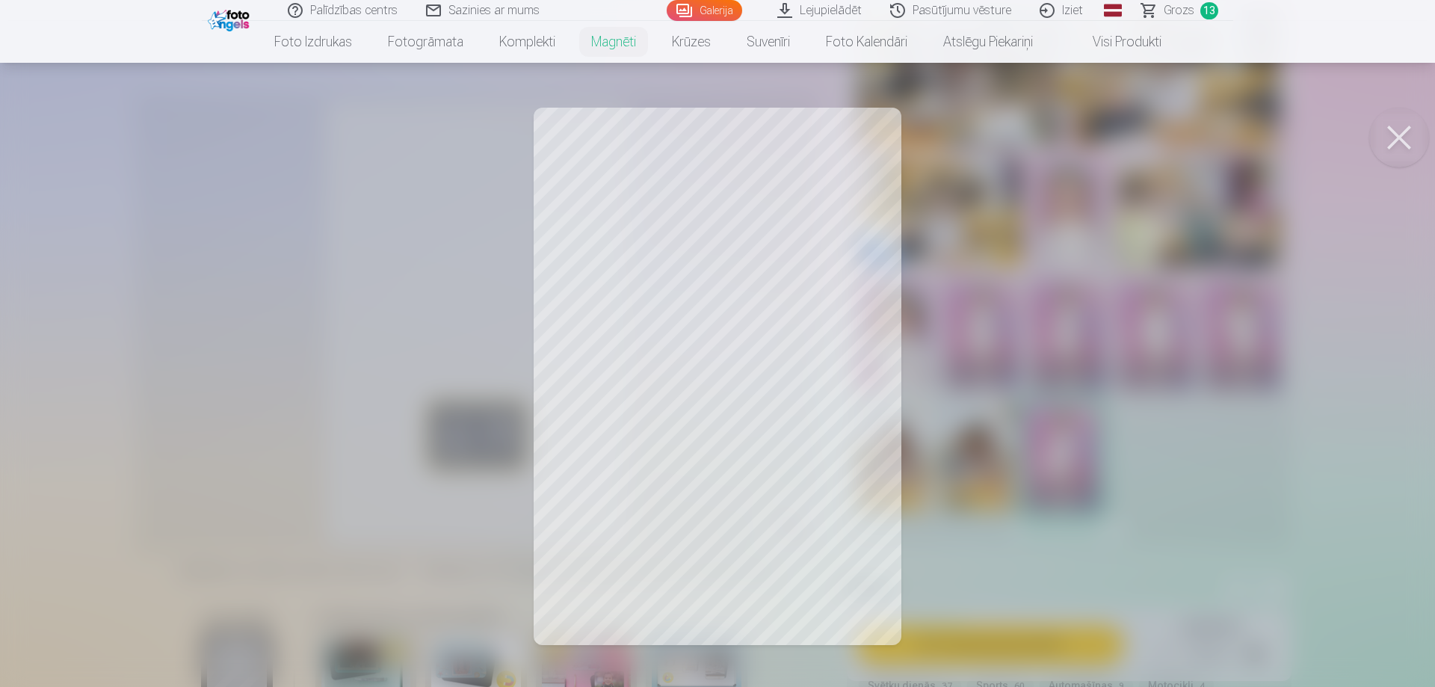
click at [1385, 132] on button at bounding box center [1399, 138] width 60 height 60
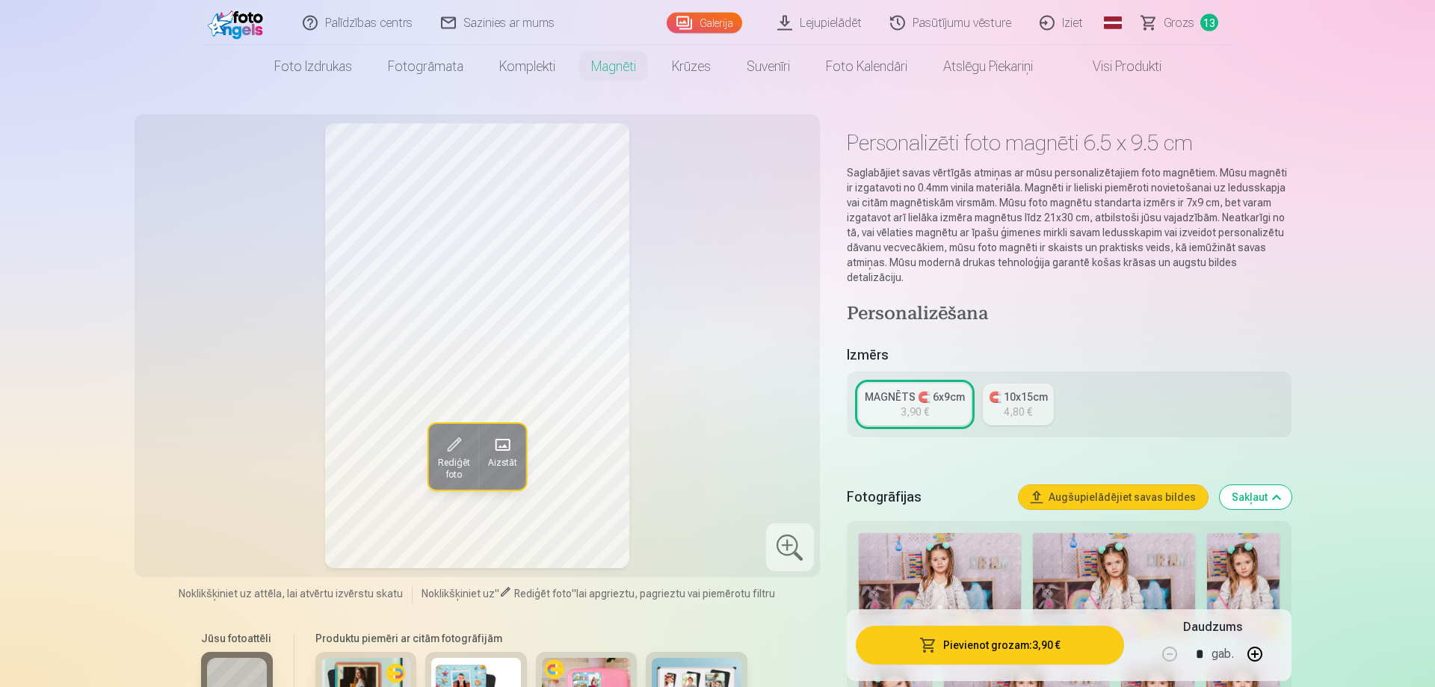
scroll to position [0, 0]
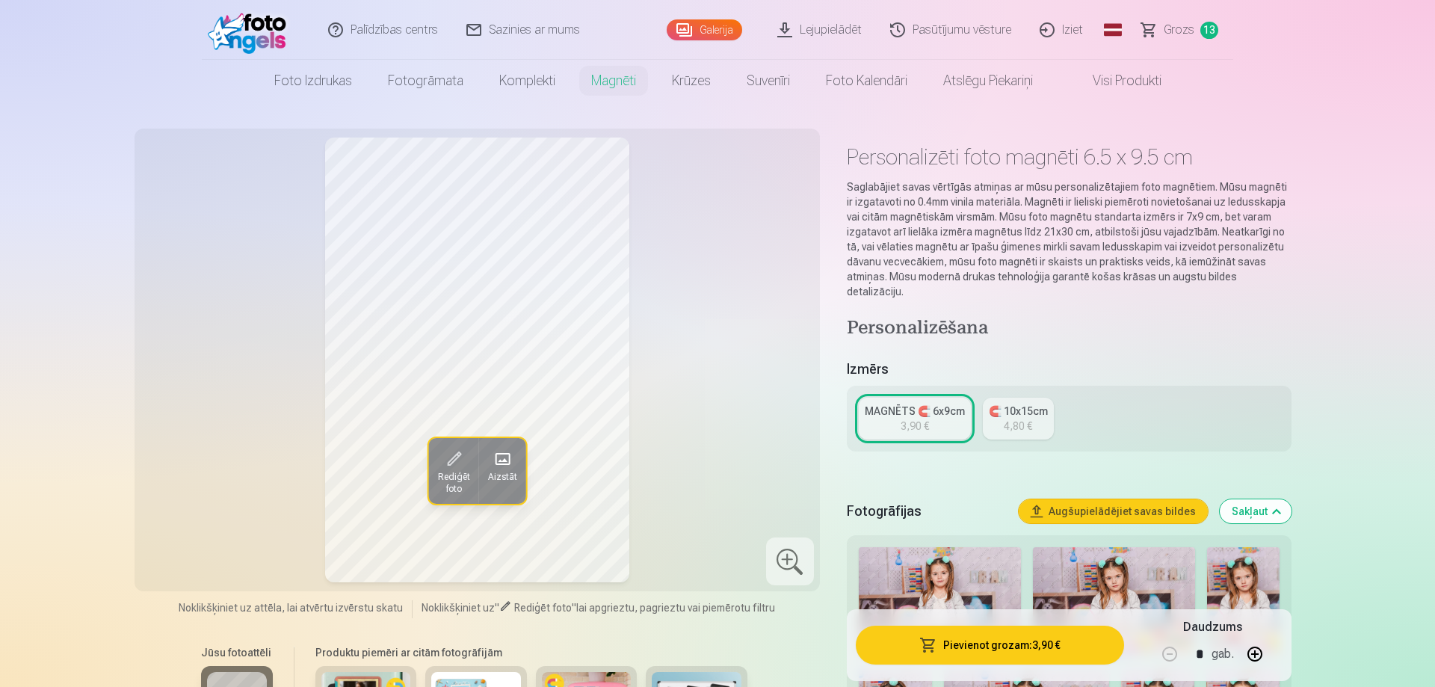
click at [1190, 34] on span "Grozs" at bounding box center [1179, 30] width 31 height 18
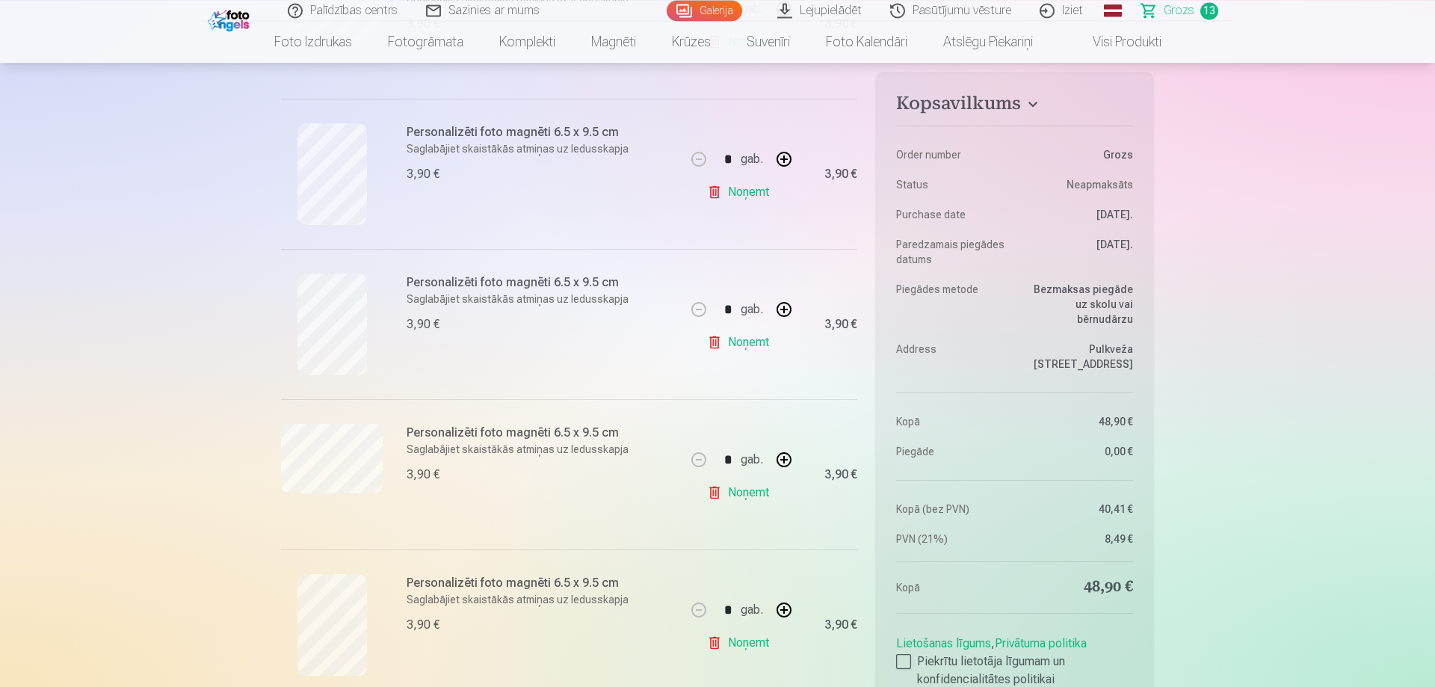
scroll to position [1448, 0]
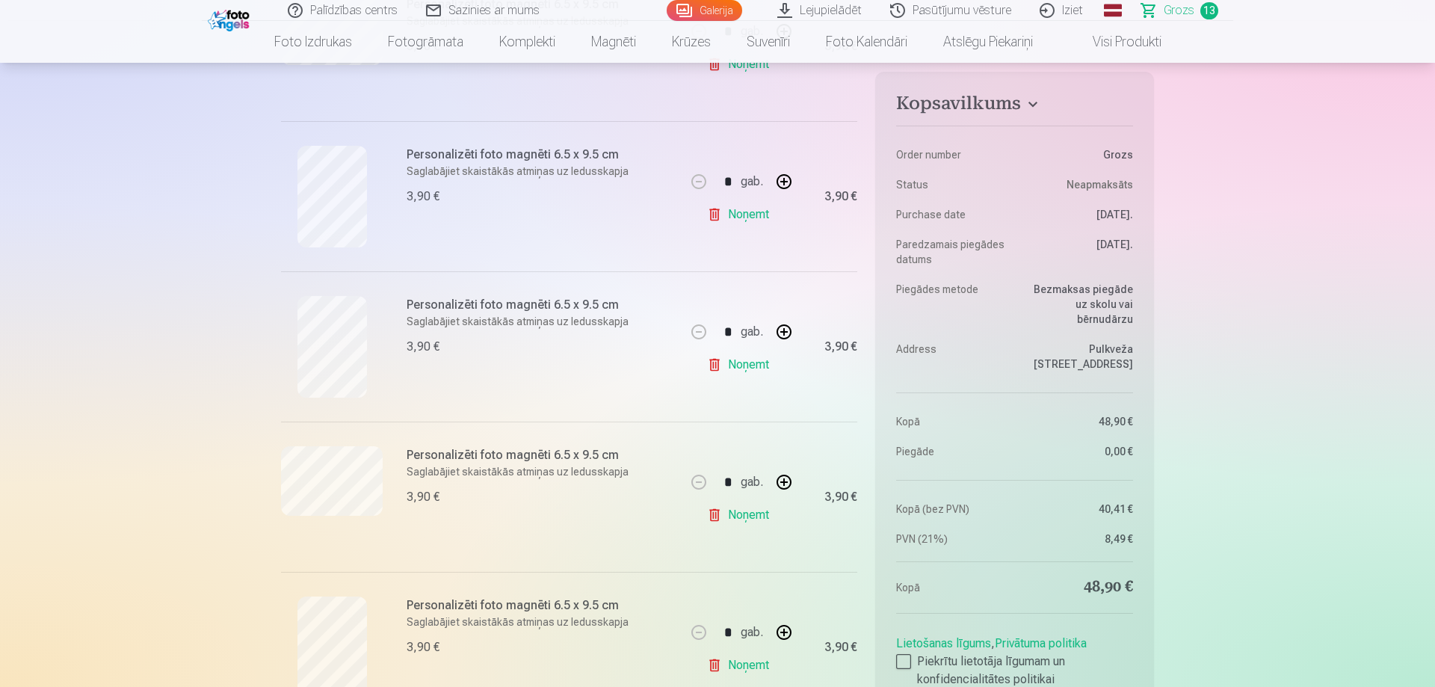
click at [745, 361] on link "Noņemt" at bounding box center [741, 365] width 68 height 30
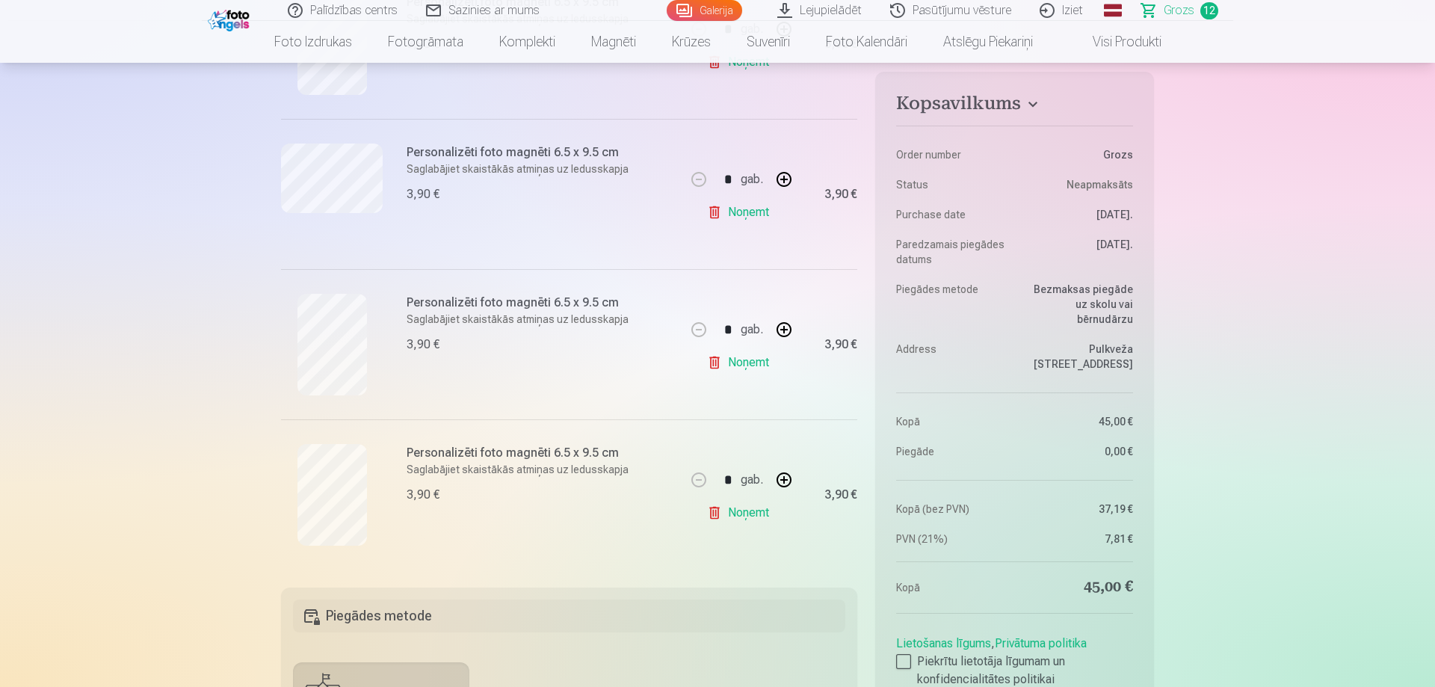
scroll to position [1296, 0]
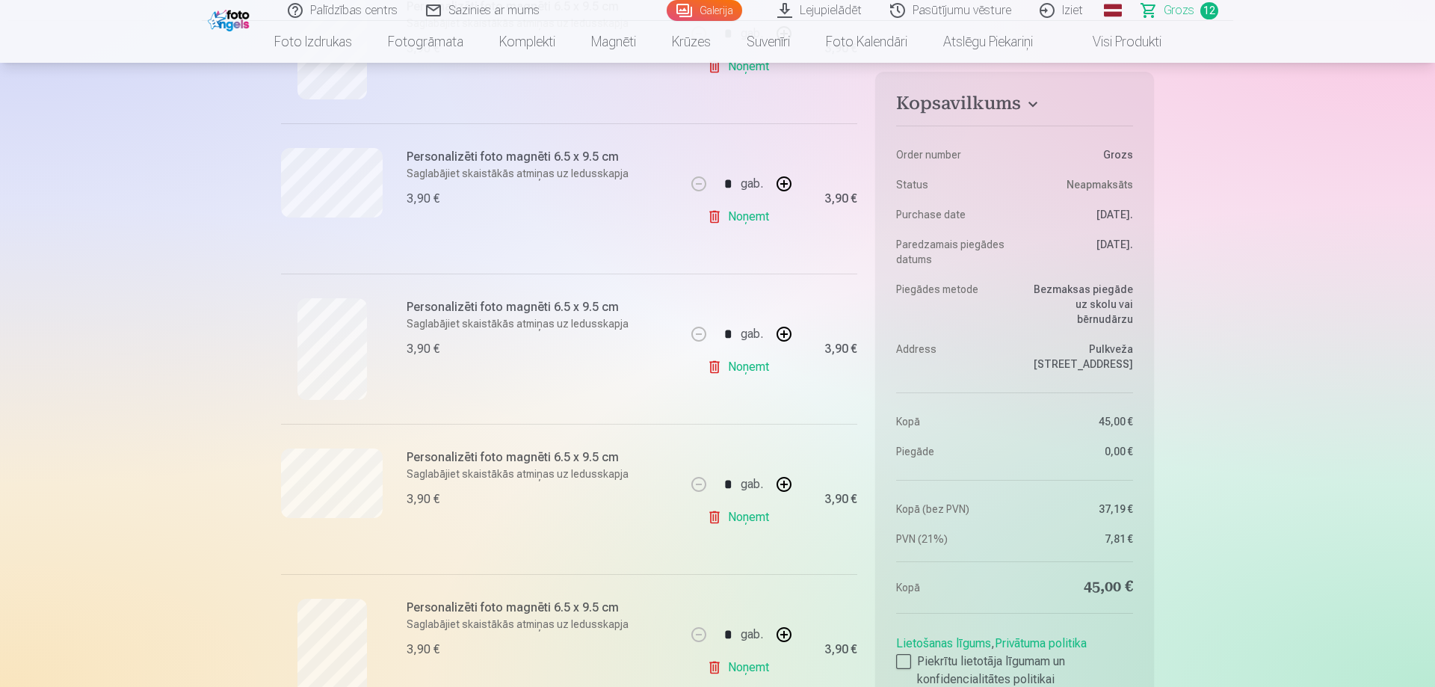
click at [759, 213] on link "Noņemt" at bounding box center [741, 217] width 68 height 30
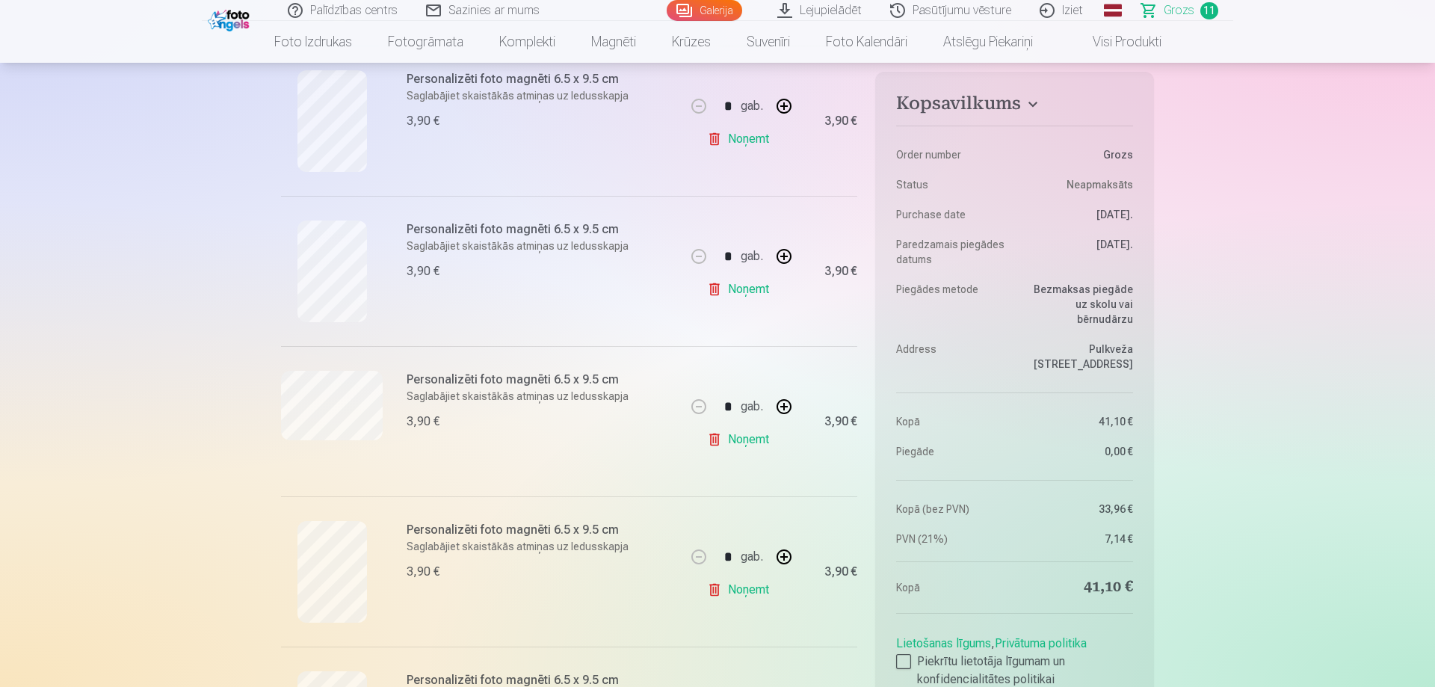
scroll to position [1143, 0]
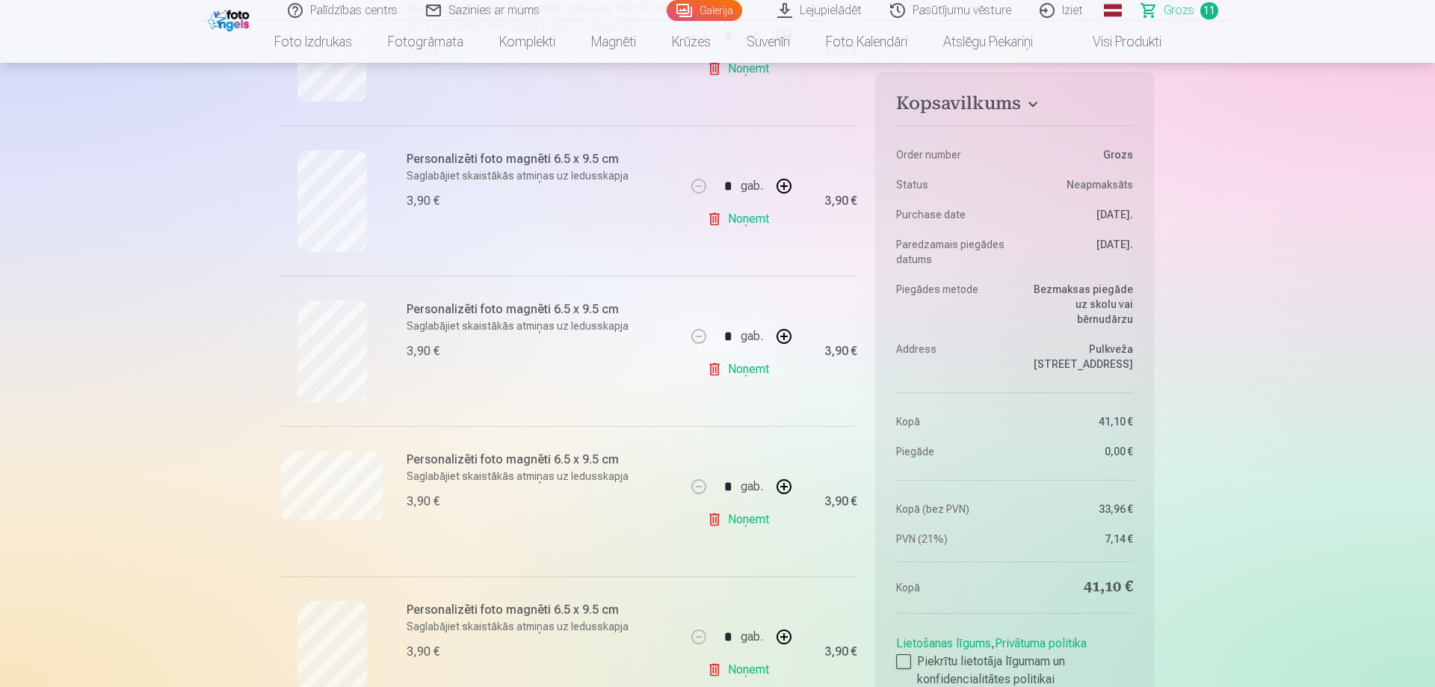
click at [754, 222] on link "Noņemt" at bounding box center [741, 219] width 68 height 30
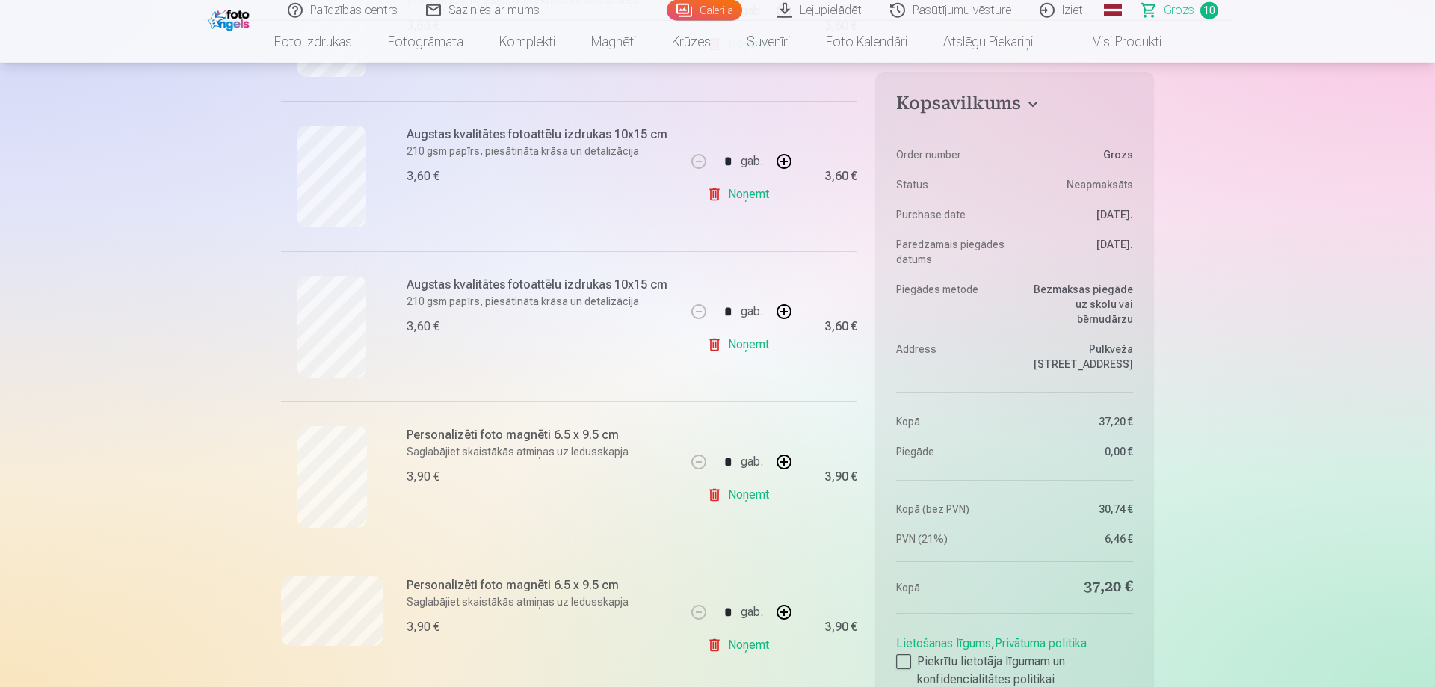
scroll to position [838, 0]
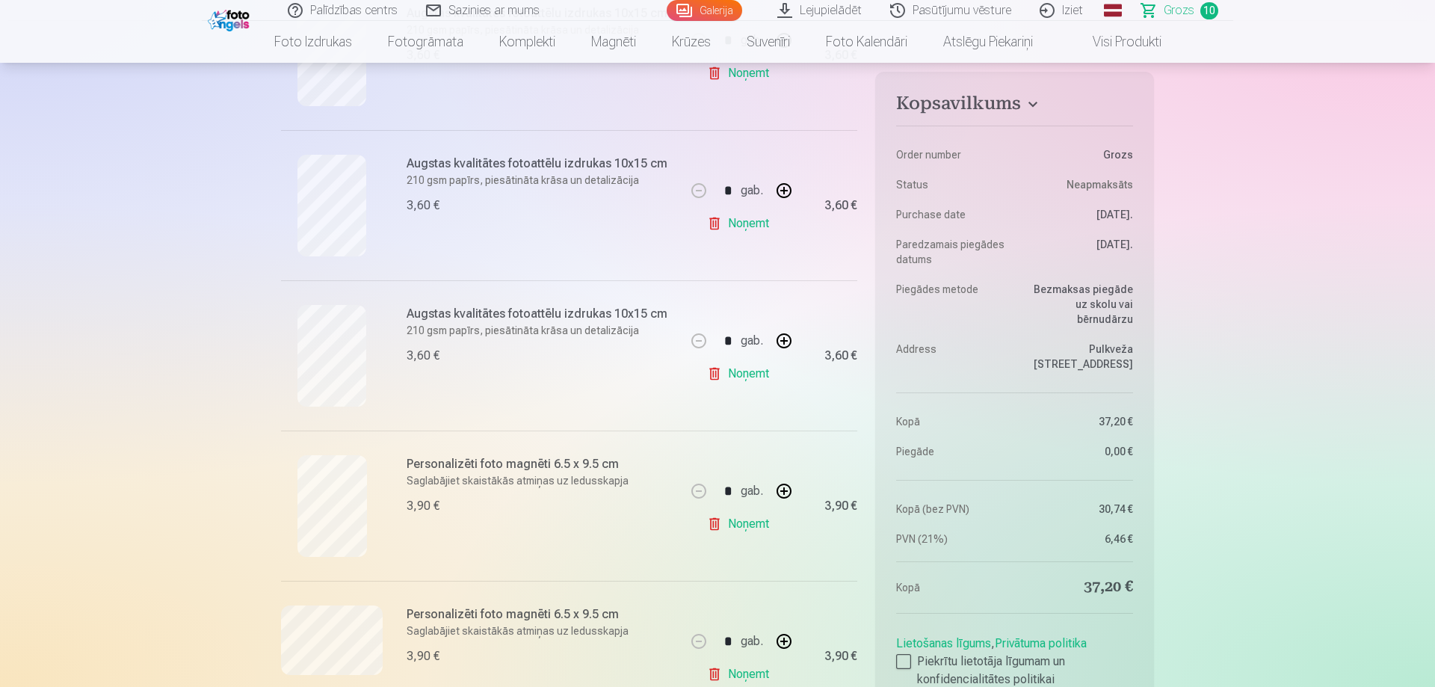
click at [743, 220] on link "Noņemt" at bounding box center [741, 223] width 68 height 30
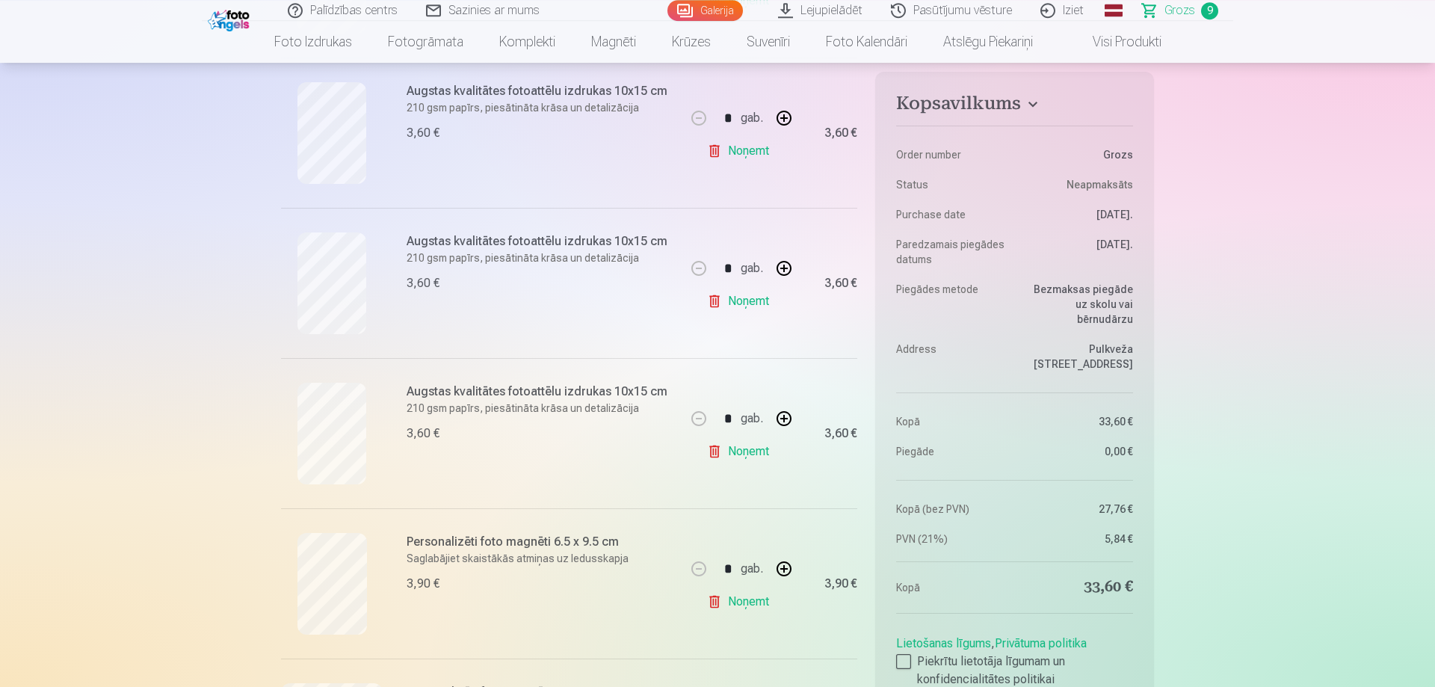
scroll to position [457, 0]
click at [748, 452] on link "Noņemt" at bounding box center [741, 454] width 68 height 30
click at [732, 304] on link "Noņemt" at bounding box center [741, 304] width 68 height 30
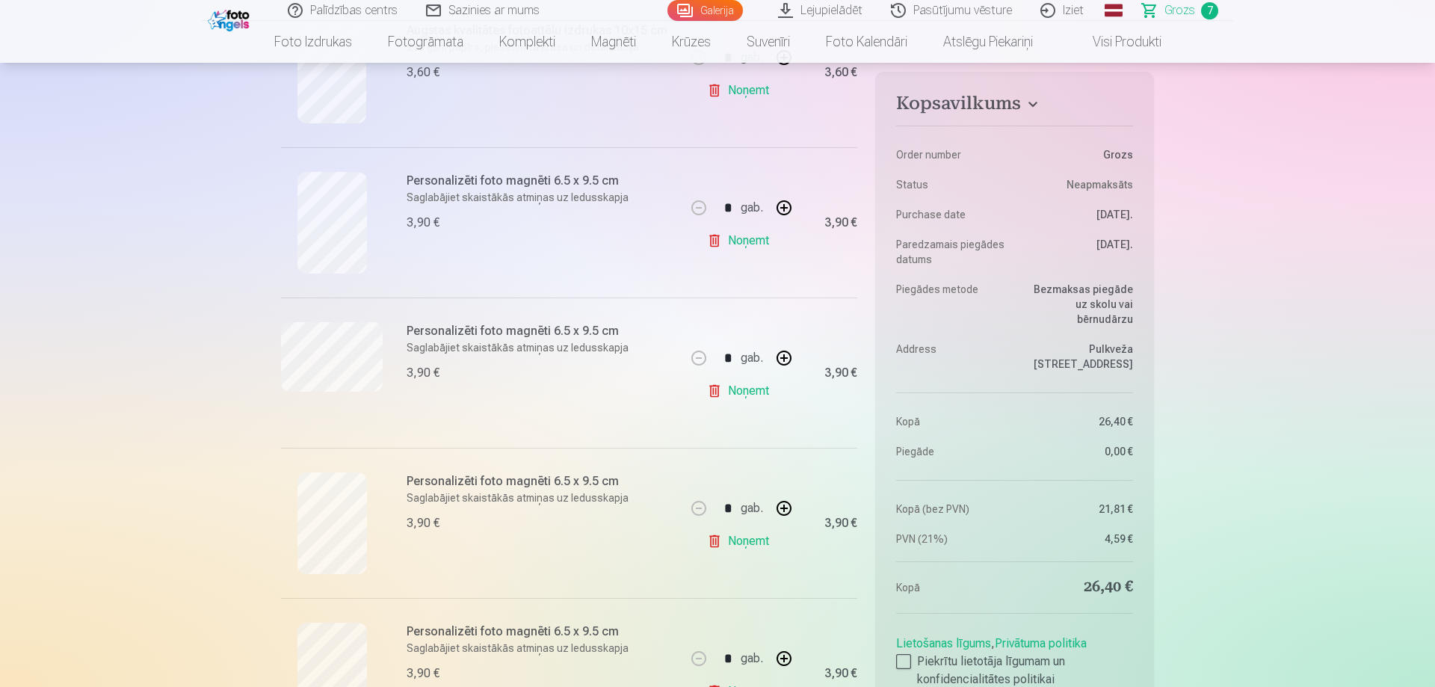
scroll to position [762, 0]
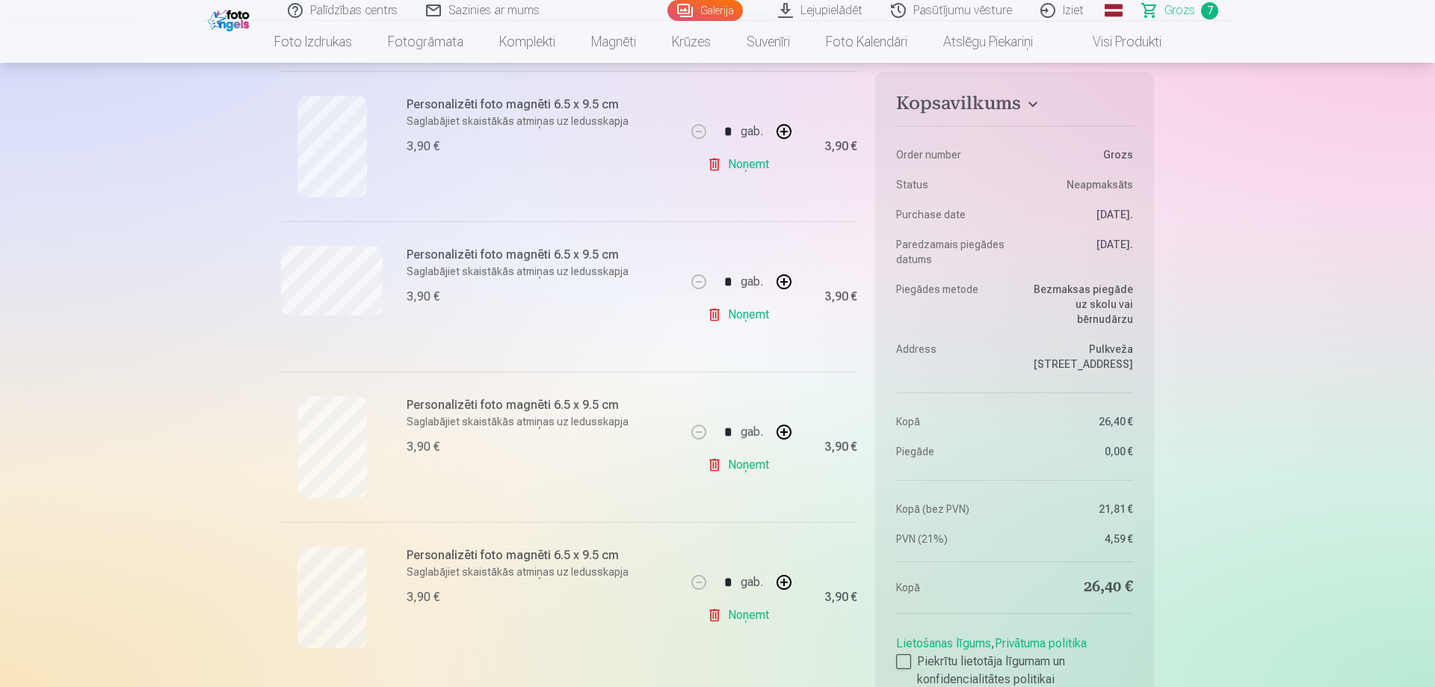
click at [737, 316] on link "Noņemt" at bounding box center [741, 315] width 68 height 30
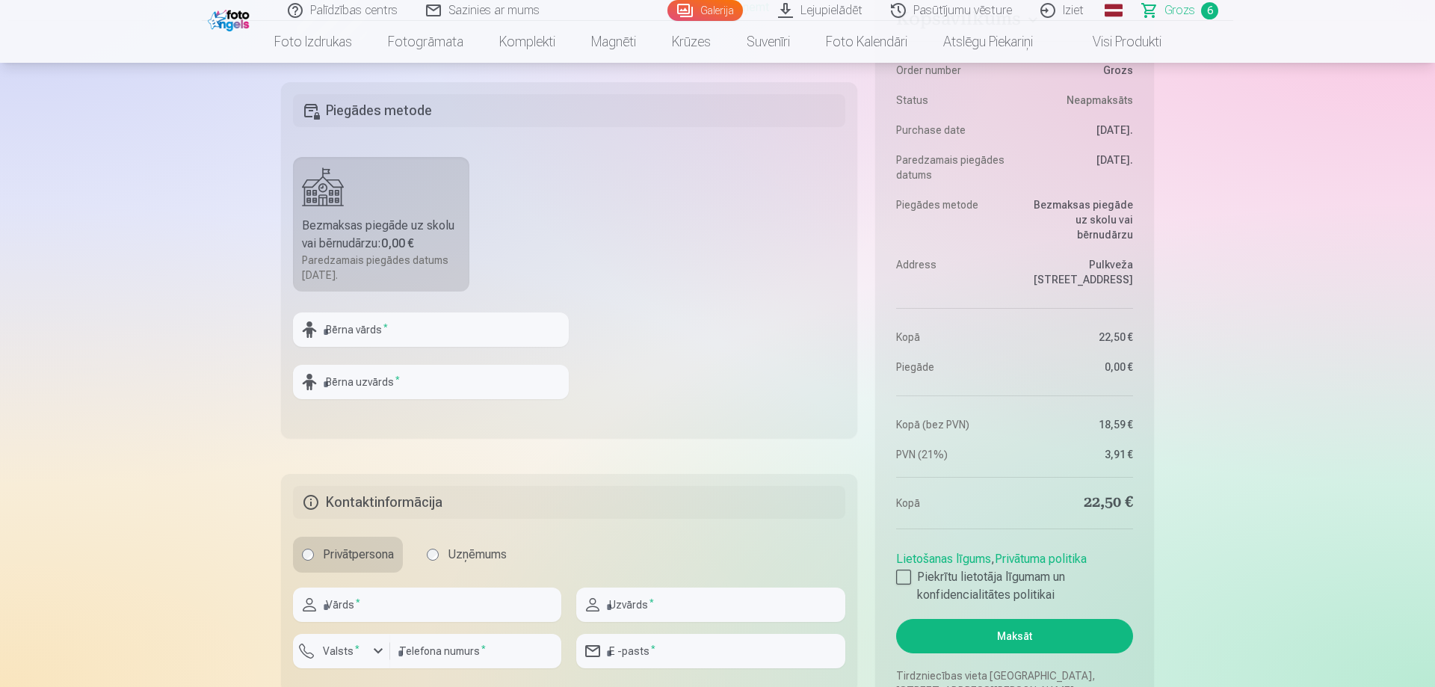
scroll to position [1372, 0]
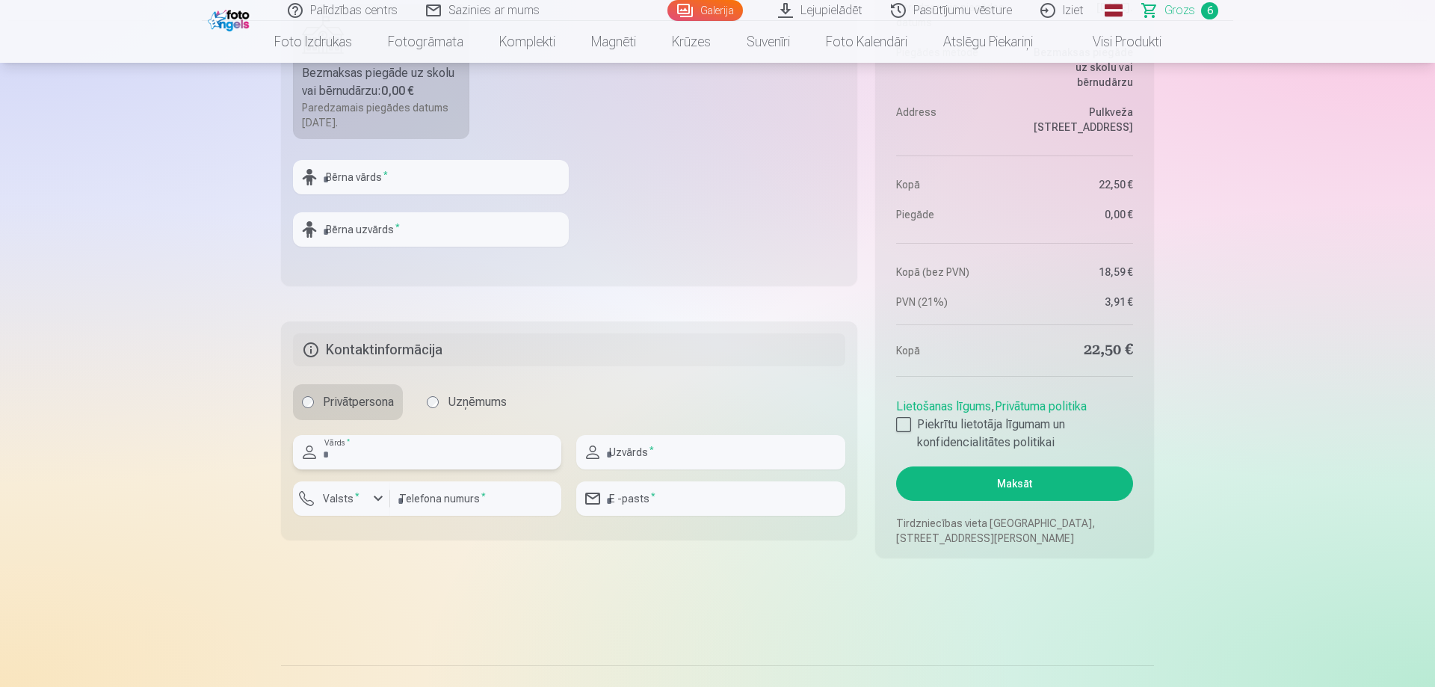
click at [348, 452] on input "text" at bounding box center [427, 452] width 268 height 34
type input "****"
click at [644, 454] on input "text" at bounding box center [710, 452] width 268 height 34
type input "**********"
click at [386, 500] on div "button" at bounding box center [378, 498] width 18 height 18
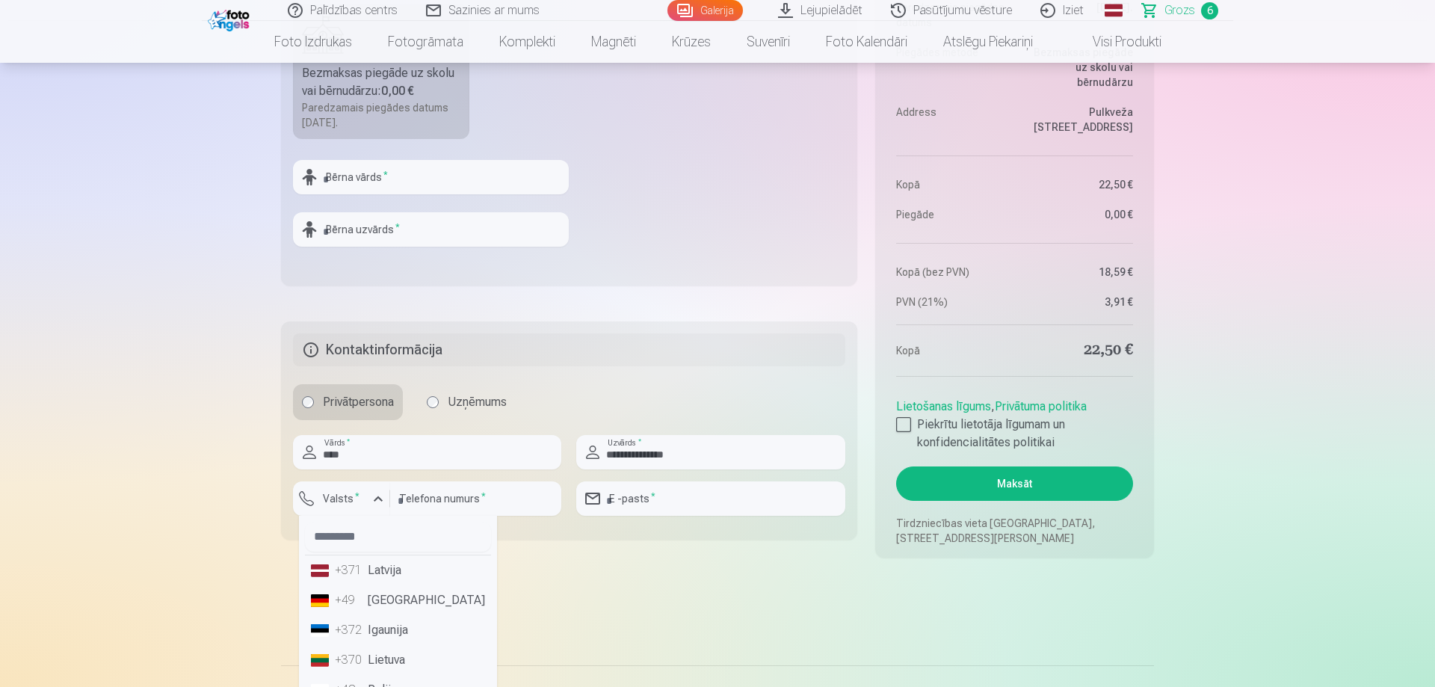
click at [396, 572] on li "+371 Latvija" at bounding box center [398, 570] width 186 height 30
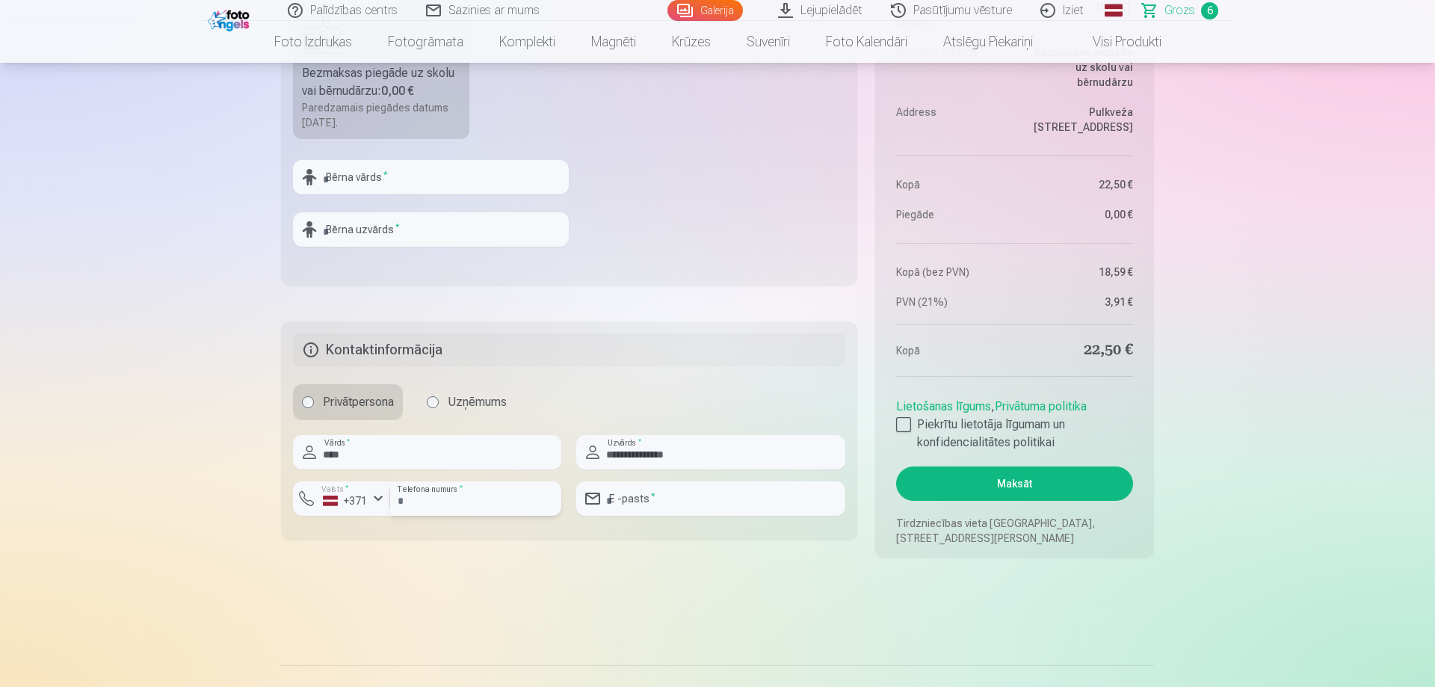
click at [460, 500] on input "number" at bounding box center [475, 498] width 171 height 34
type input "********"
click at [642, 500] on input "email" at bounding box center [710, 498] width 268 height 34
type input "**********"
click at [906, 424] on div at bounding box center [903, 424] width 15 height 15
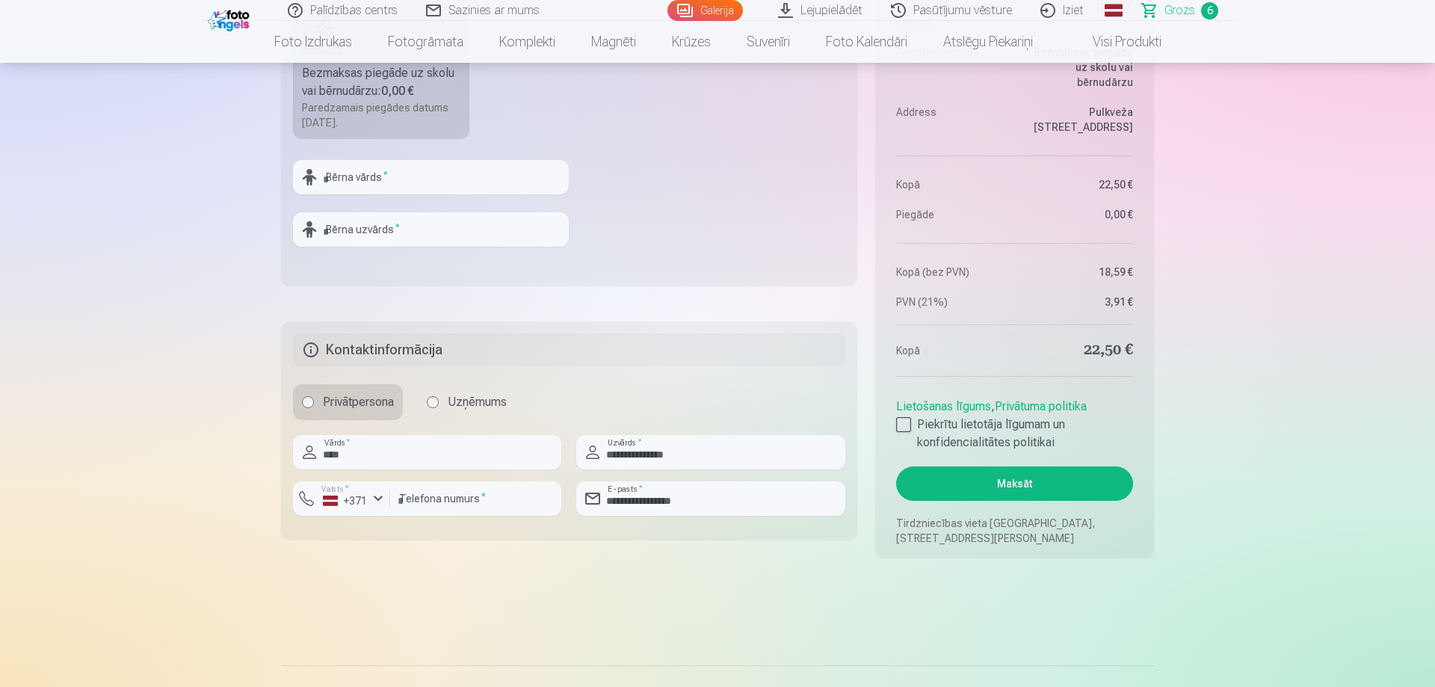
click at [960, 487] on button "Maksāt" at bounding box center [1014, 483] width 237 height 34
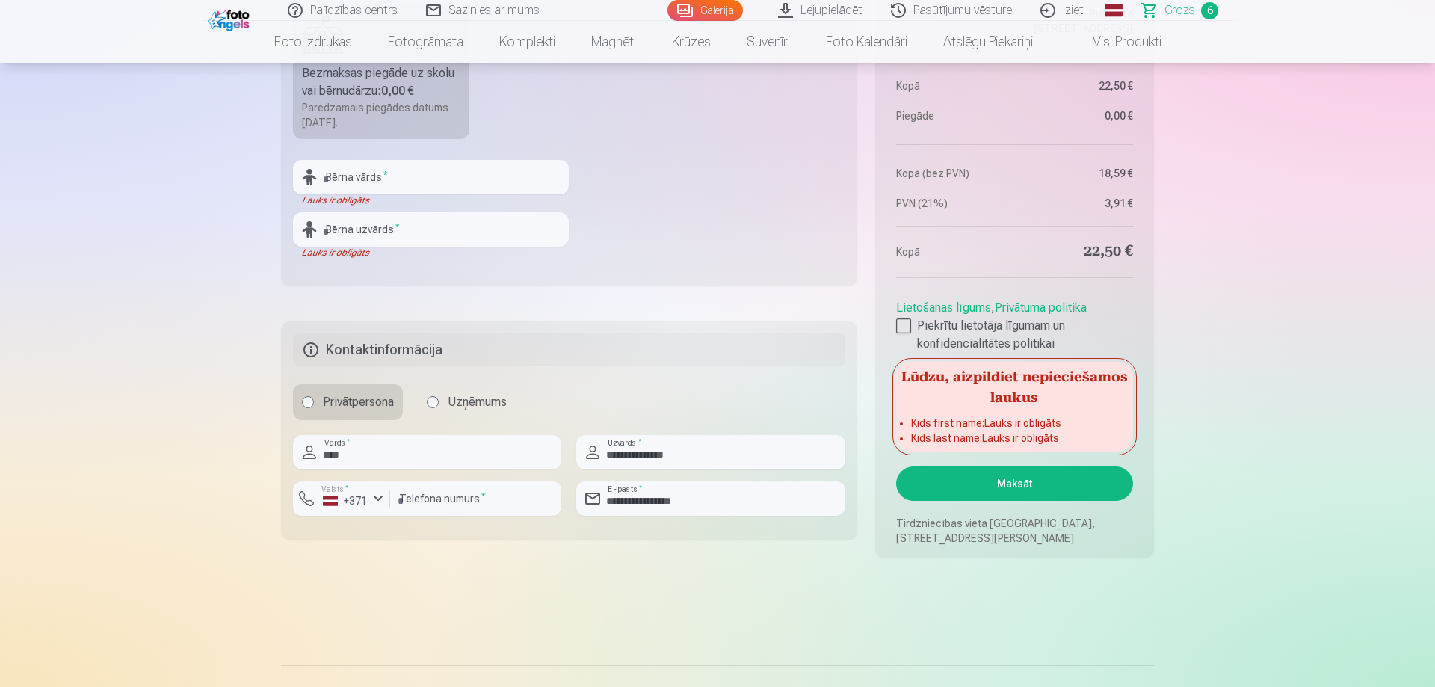
click at [838, 401] on div "Privātpersona Uzņēmums" at bounding box center [569, 402] width 552 height 36
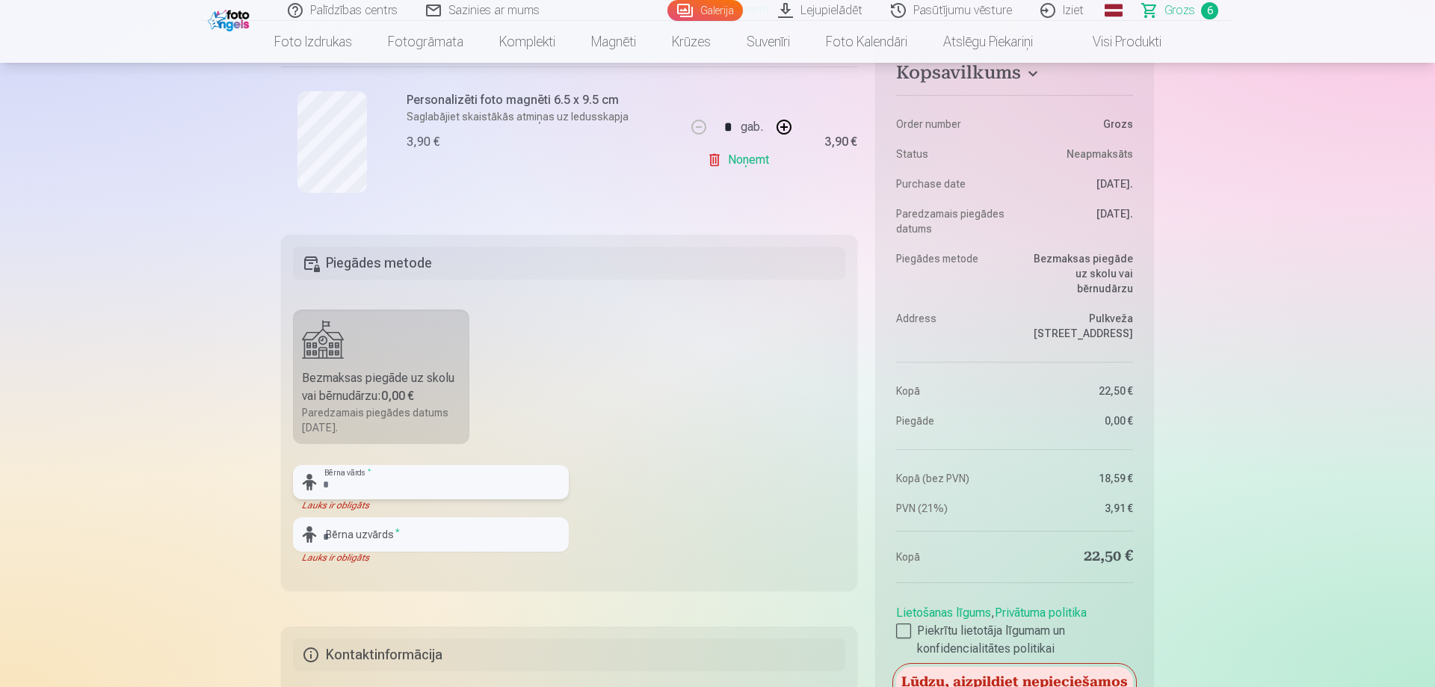
click at [363, 479] on input "text" at bounding box center [431, 482] width 276 height 34
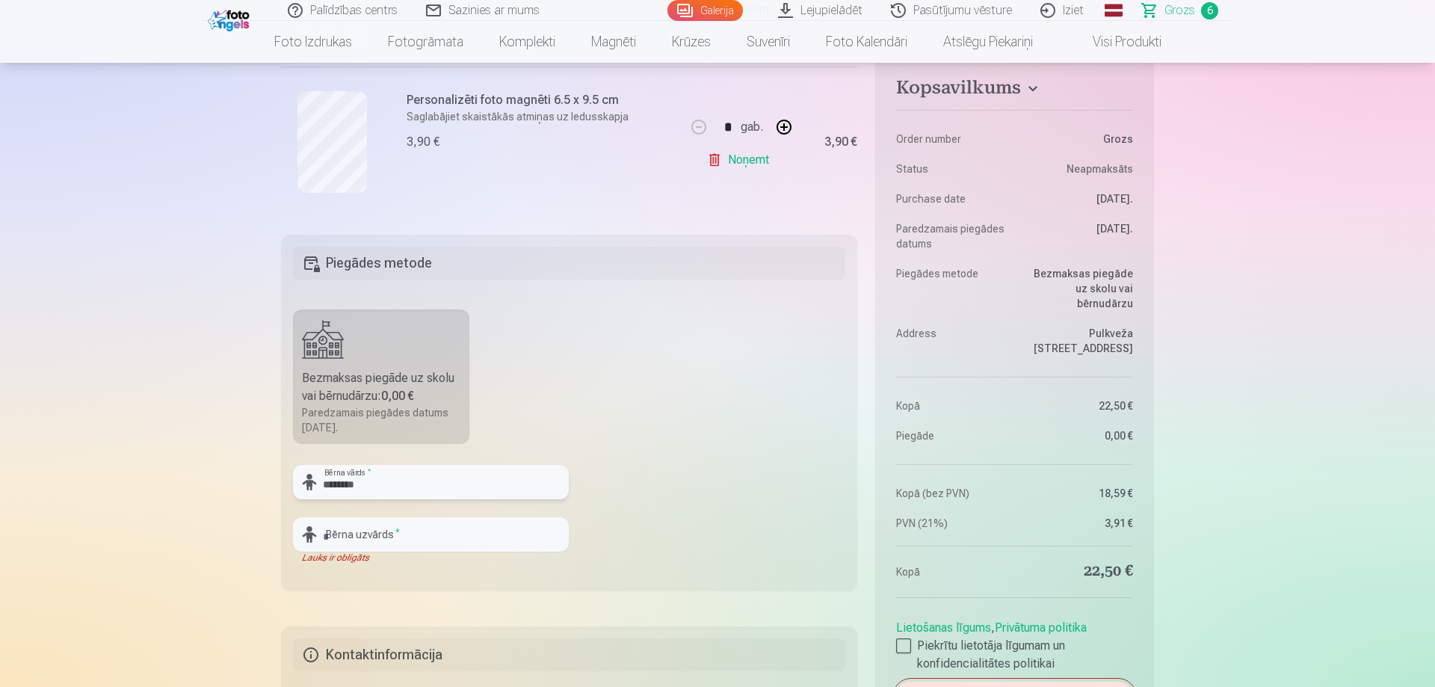
type input "********"
click at [369, 534] on input "text" at bounding box center [431, 534] width 276 height 34
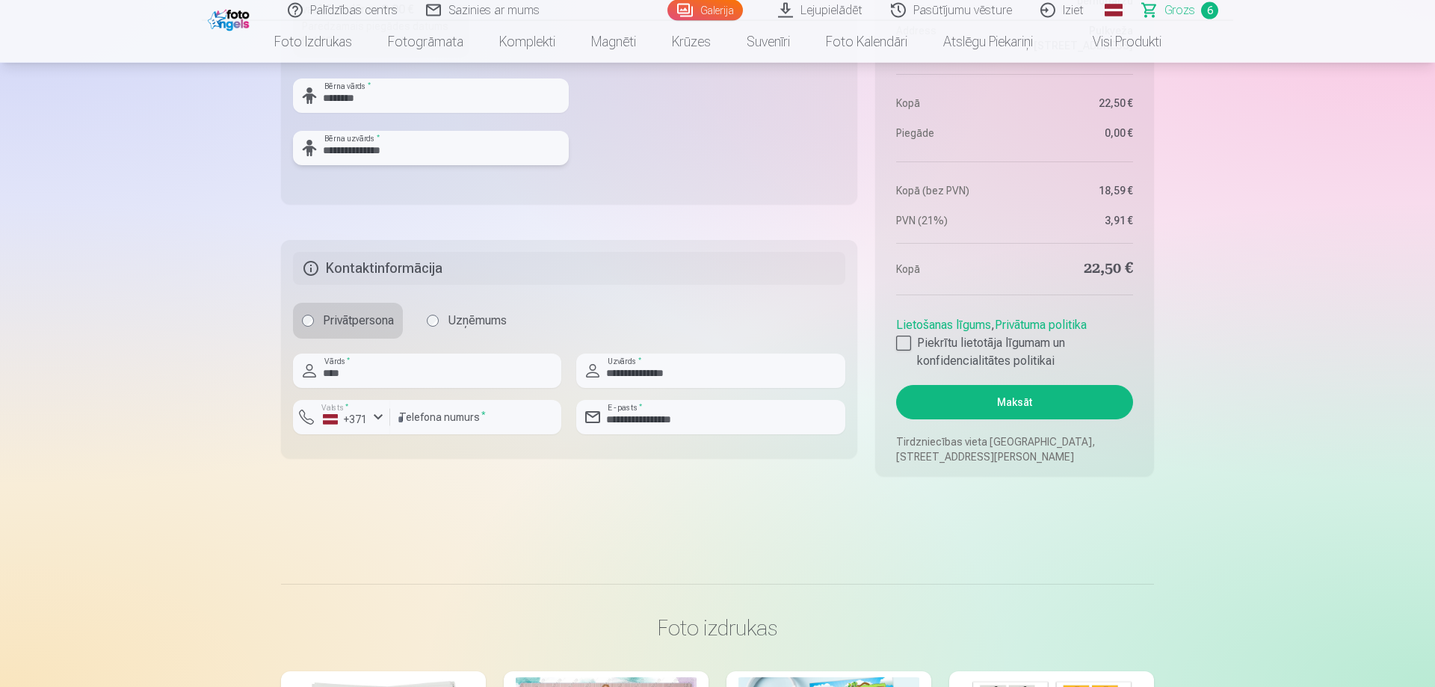
scroll to position [1524, 0]
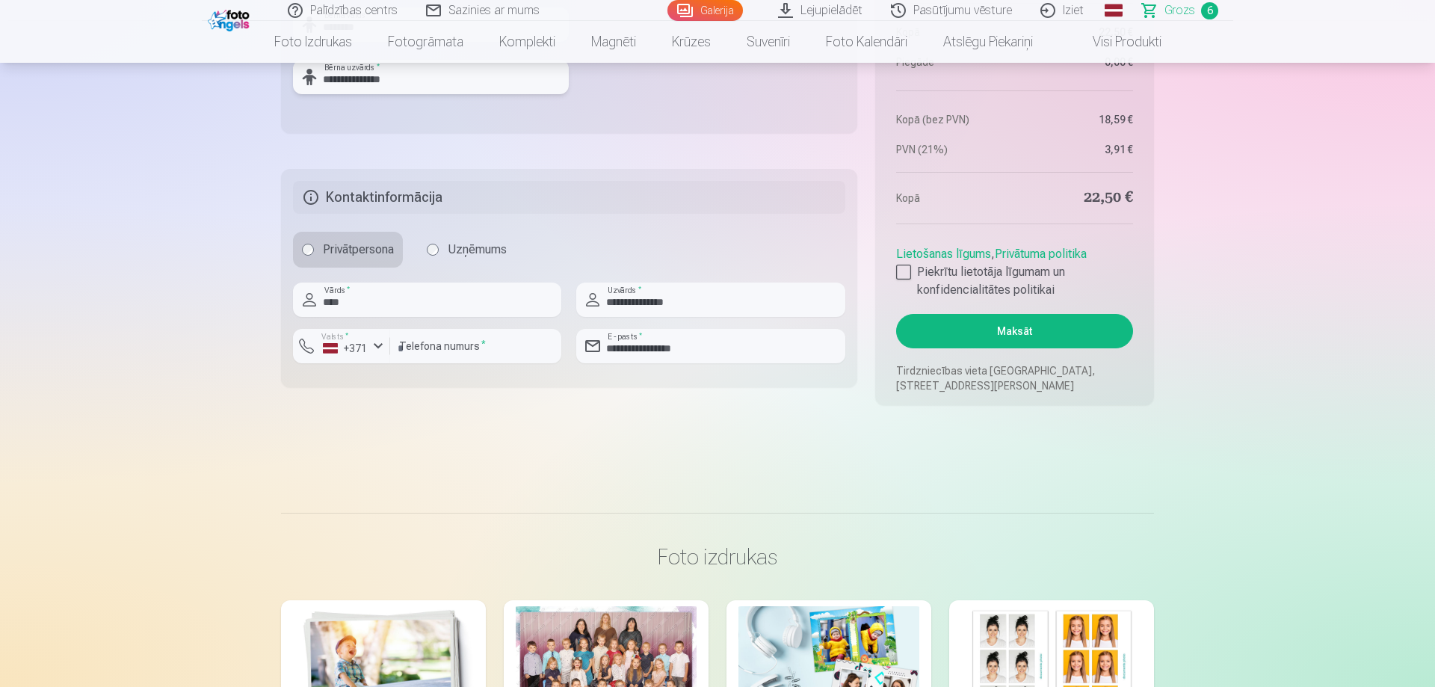
type input "**********"
click at [1050, 332] on button "Maksāt" at bounding box center [1014, 331] width 237 height 34
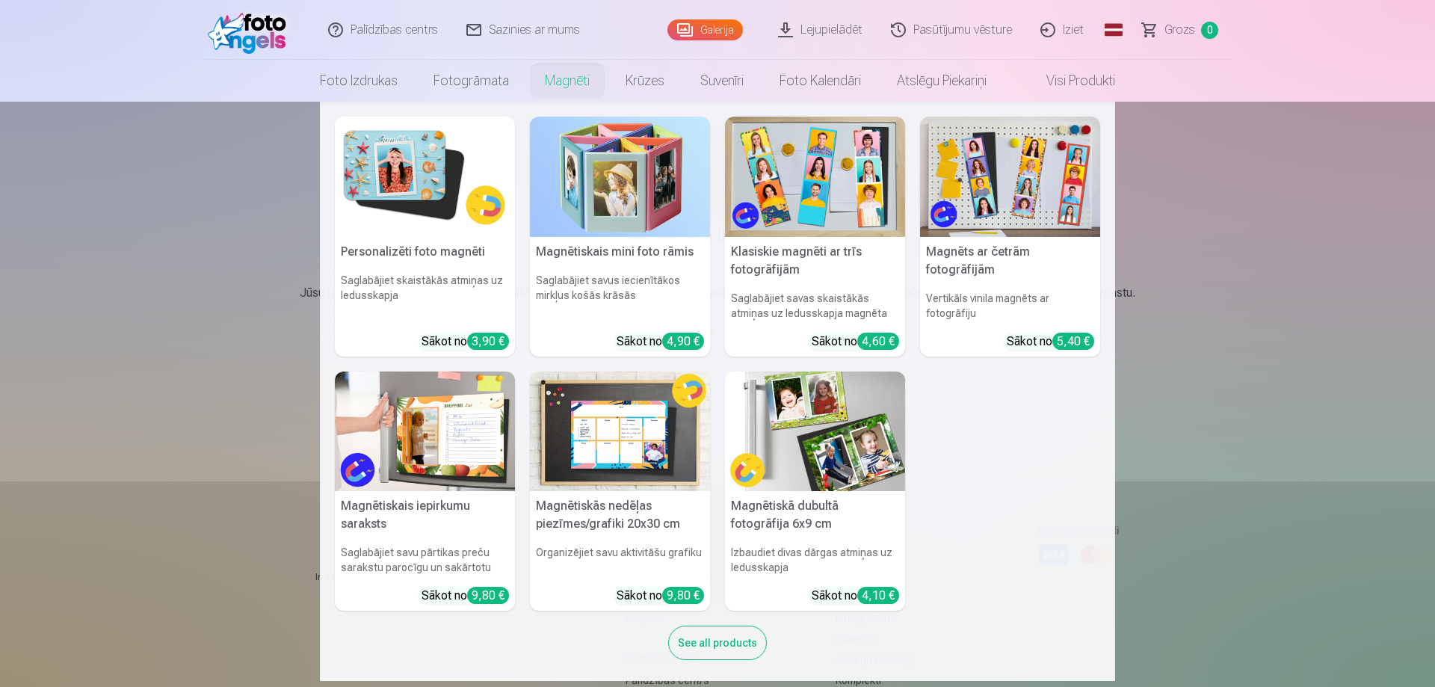
click at [565, 86] on link "Magnēti" at bounding box center [567, 81] width 81 height 42
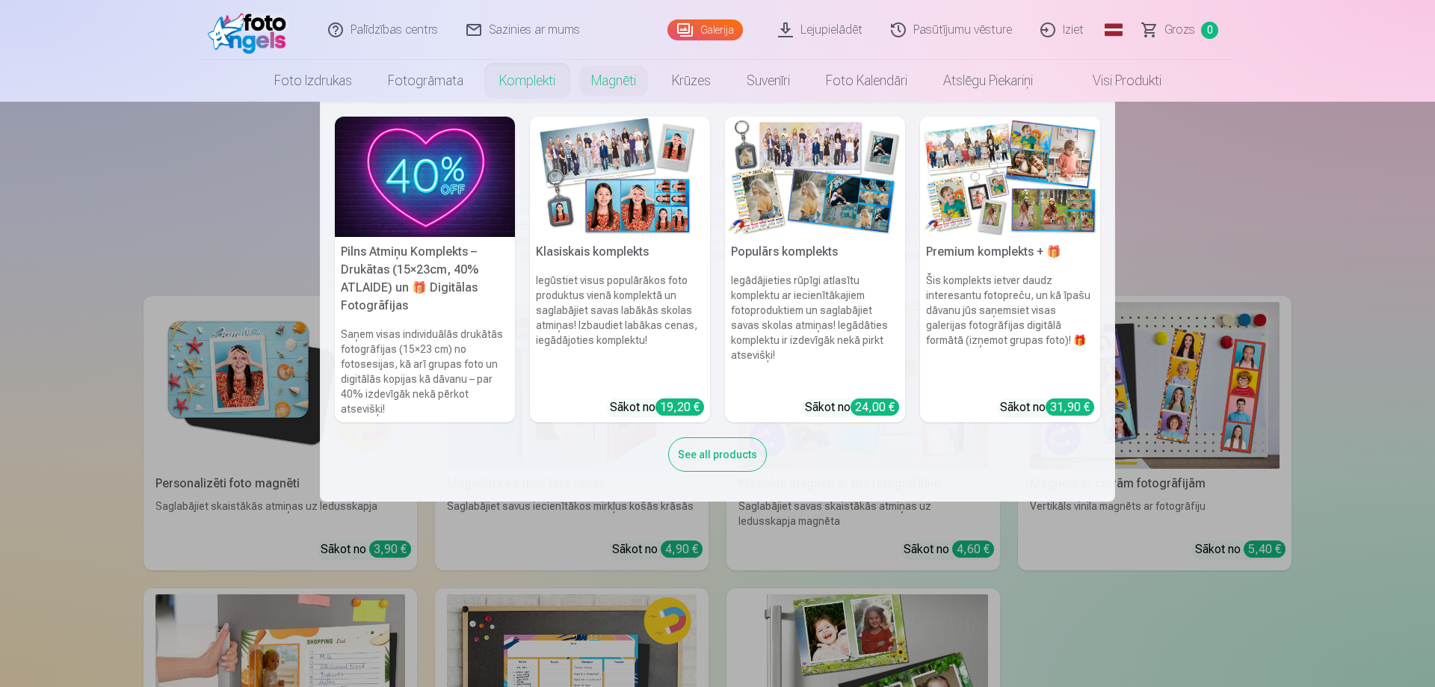
click at [1171, 238] on nav "Pilns Atmiņu Komplekts – Drukātas (15×23cm, 40% ATLAIDE) un 🎁 Digitālas Fotogrā…" at bounding box center [717, 302] width 1435 height 400
drag, startPoint x: 498, startPoint y: 76, endPoint x: 548, endPoint y: 87, distance: 51.3
click at [498, 77] on link "Komplekti" at bounding box center [527, 81] width 92 height 42
